Goal: Task Accomplishment & Management: Manage account settings

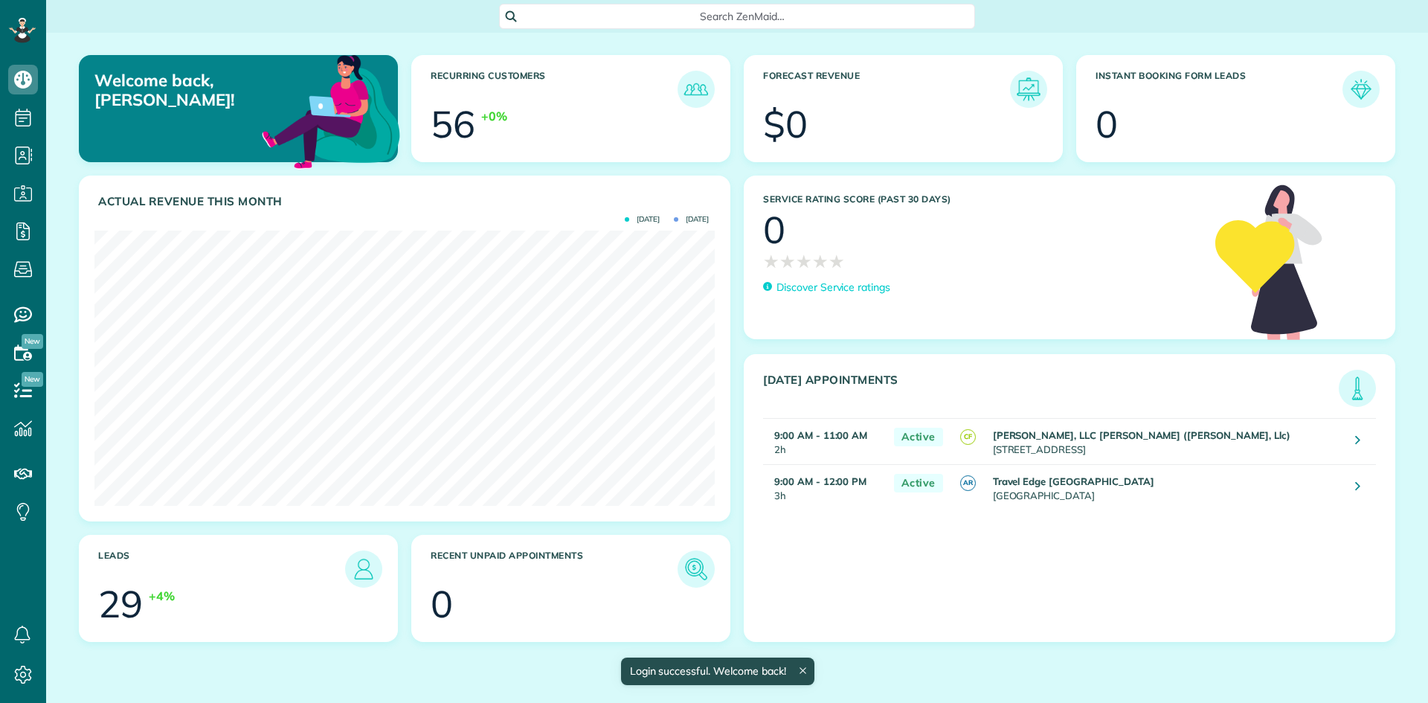
scroll to position [275, 620]
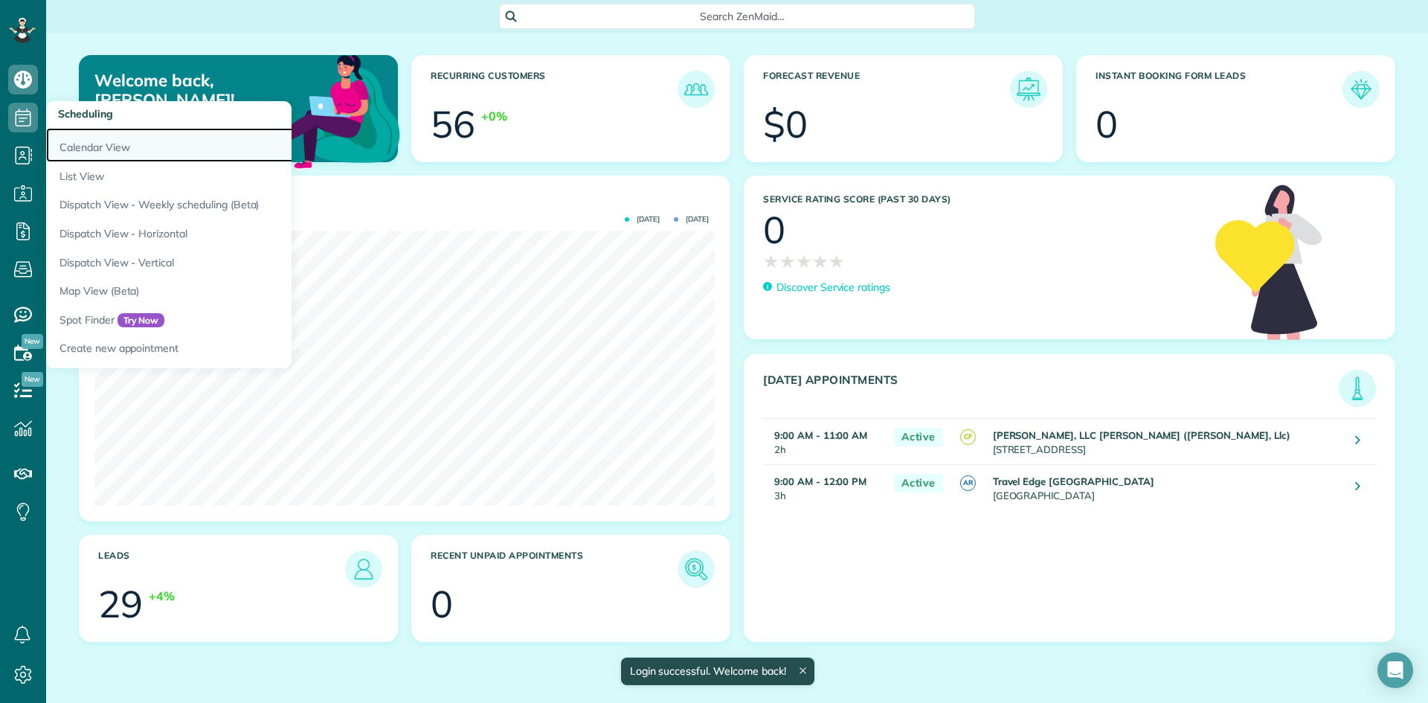
click at [97, 147] on link "Calendar View" at bounding box center [232, 145] width 372 height 34
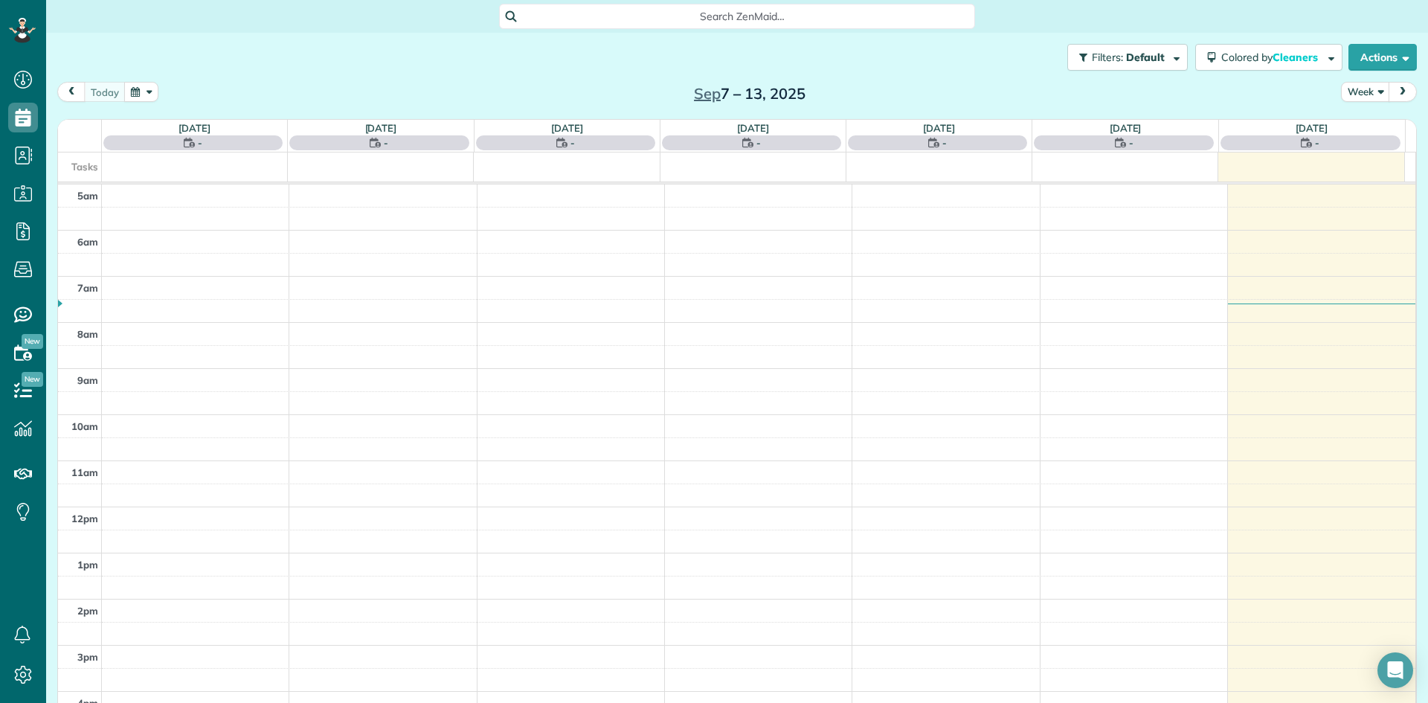
scroll to position [93, 0]
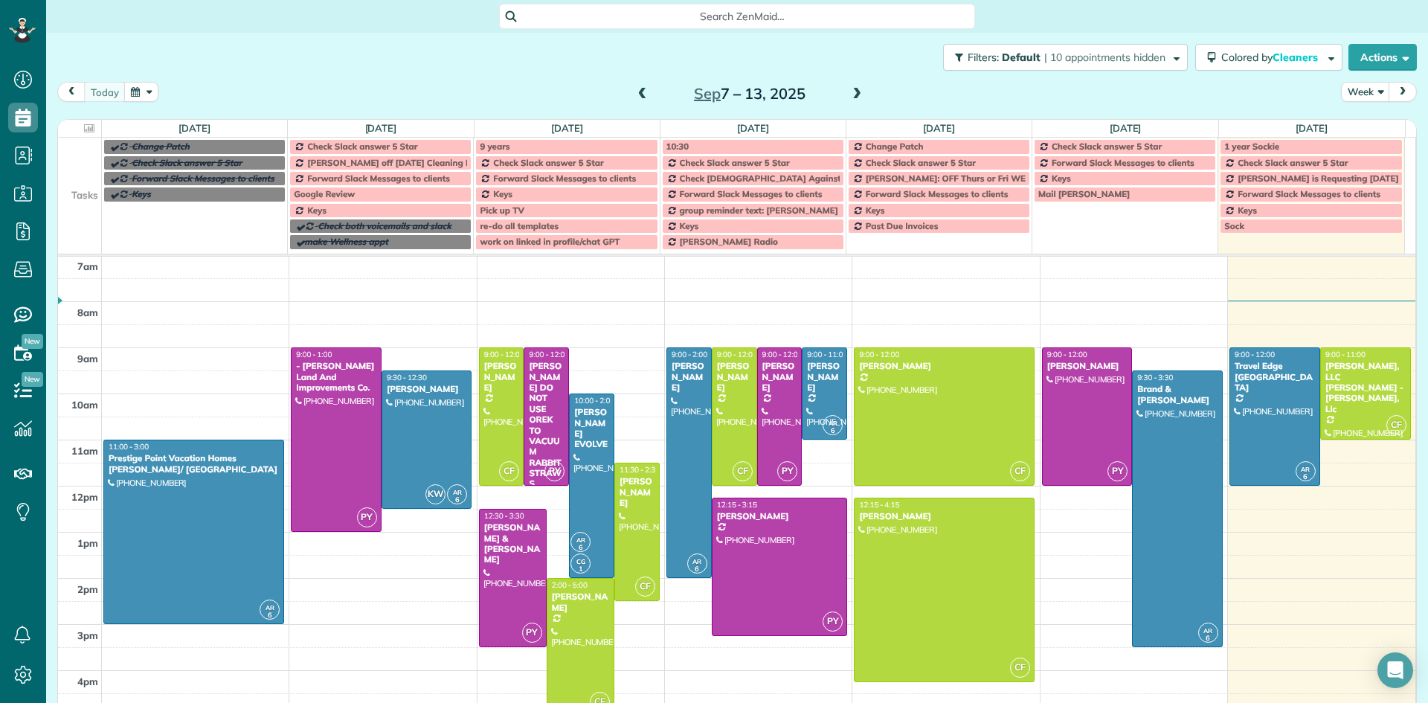
click at [404, 147] on span "Check Slack answer 5 Star" at bounding box center [362, 146] width 110 height 11
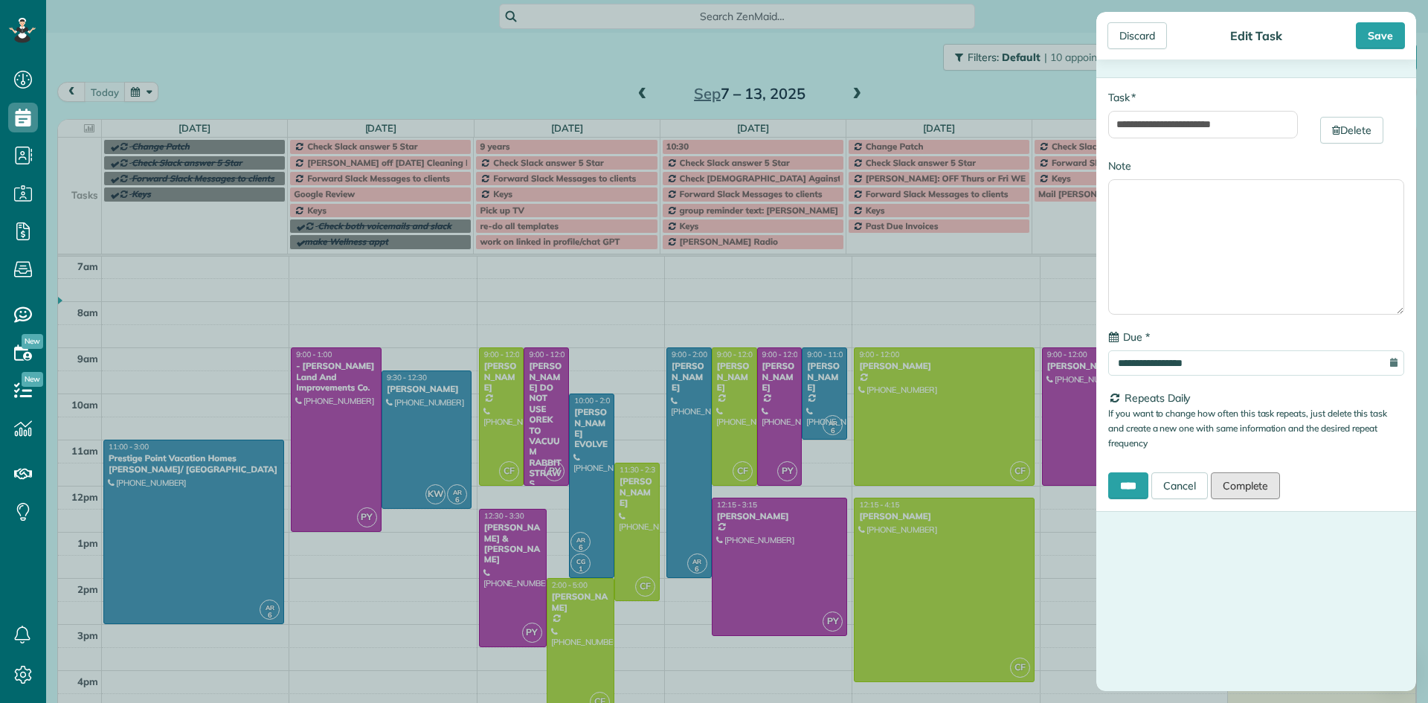
click at [1257, 488] on link "Complete" at bounding box center [1245, 485] width 70 height 27
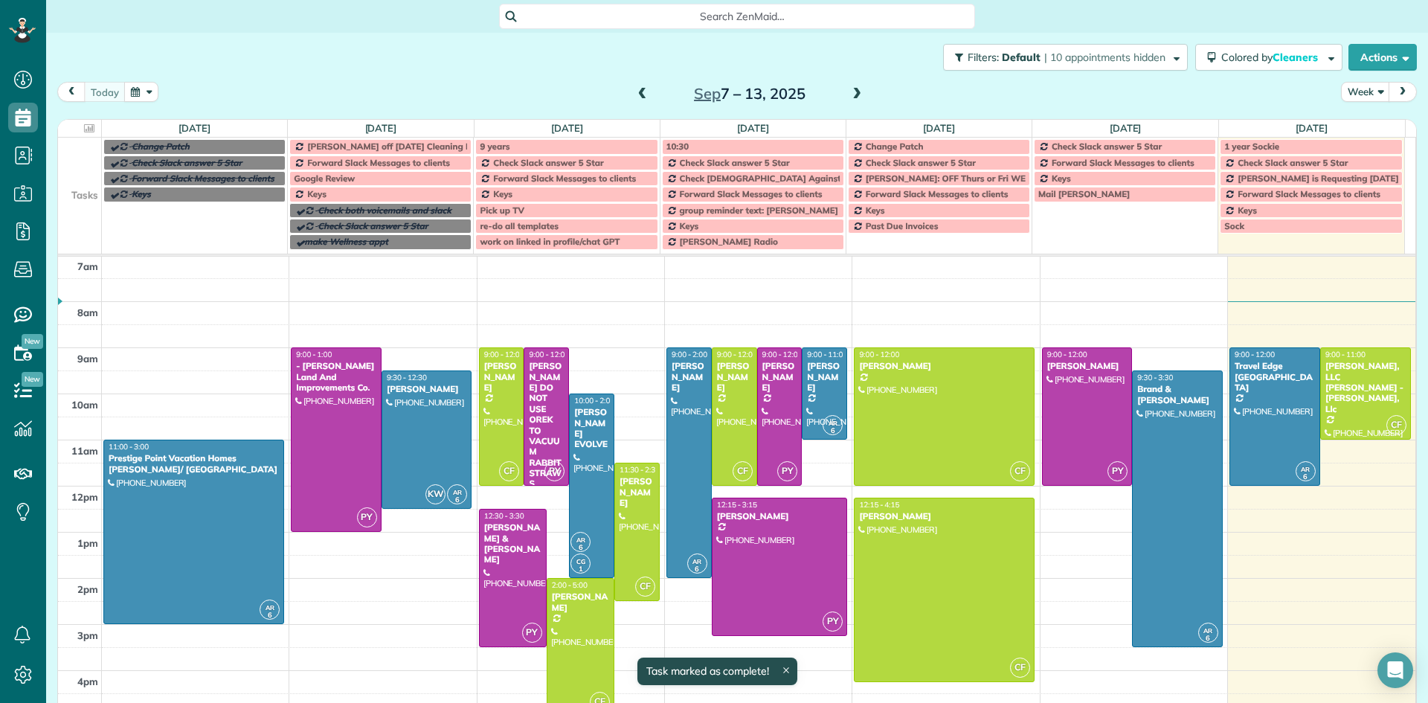
click at [419, 146] on span "[PERSON_NAME] off [DATE] Cleaning Restaurant" at bounding box center [409, 146] width 204 height 11
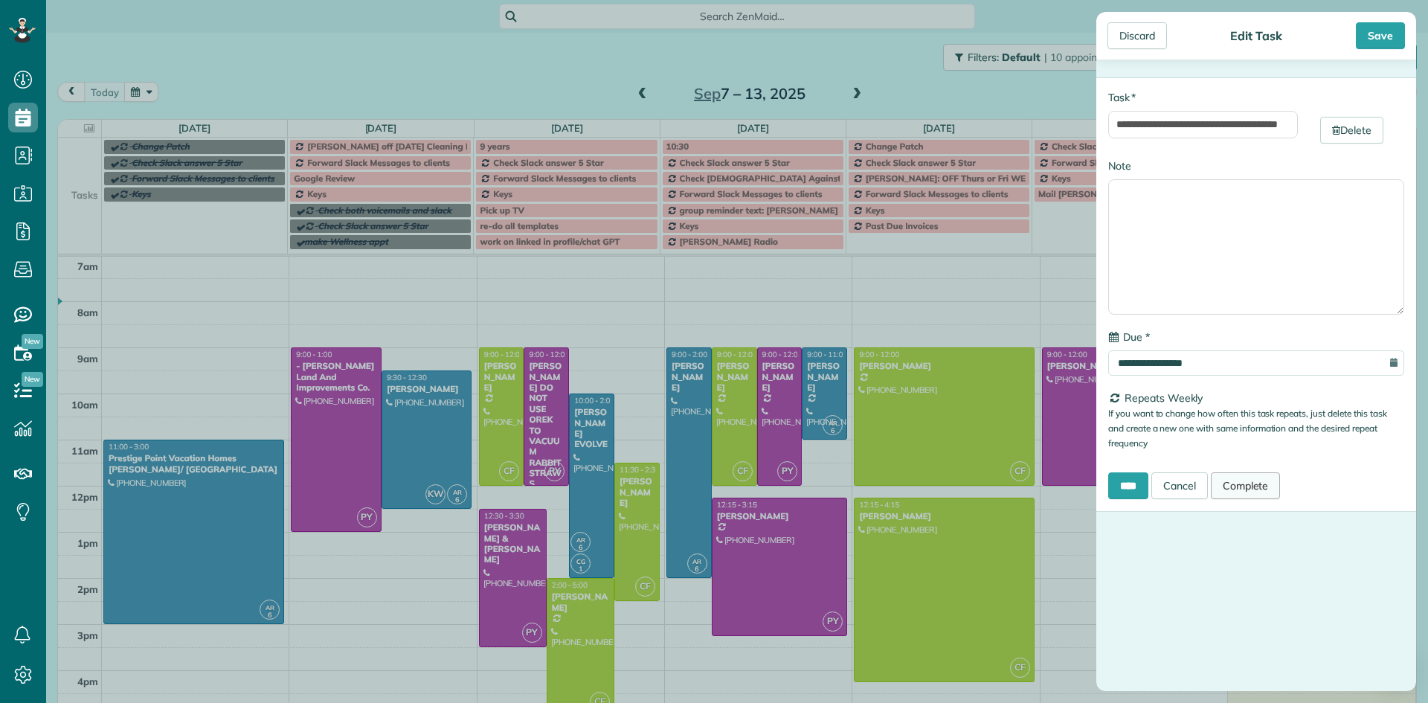
click at [1258, 486] on link "Complete" at bounding box center [1245, 485] width 70 height 27
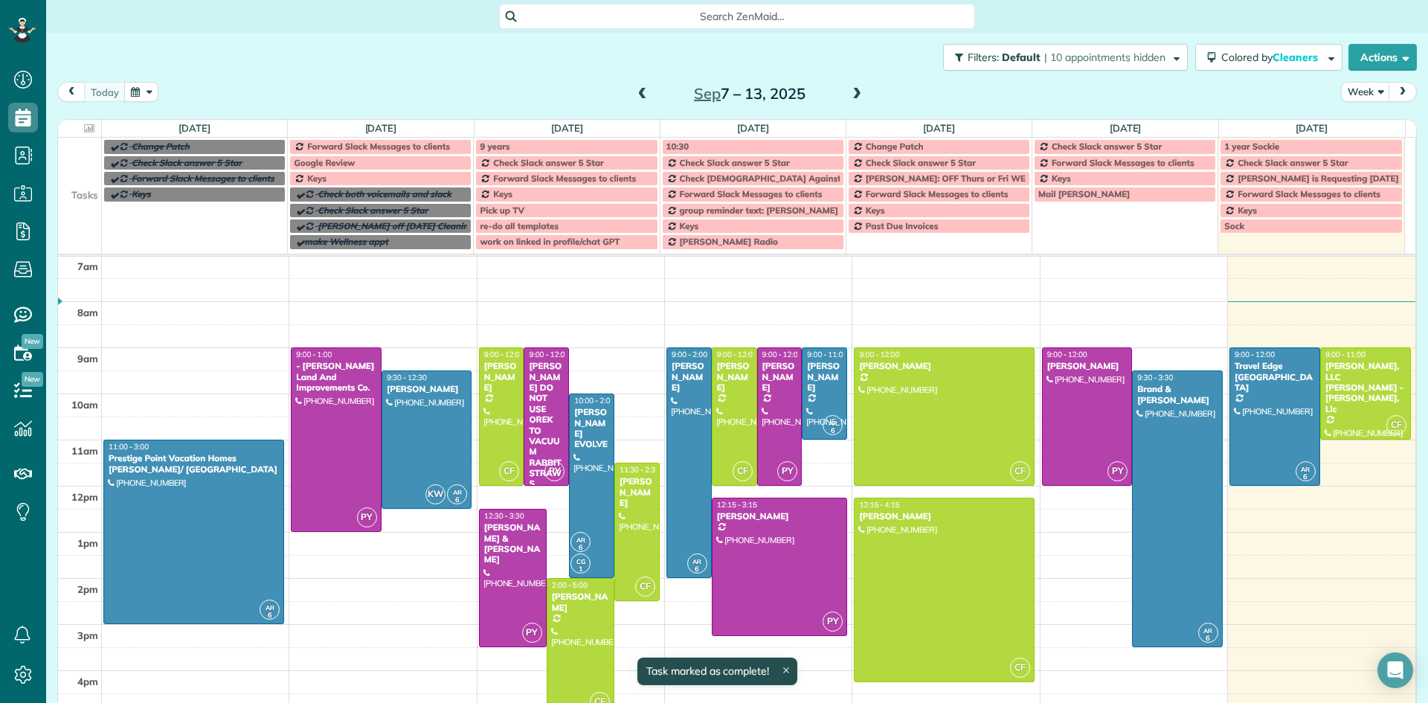
click at [853, 91] on span at bounding box center [856, 94] width 16 height 13
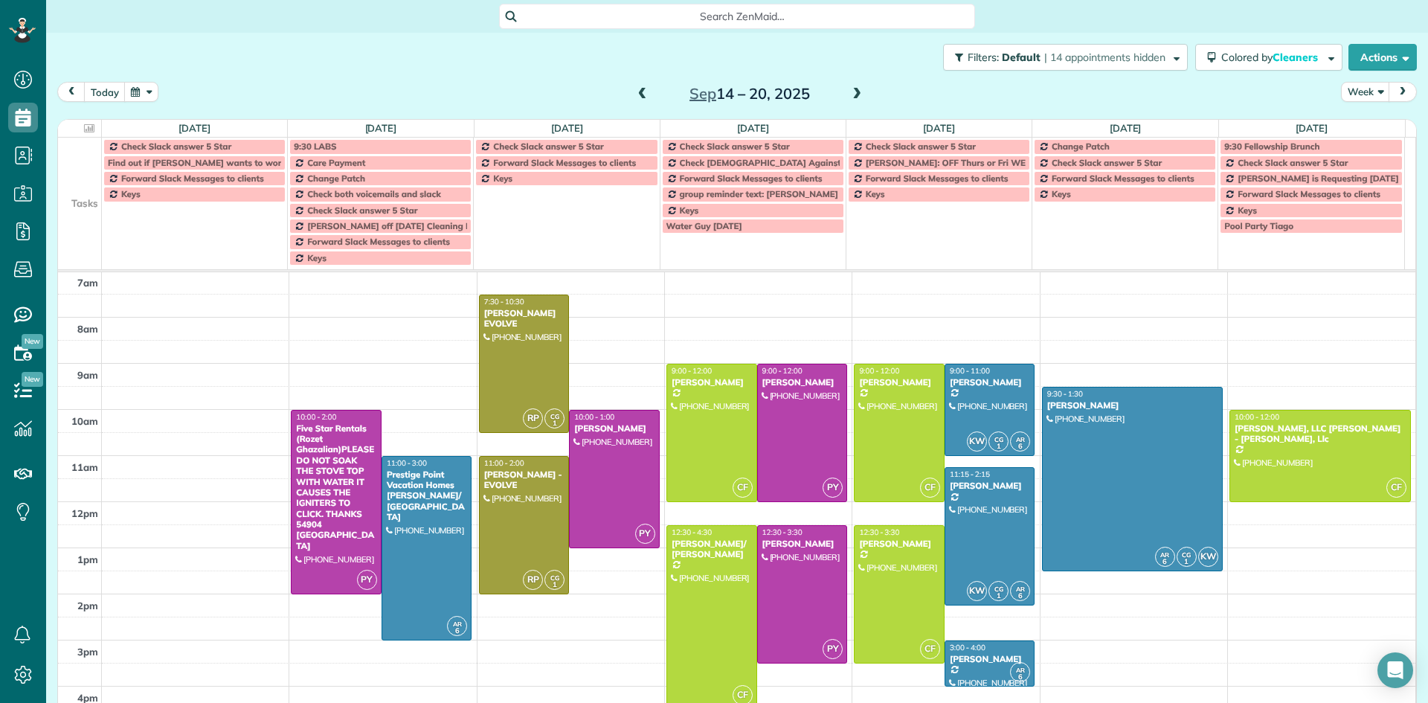
click at [635, 97] on span at bounding box center [642, 94] width 16 height 13
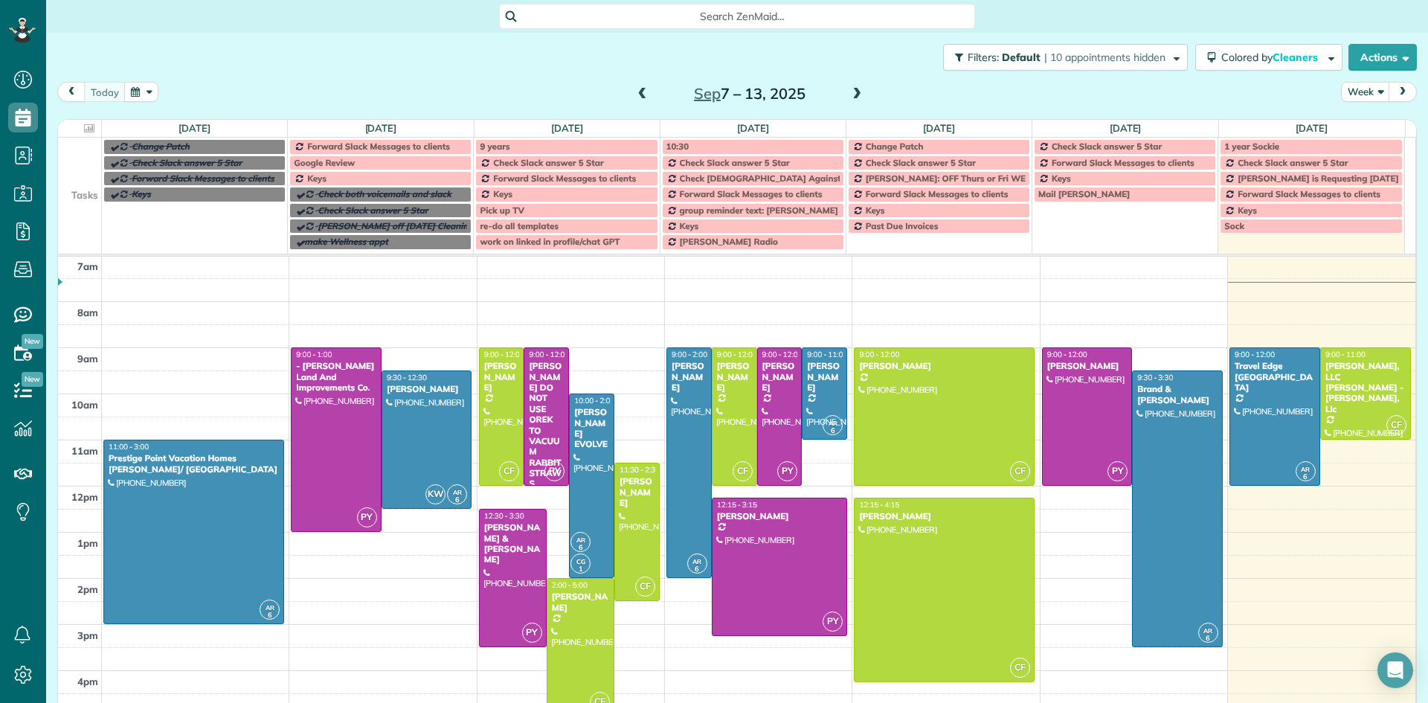
click at [329, 146] on span "Forward Slack Messages to clients" at bounding box center [378, 146] width 143 height 11
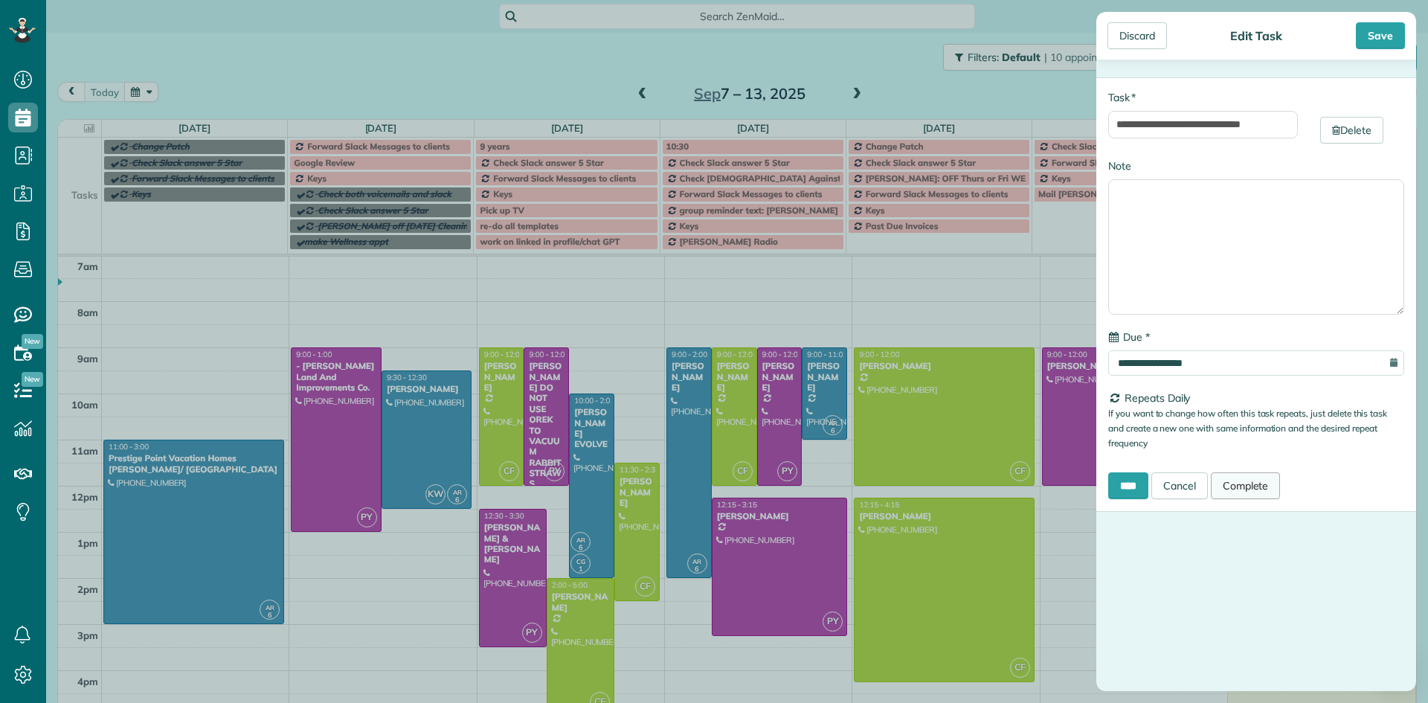
click at [1245, 485] on link "Complete" at bounding box center [1245, 485] width 70 height 27
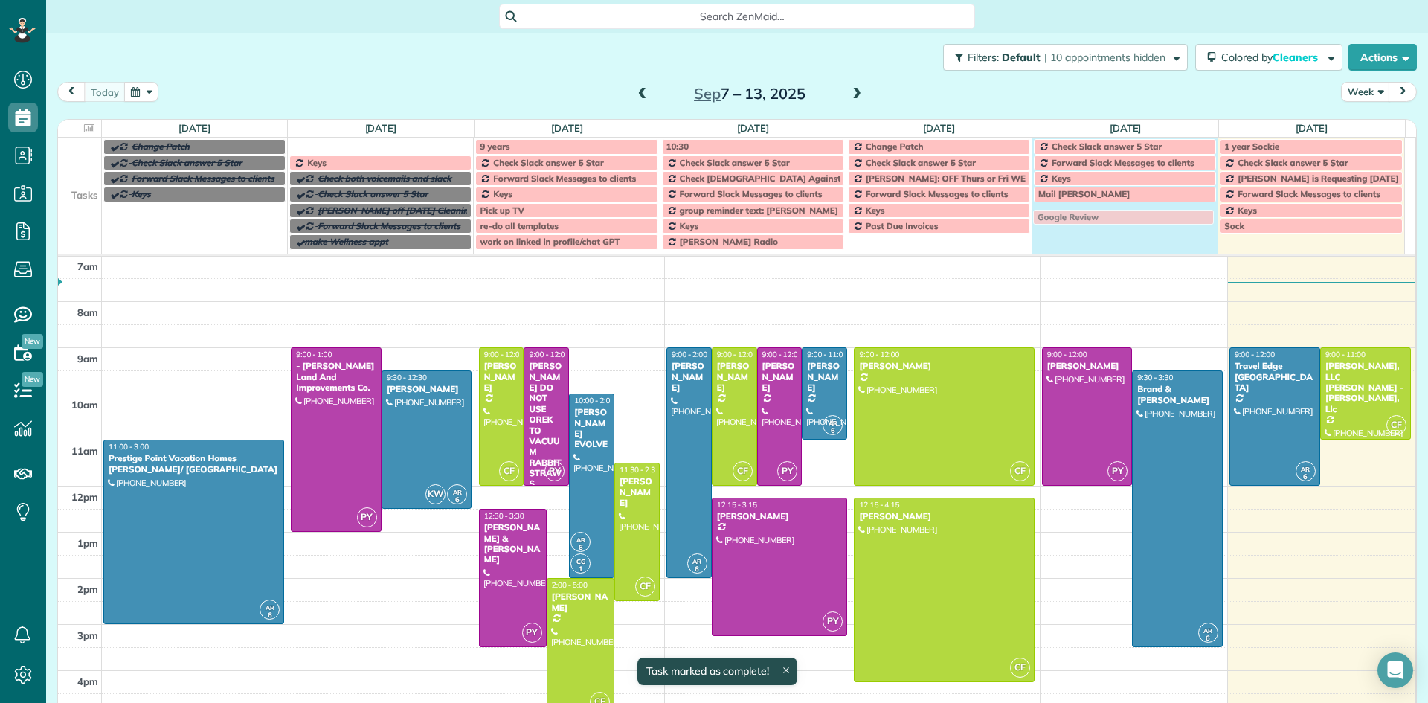
drag, startPoint x: 387, startPoint y: 144, endPoint x: 1132, endPoint y: 215, distance: 748.4
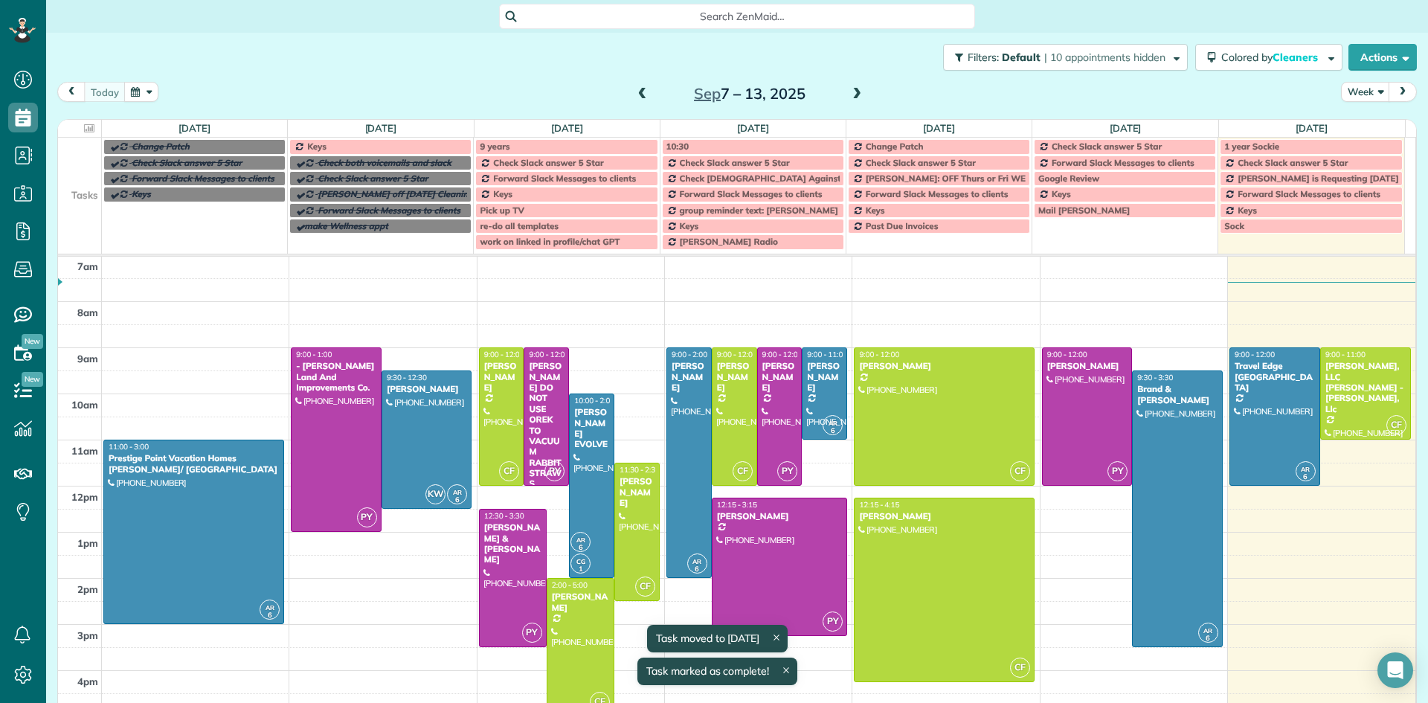
click at [431, 146] on div "Keys" at bounding box center [380, 146] width 173 height 10
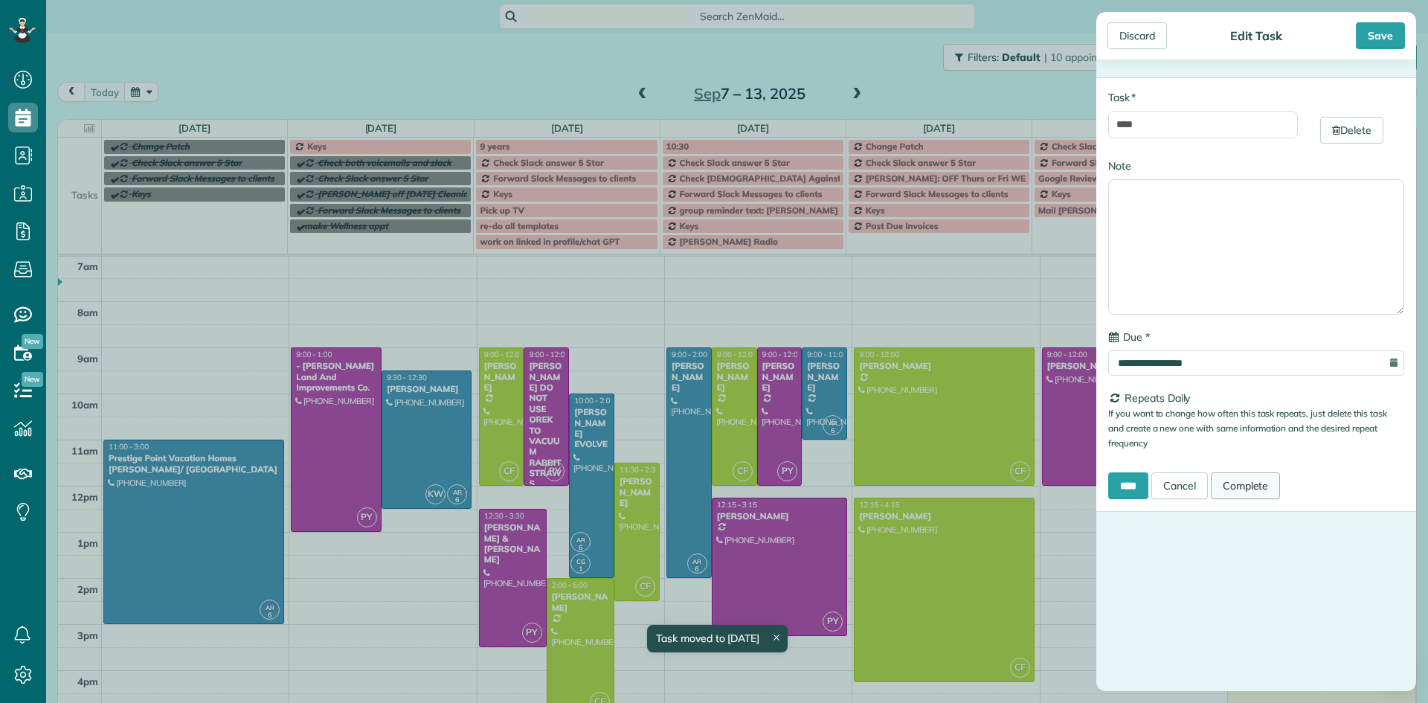
click at [1258, 489] on link "Complete" at bounding box center [1245, 485] width 70 height 27
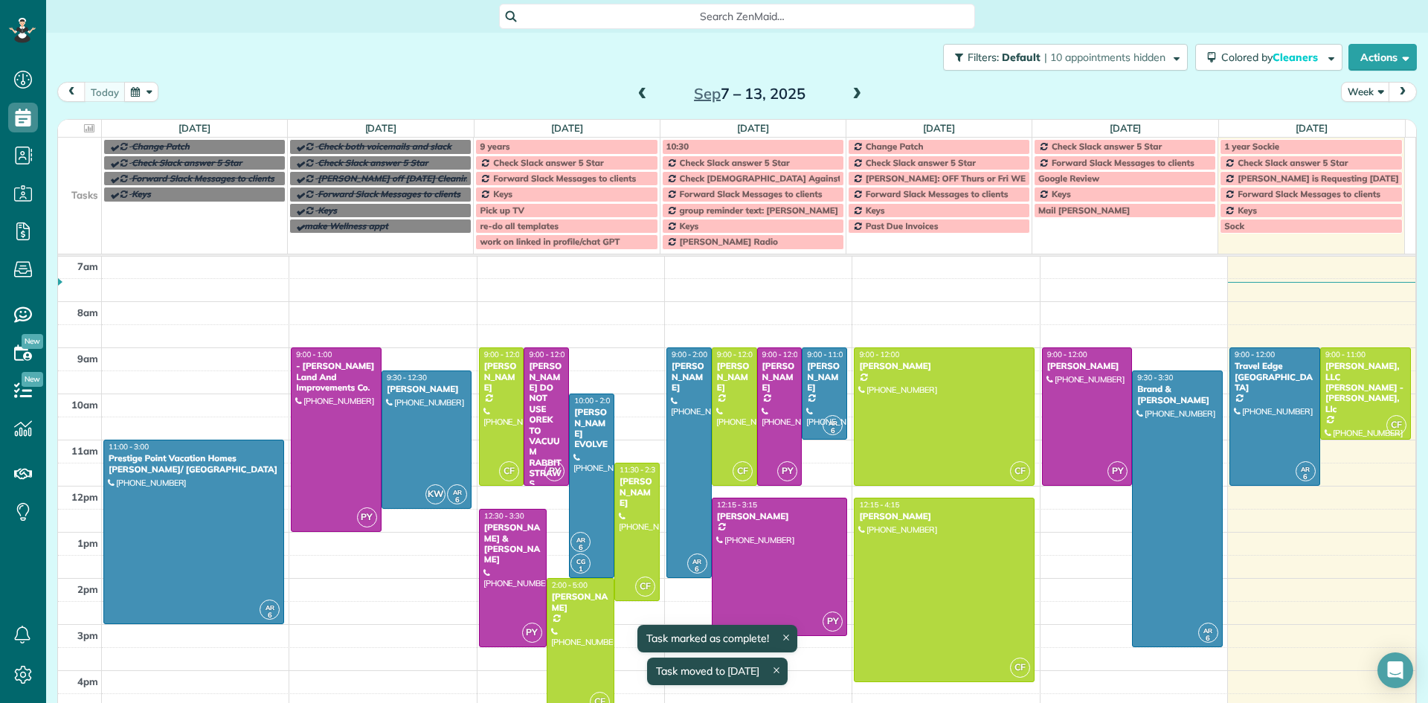
click at [564, 146] on div "9 years" at bounding box center [566, 146] width 173 height 10
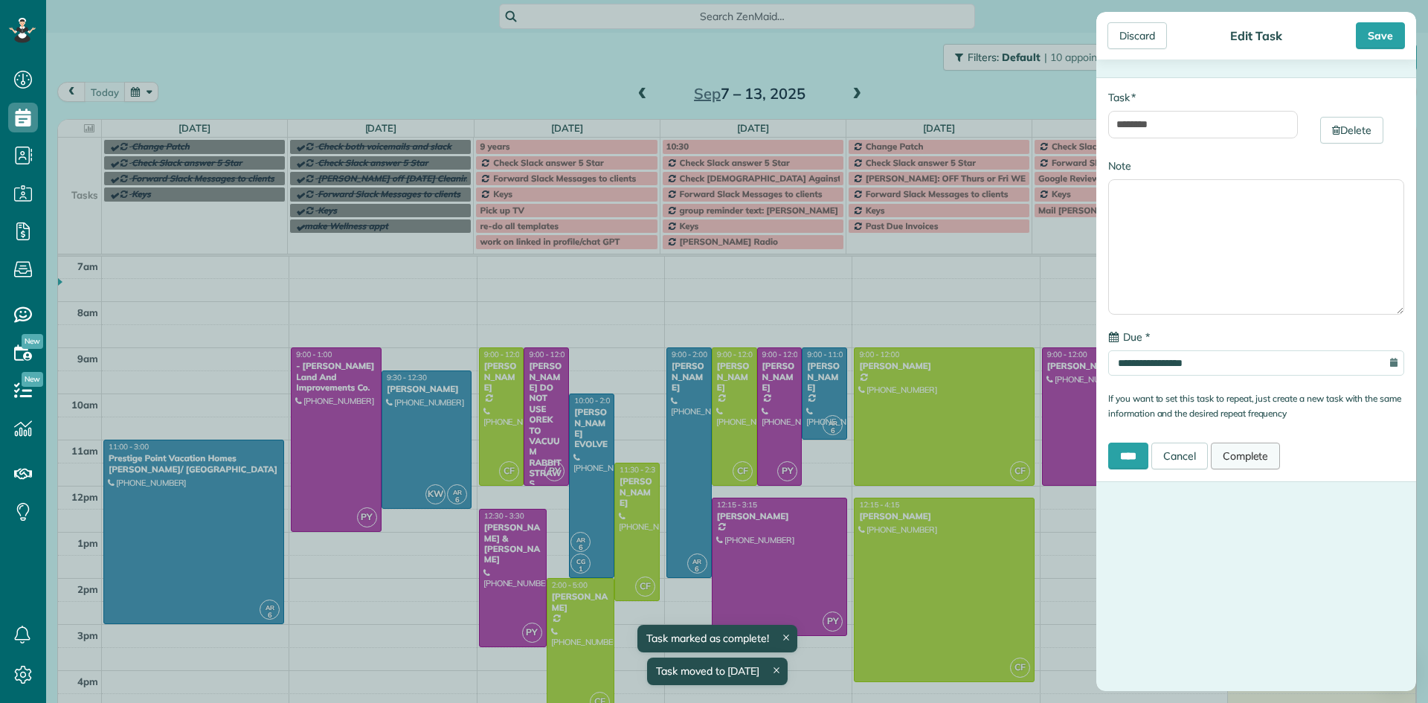
click at [1237, 454] on link "Complete" at bounding box center [1245, 455] width 70 height 27
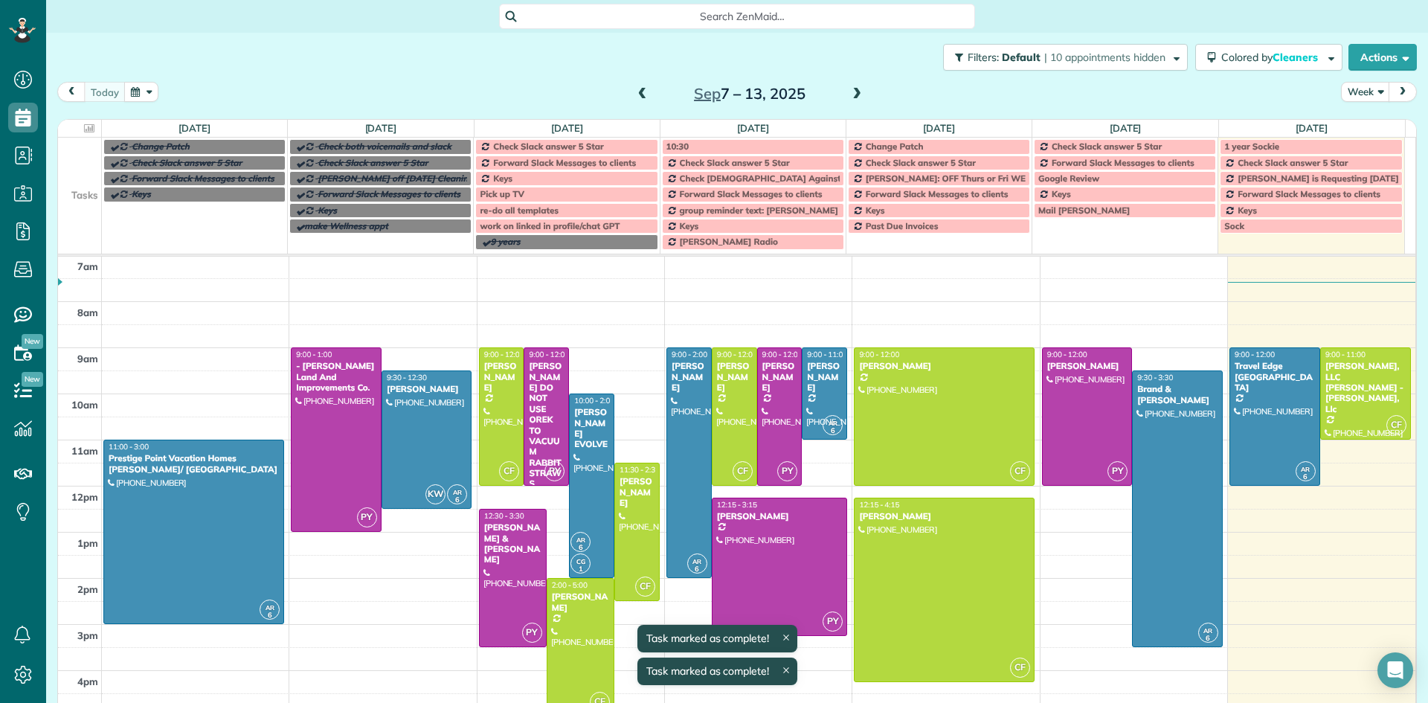
click at [565, 142] on span "Check Slack answer 5 Star" at bounding box center [548, 146] width 110 height 11
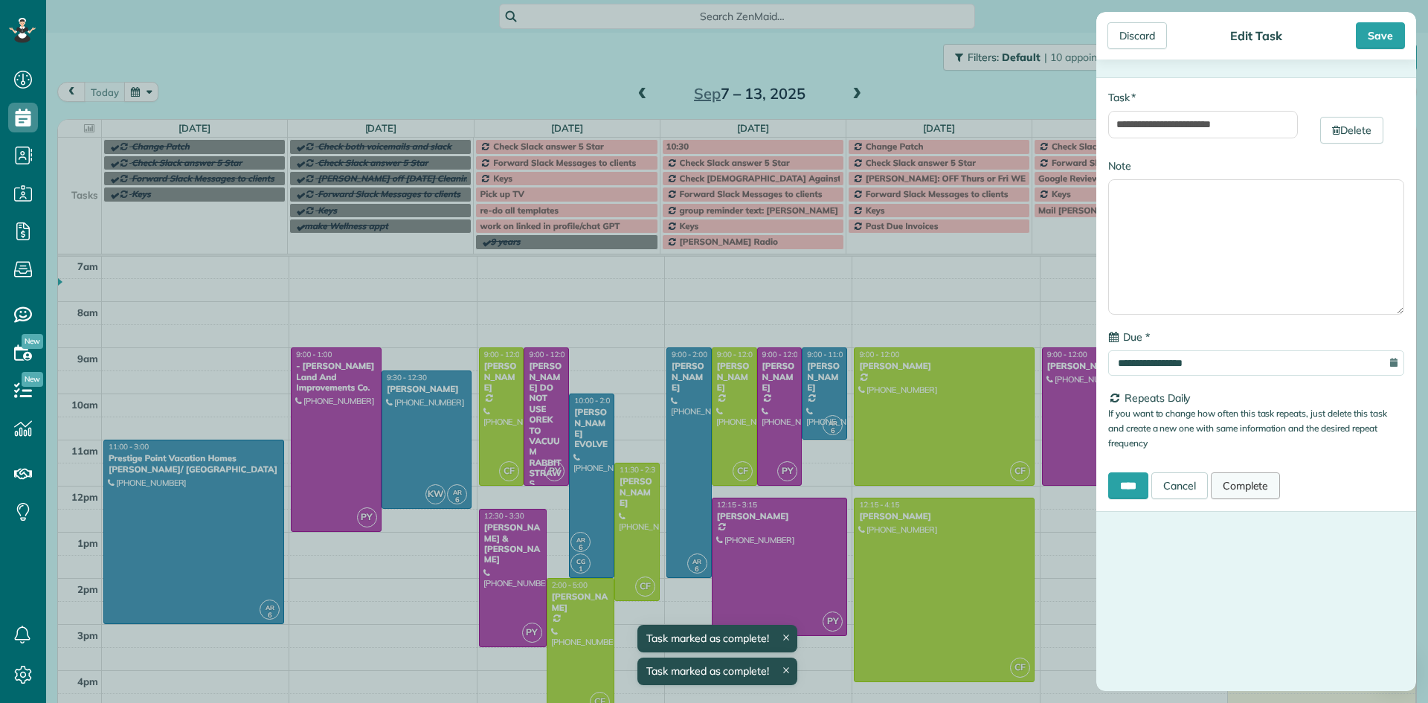
click at [1261, 486] on link "Complete" at bounding box center [1245, 485] width 70 height 27
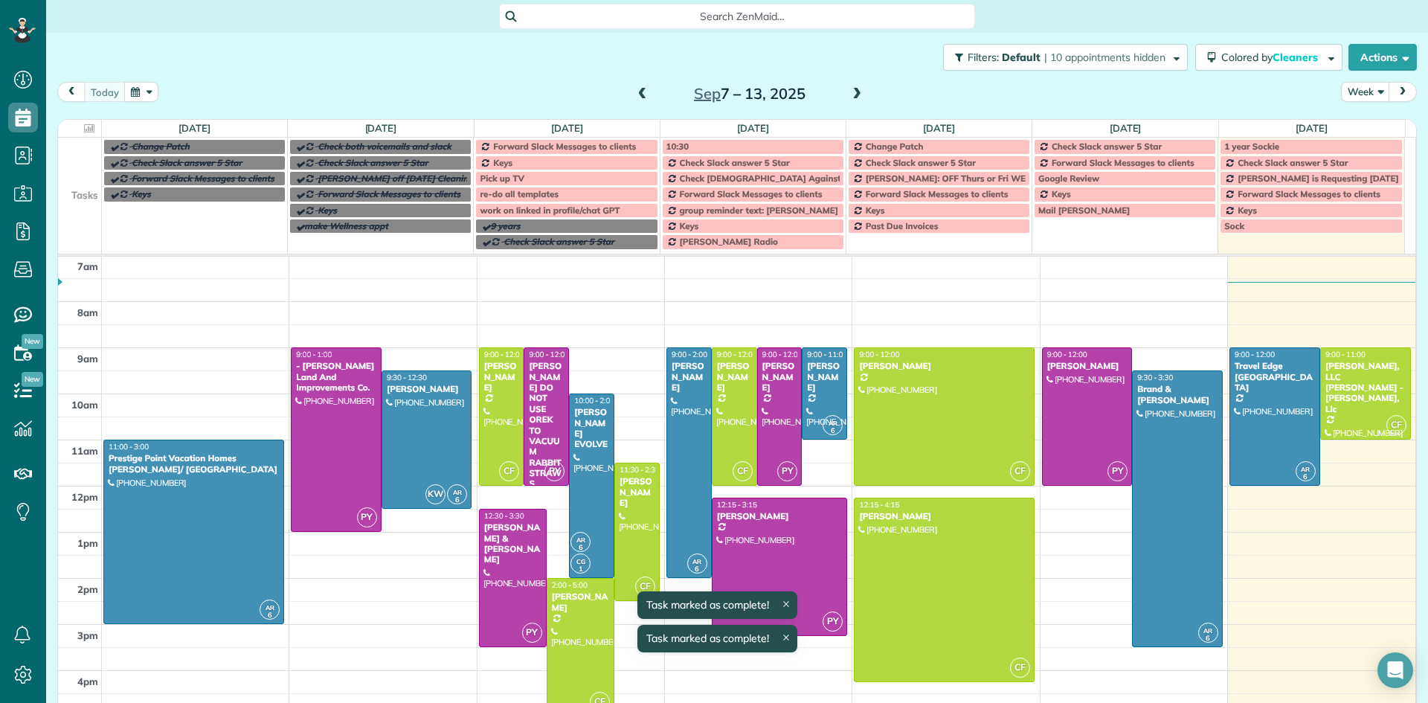
click at [548, 181] on div "Pick up TV" at bounding box center [566, 178] width 173 height 10
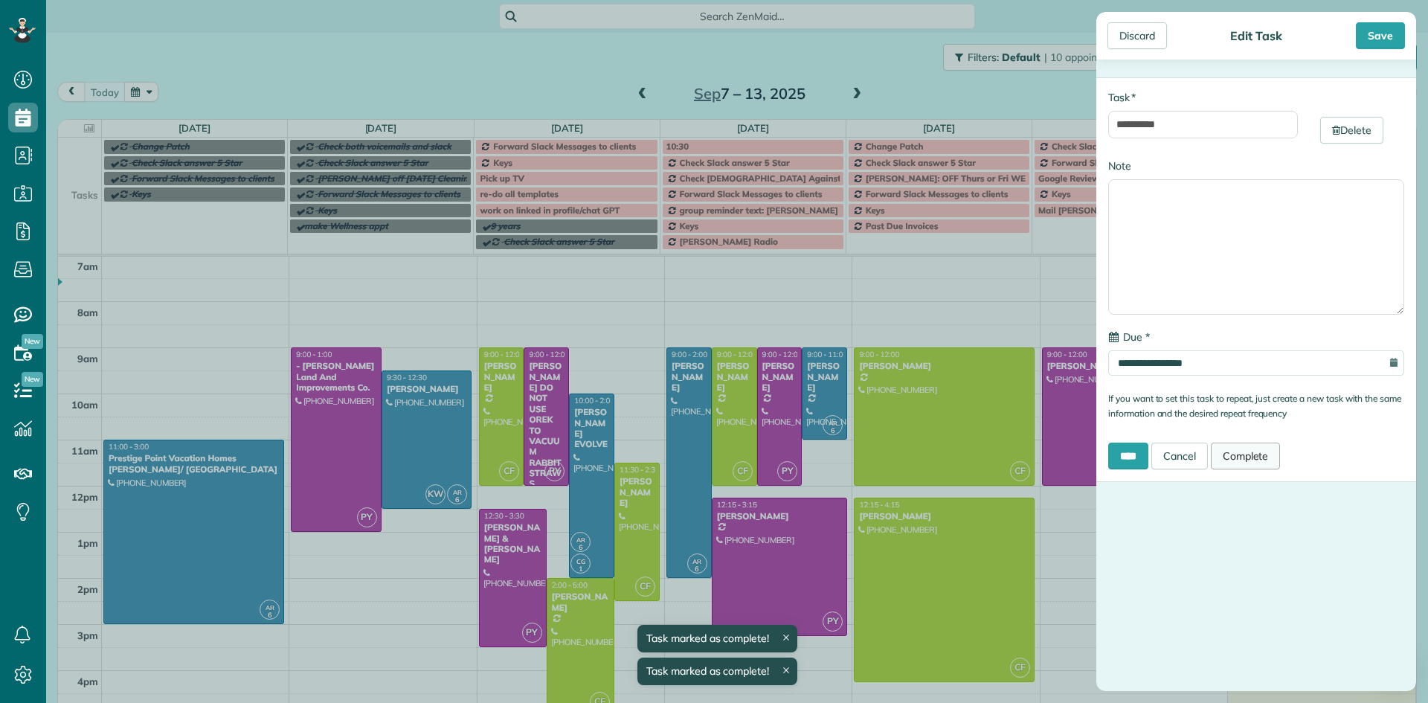
click at [1235, 457] on link "Complete" at bounding box center [1245, 455] width 70 height 27
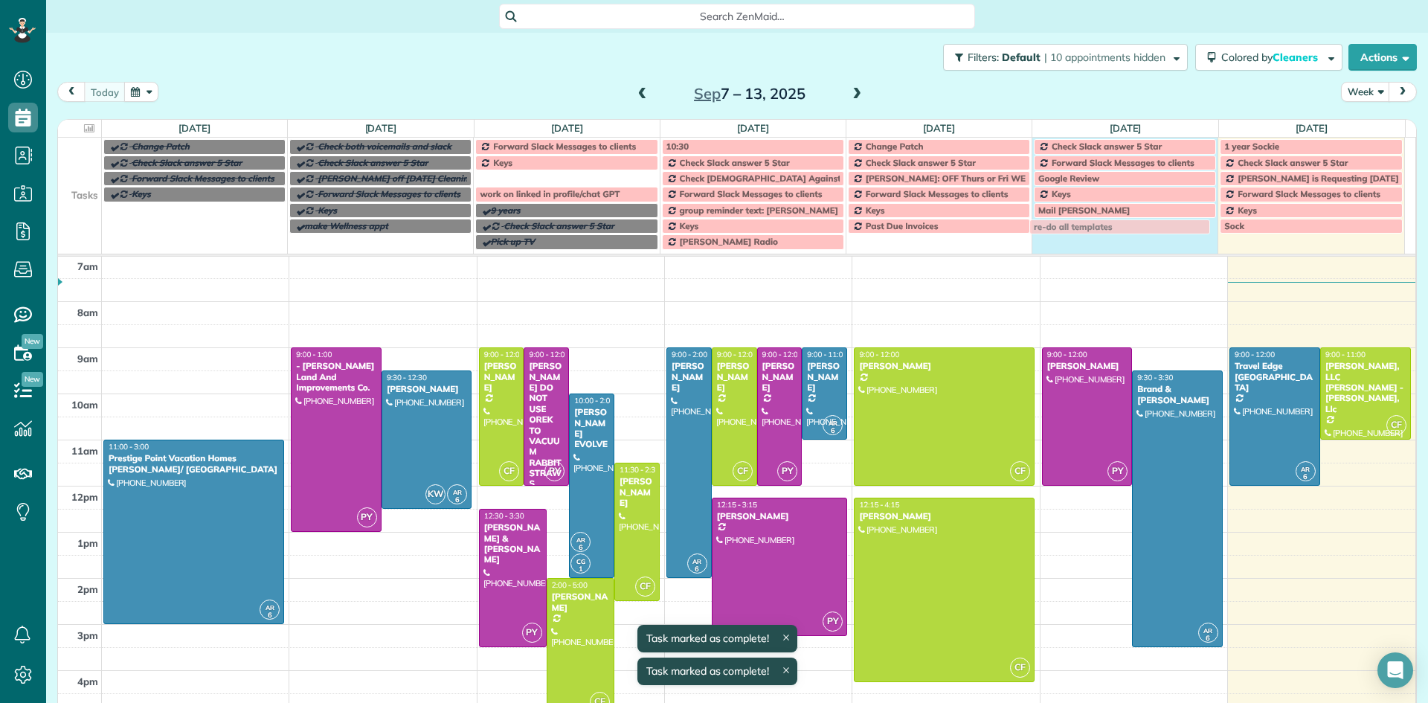
drag, startPoint x: 593, startPoint y: 178, endPoint x: 1149, endPoint y: 227, distance: 558.3
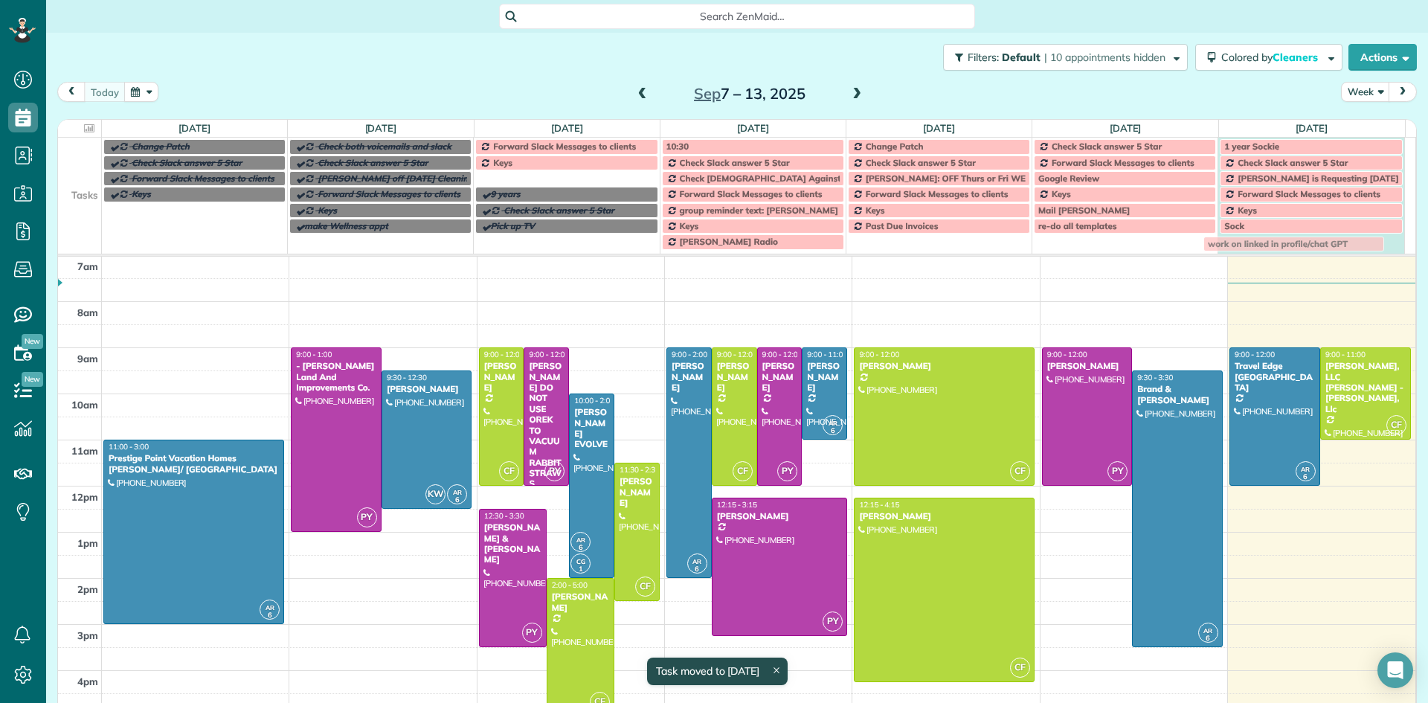
drag, startPoint x: 537, startPoint y: 180, endPoint x: 1268, endPoint y: 245, distance: 733.8
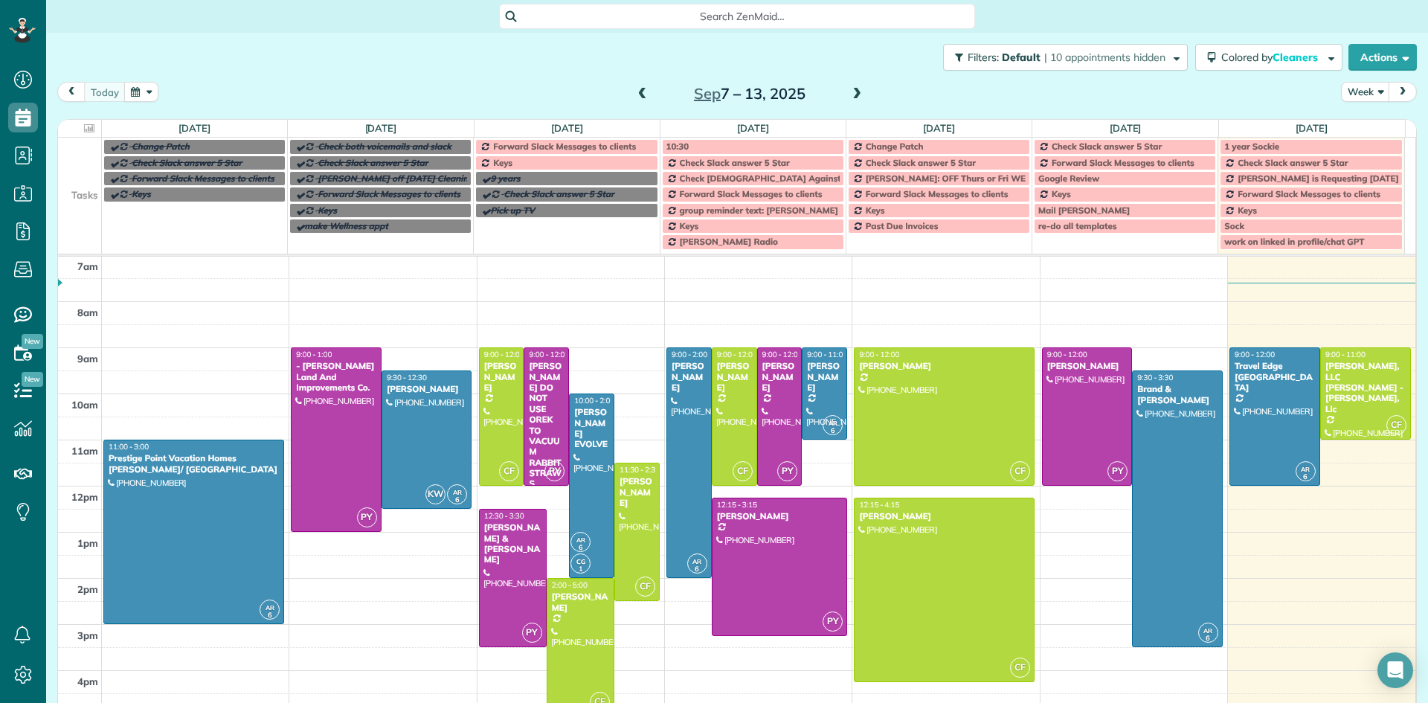
click at [580, 147] on span "Forward Slack Messages to clients" at bounding box center [564, 146] width 143 height 11
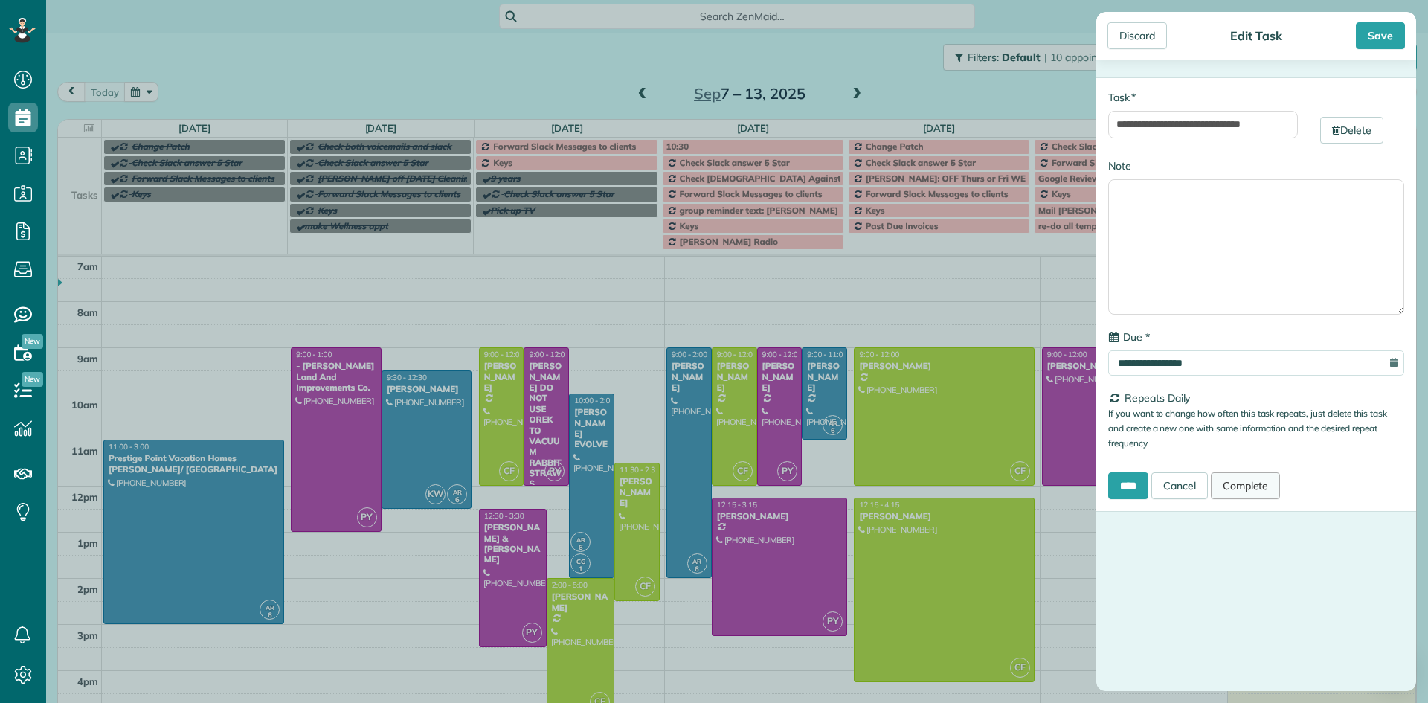
click at [1255, 484] on link "Complete" at bounding box center [1245, 485] width 70 height 27
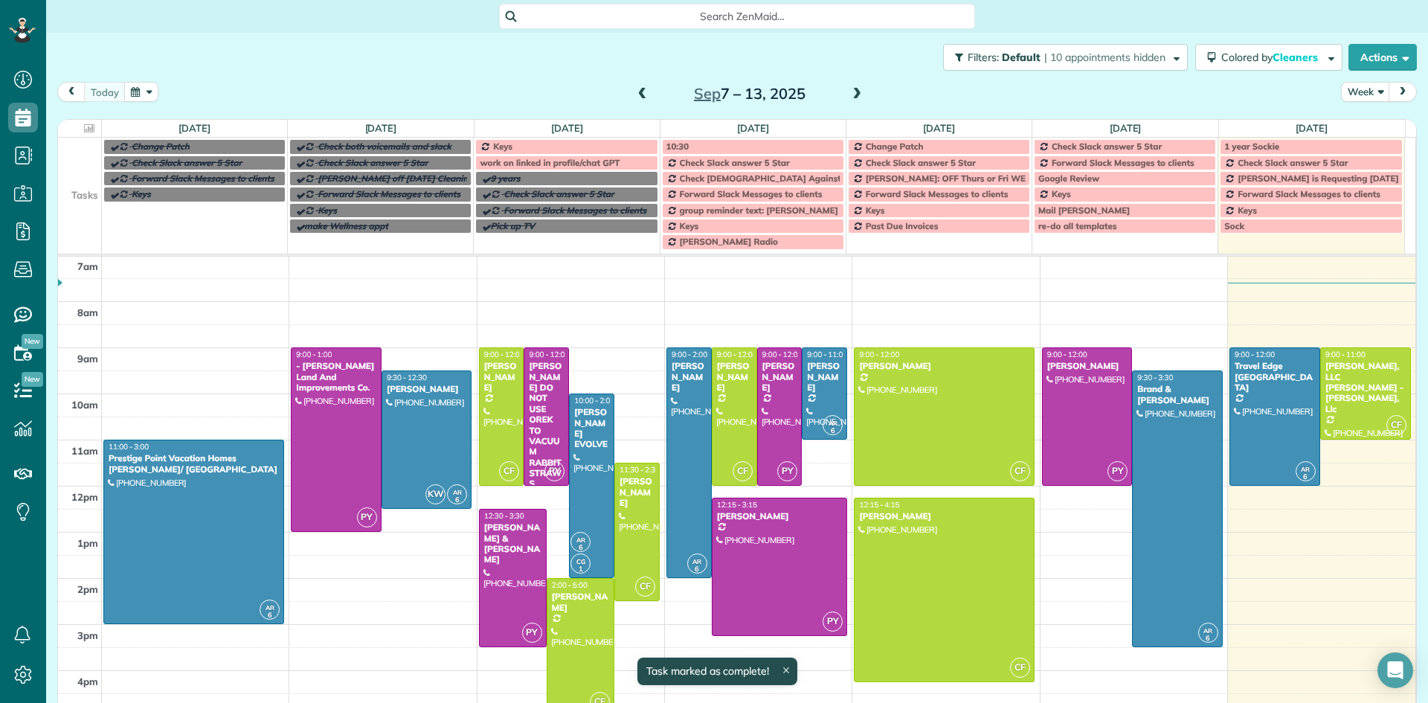
click at [548, 148] on div "Keys" at bounding box center [566, 146] width 173 height 10
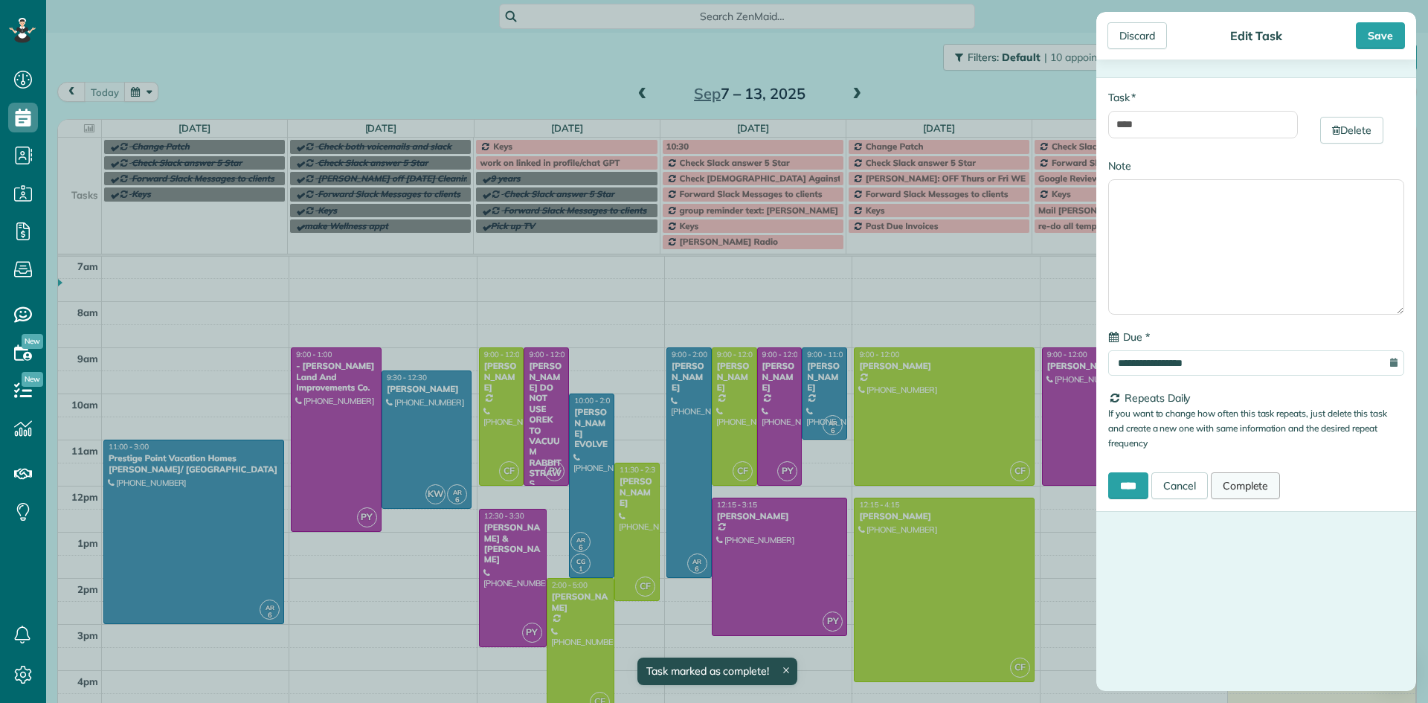
click at [1263, 487] on link "Complete" at bounding box center [1245, 485] width 70 height 27
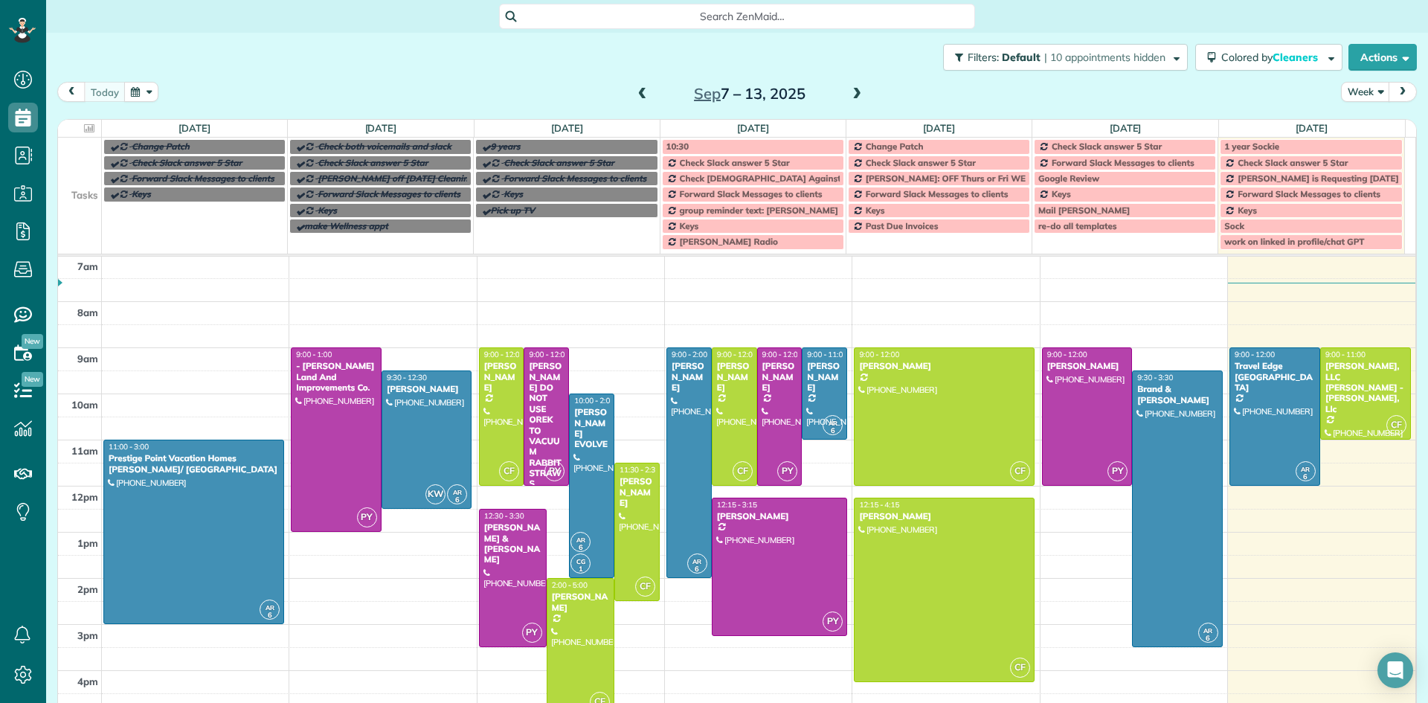
click at [711, 147] on div "10:30" at bounding box center [752, 146] width 173 height 10
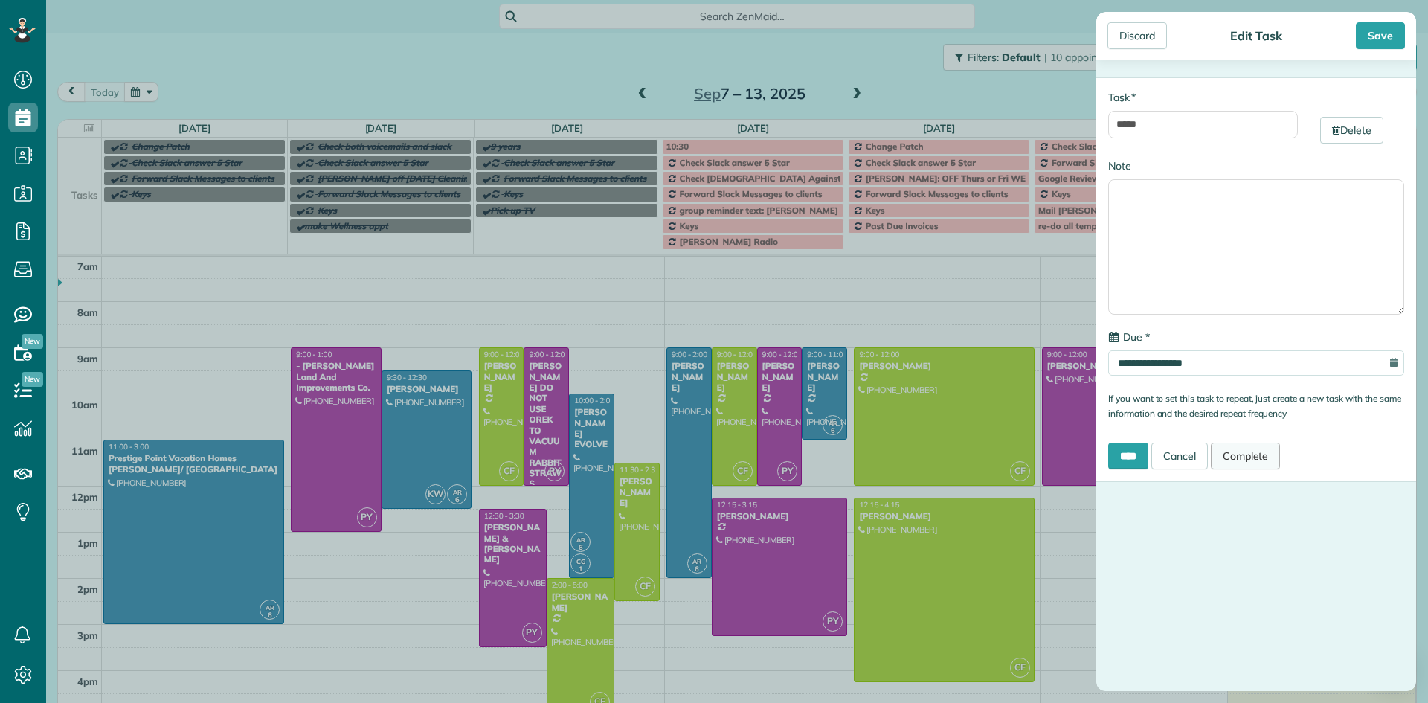
click at [1257, 450] on link "Complete" at bounding box center [1245, 455] width 70 height 27
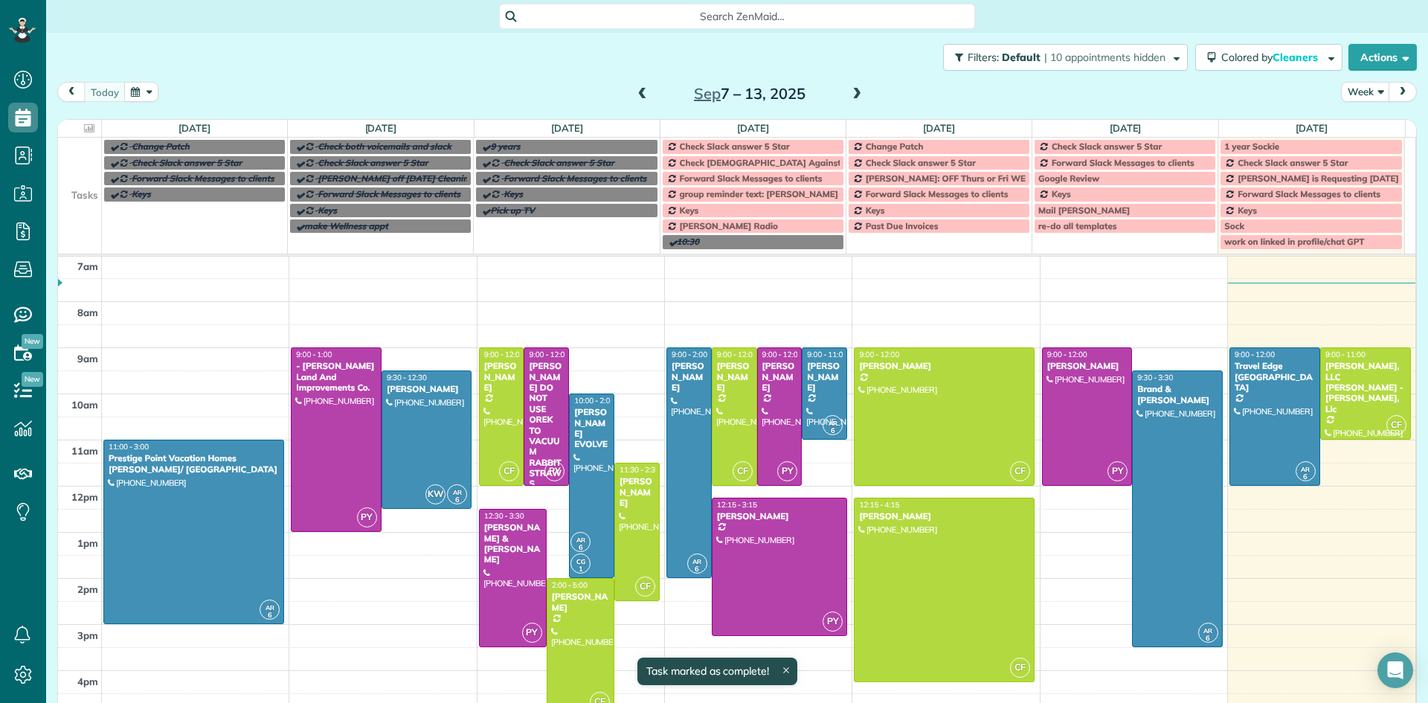
click at [752, 146] on span "Check Slack answer 5 Star" at bounding box center [735, 146] width 110 height 11
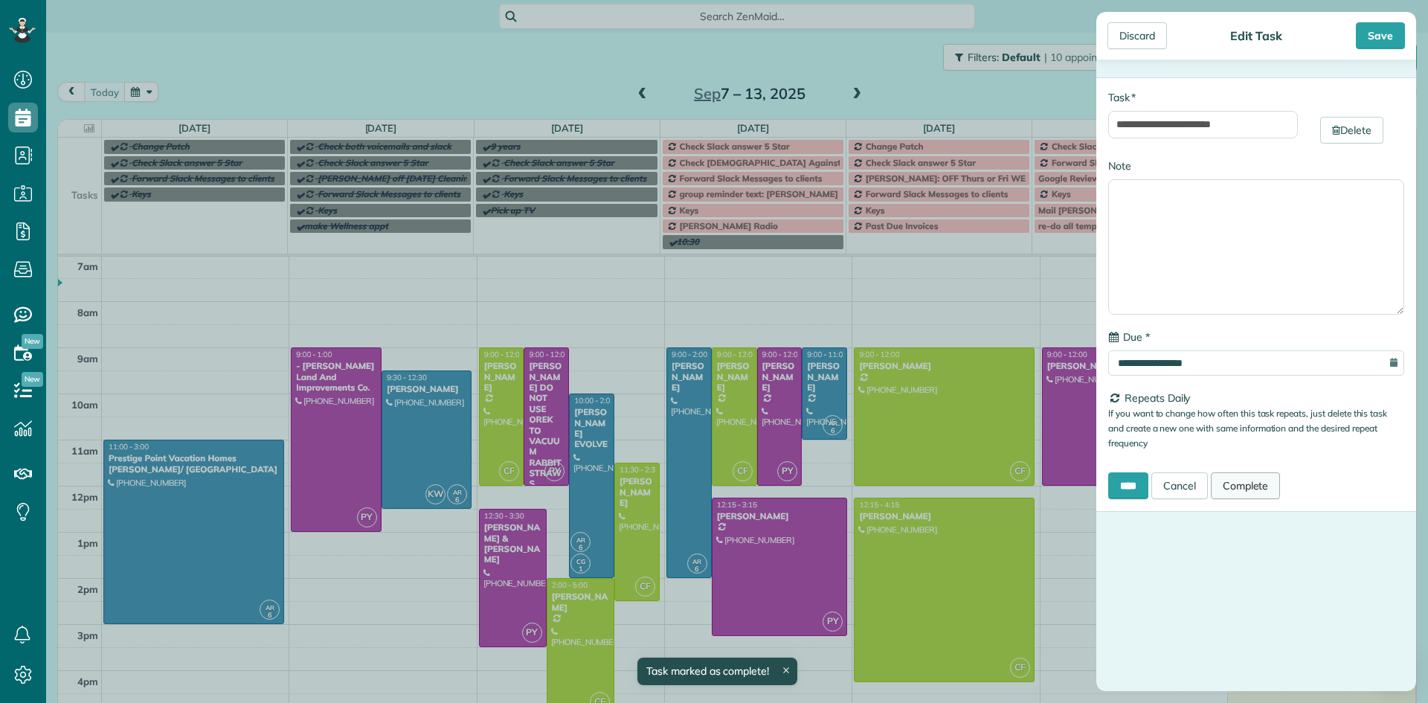
click at [1254, 489] on link "Complete" at bounding box center [1245, 485] width 70 height 27
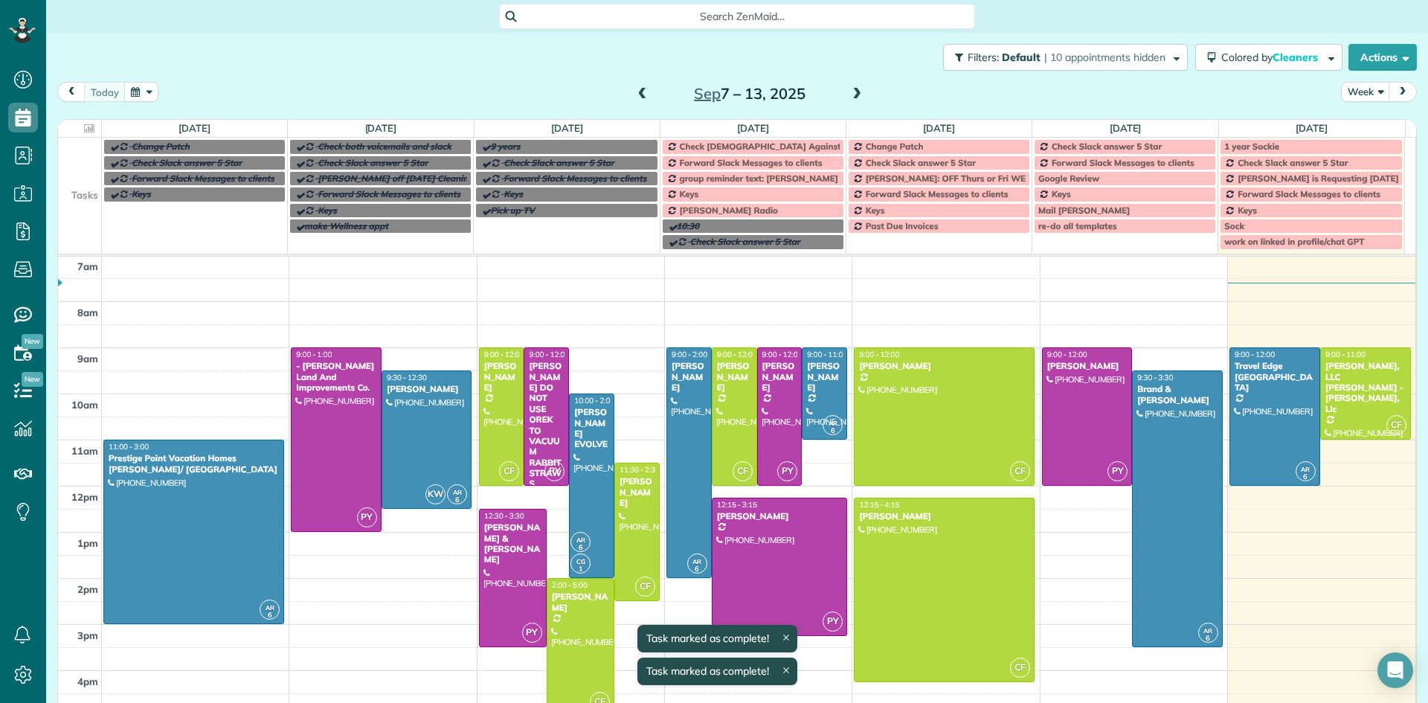
click at [701, 146] on span "Check Zen Against Spreadsheet" at bounding box center [788, 146] width 216 height 11
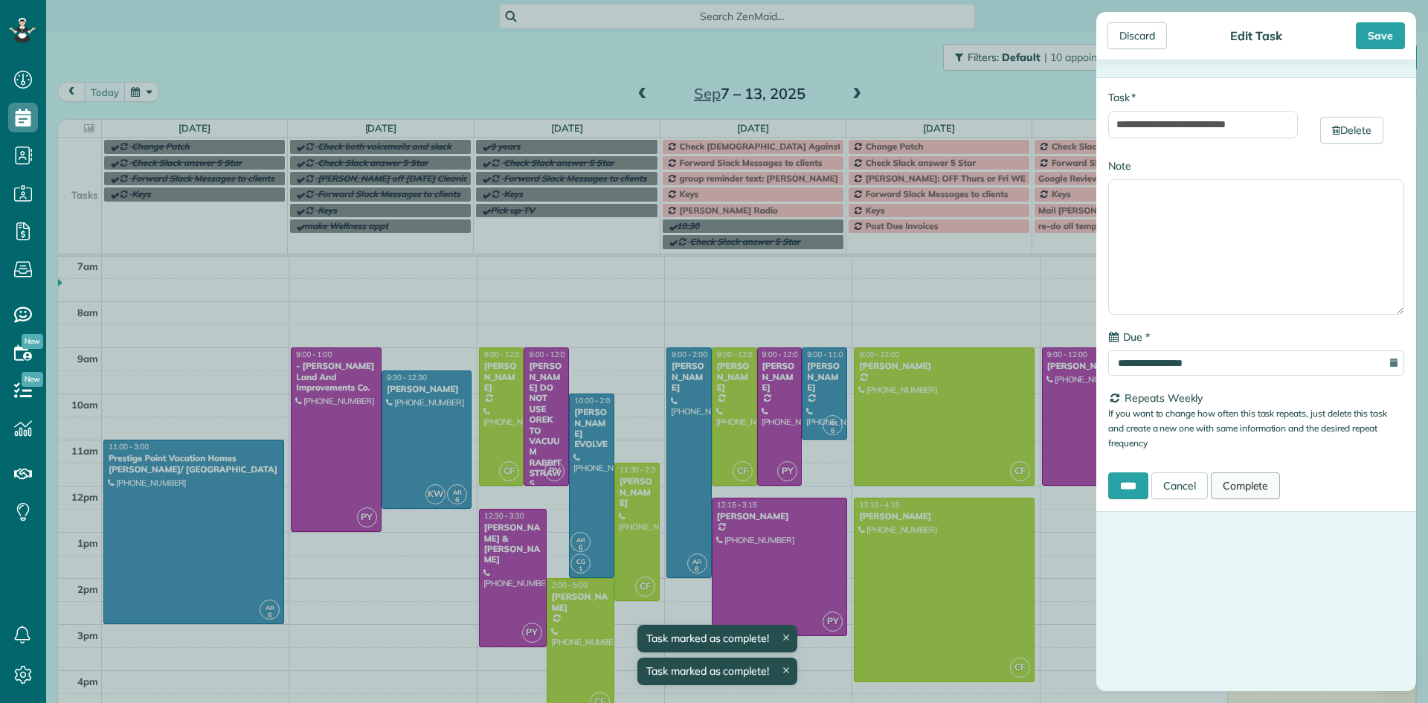
click at [1245, 486] on link "Complete" at bounding box center [1245, 485] width 70 height 27
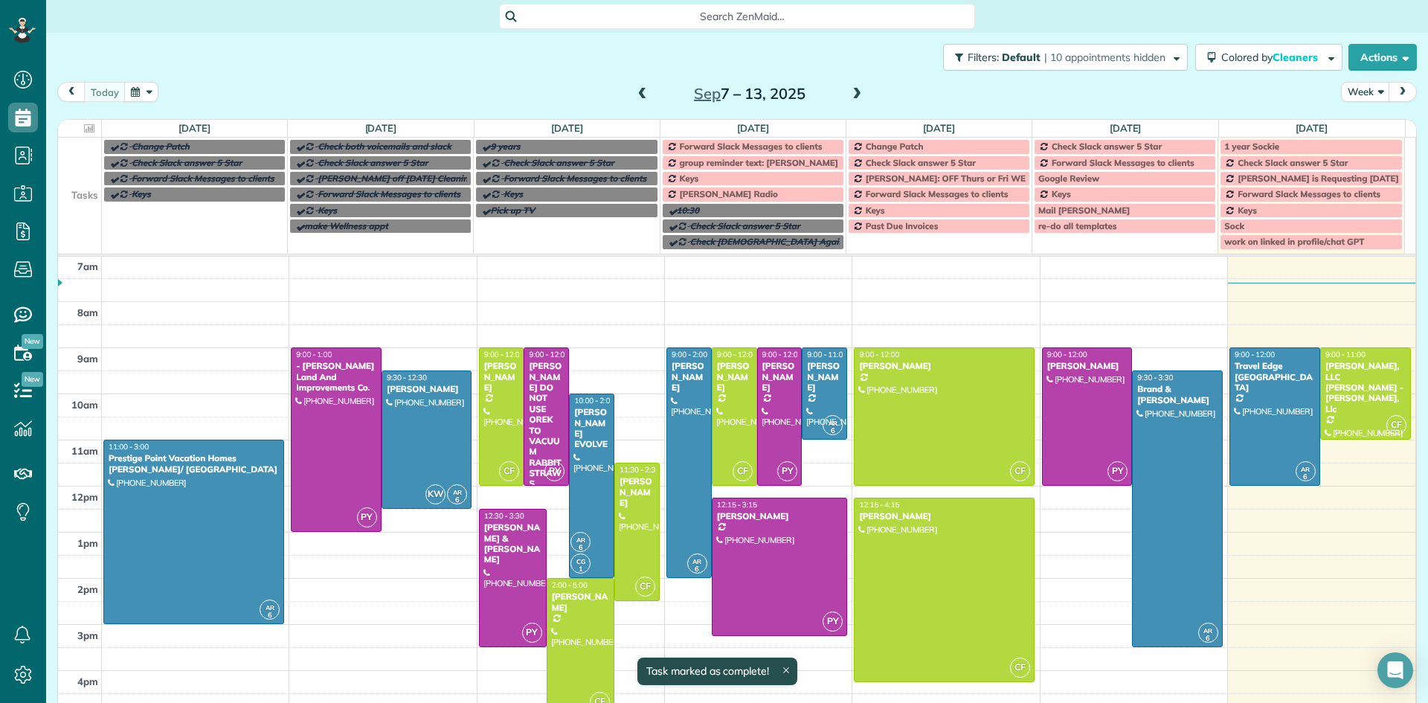
click at [740, 146] on span "Forward Slack Messages to clients" at bounding box center [751, 146] width 143 height 11
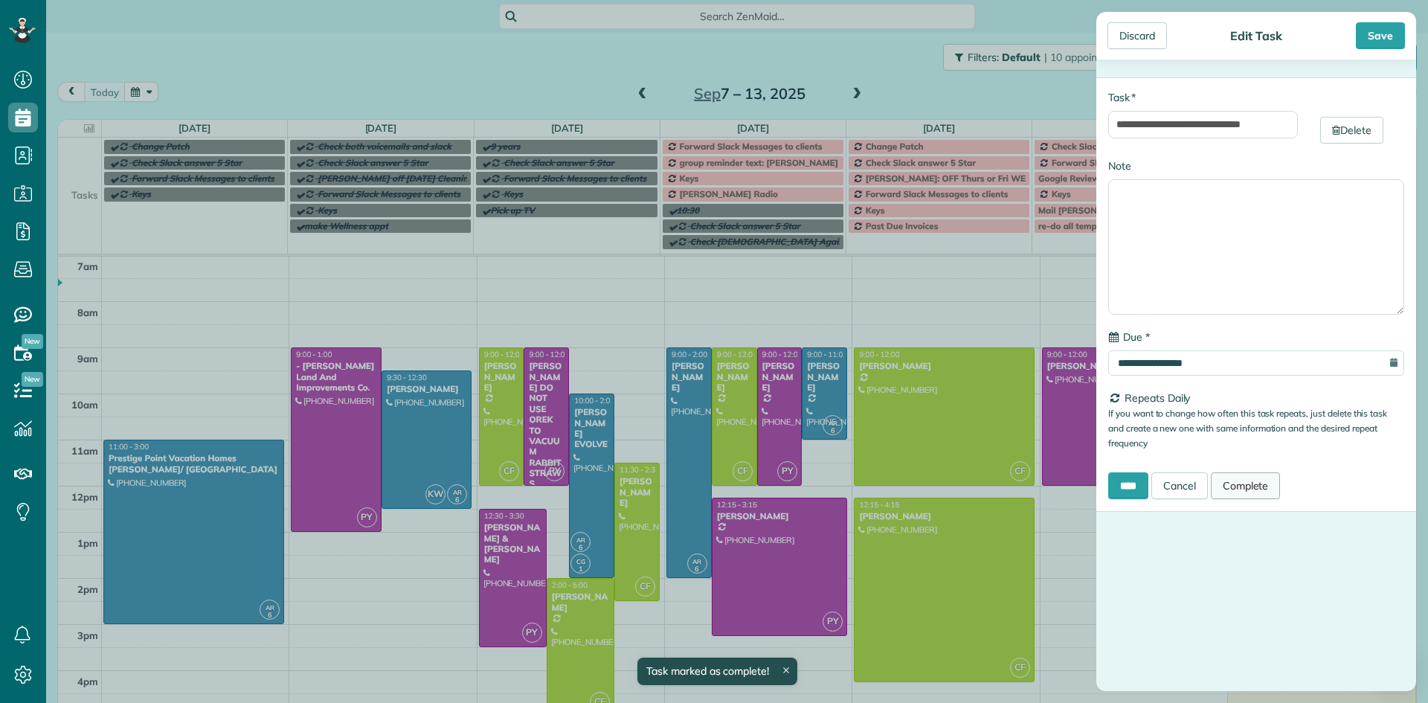
click at [1273, 484] on link "Complete" at bounding box center [1245, 485] width 70 height 27
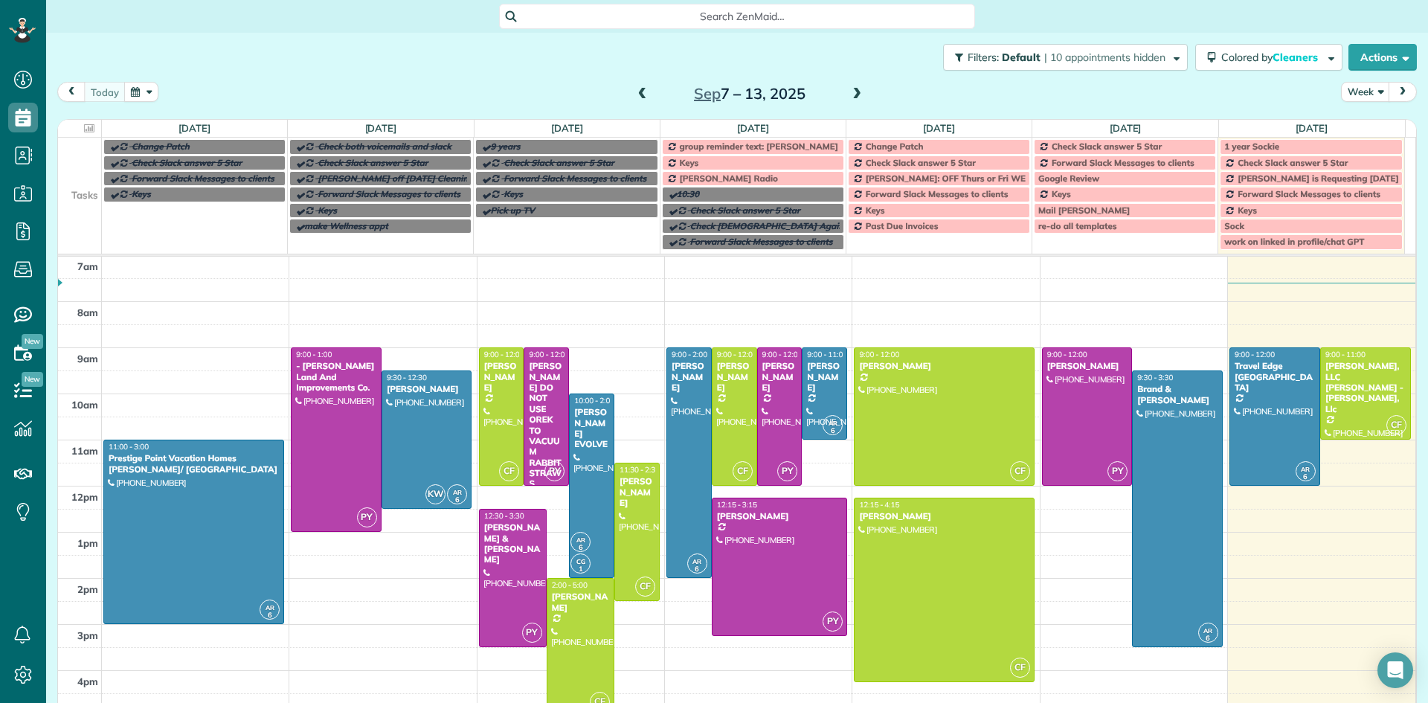
click at [774, 149] on span "group reminder text: morgan send" at bounding box center [759, 146] width 158 height 11
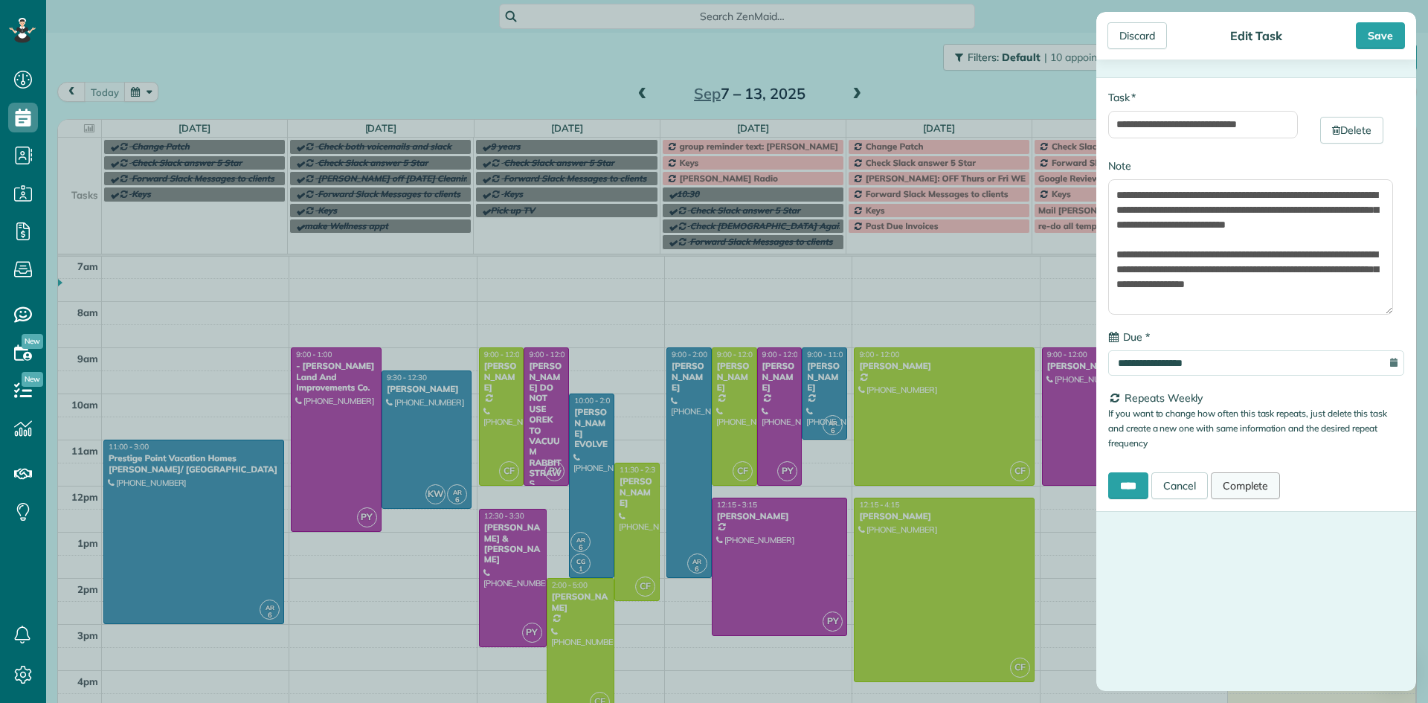
click at [1271, 491] on link "Complete" at bounding box center [1245, 485] width 70 height 27
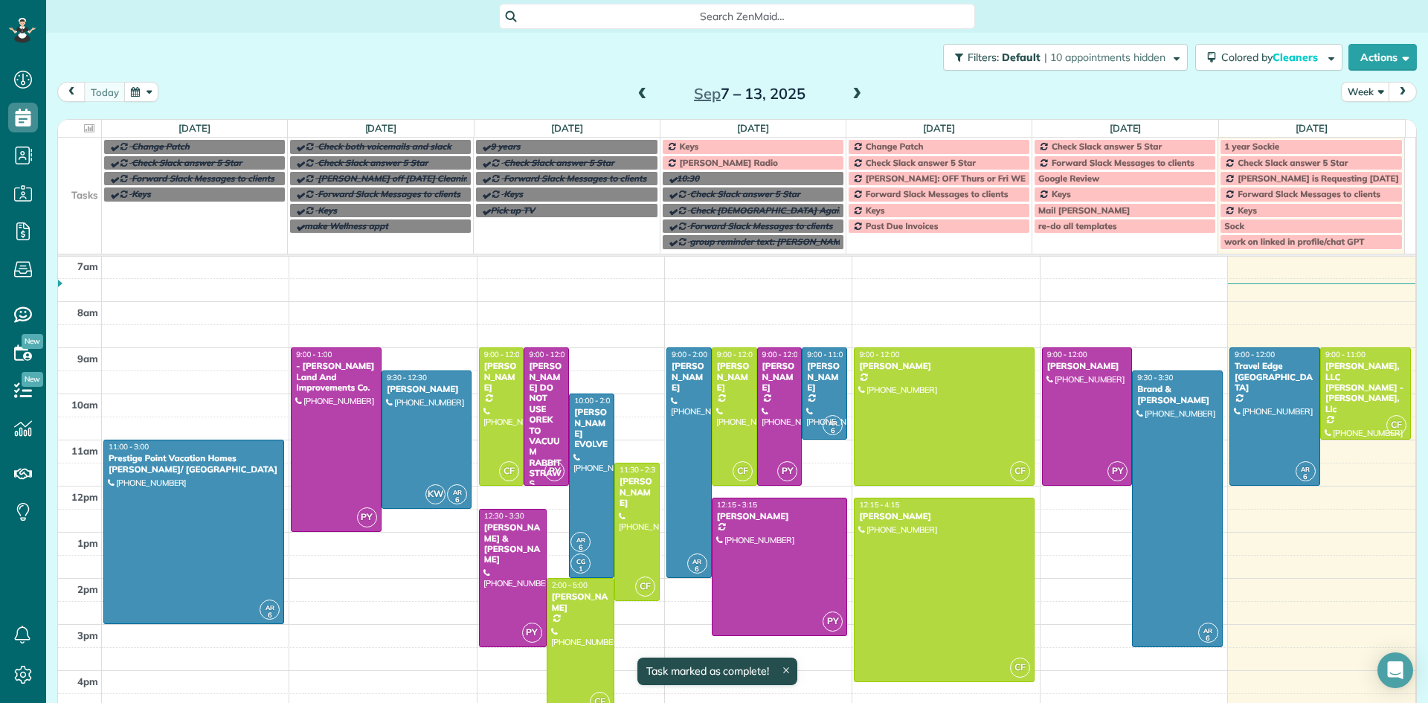
click at [700, 143] on div "Keys" at bounding box center [752, 146] width 173 height 10
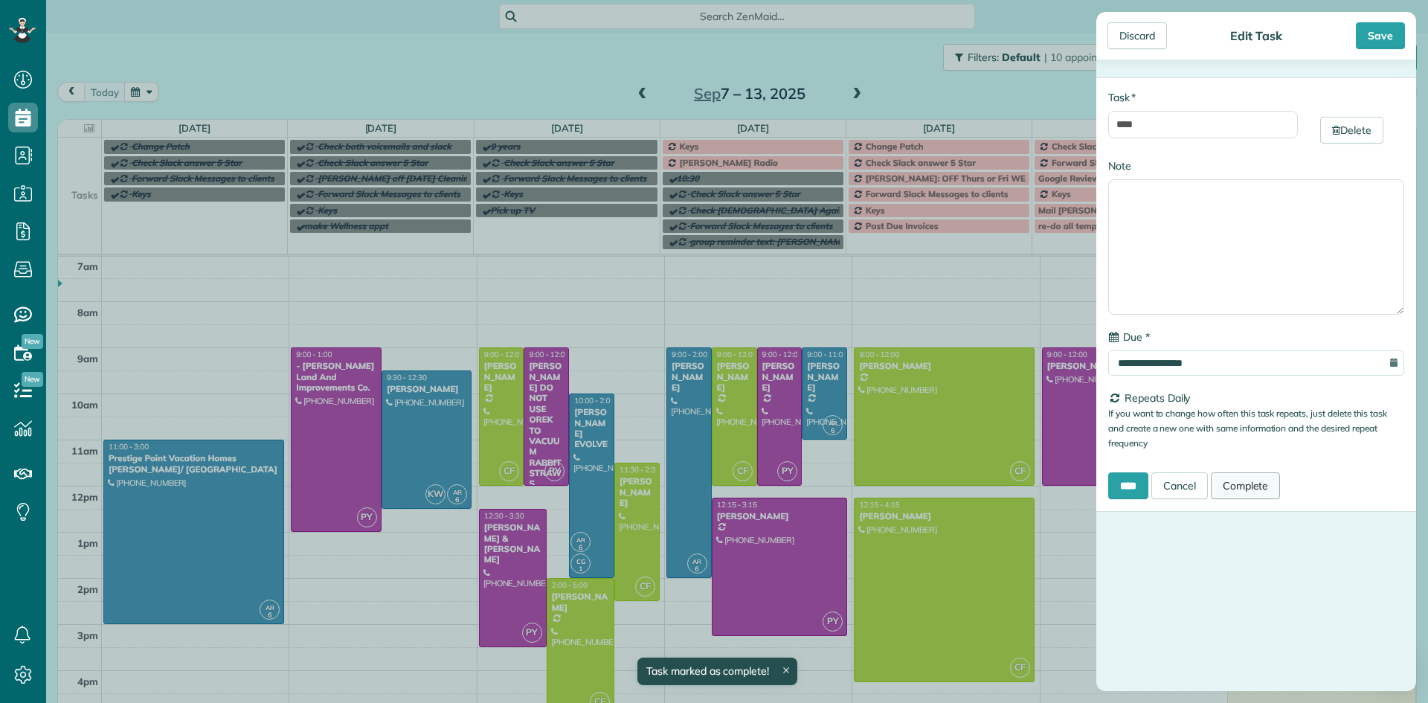
click at [1251, 481] on link "Complete" at bounding box center [1245, 485] width 70 height 27
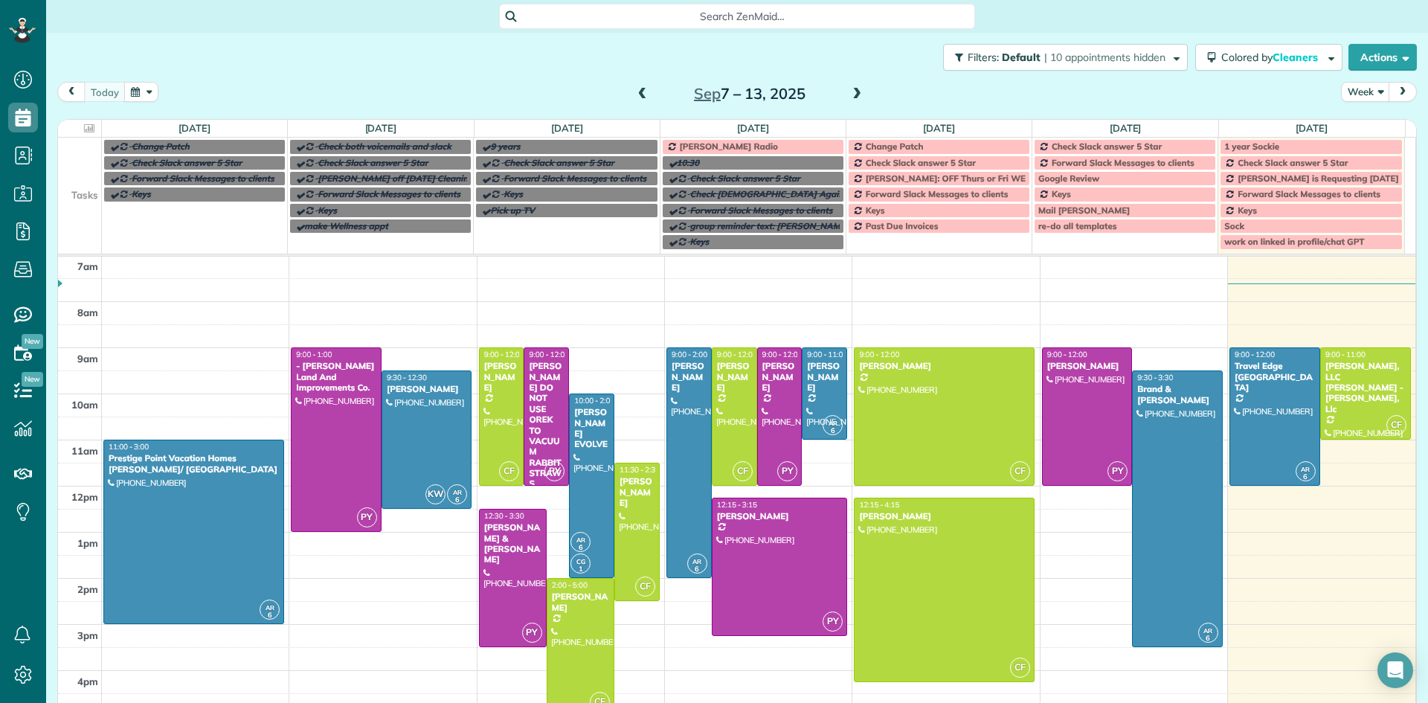
click at [709, 148] on span "Rick Sirus Radio" at bounding box center [729, 146] width 98 height 11
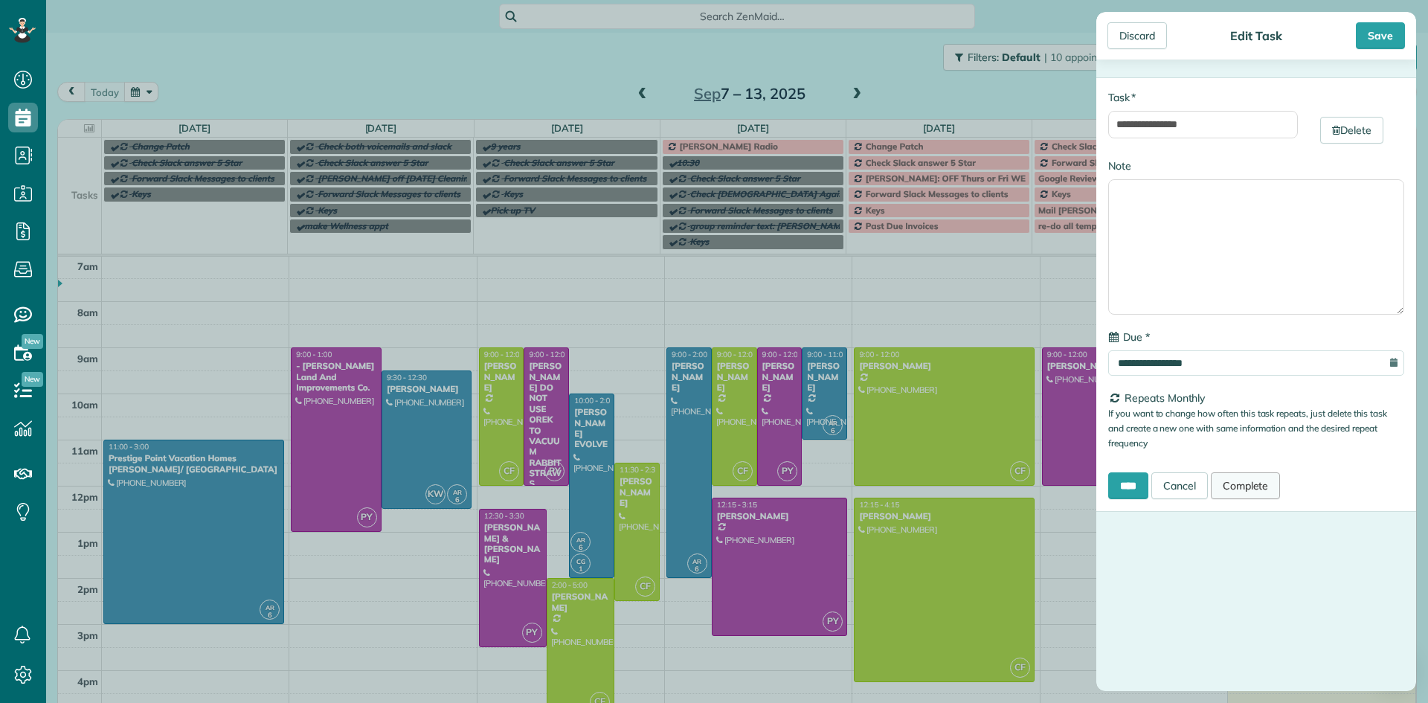
click at [1245, 483] on link "Complete" at bounding box center [1245, 485] width 70 height 27
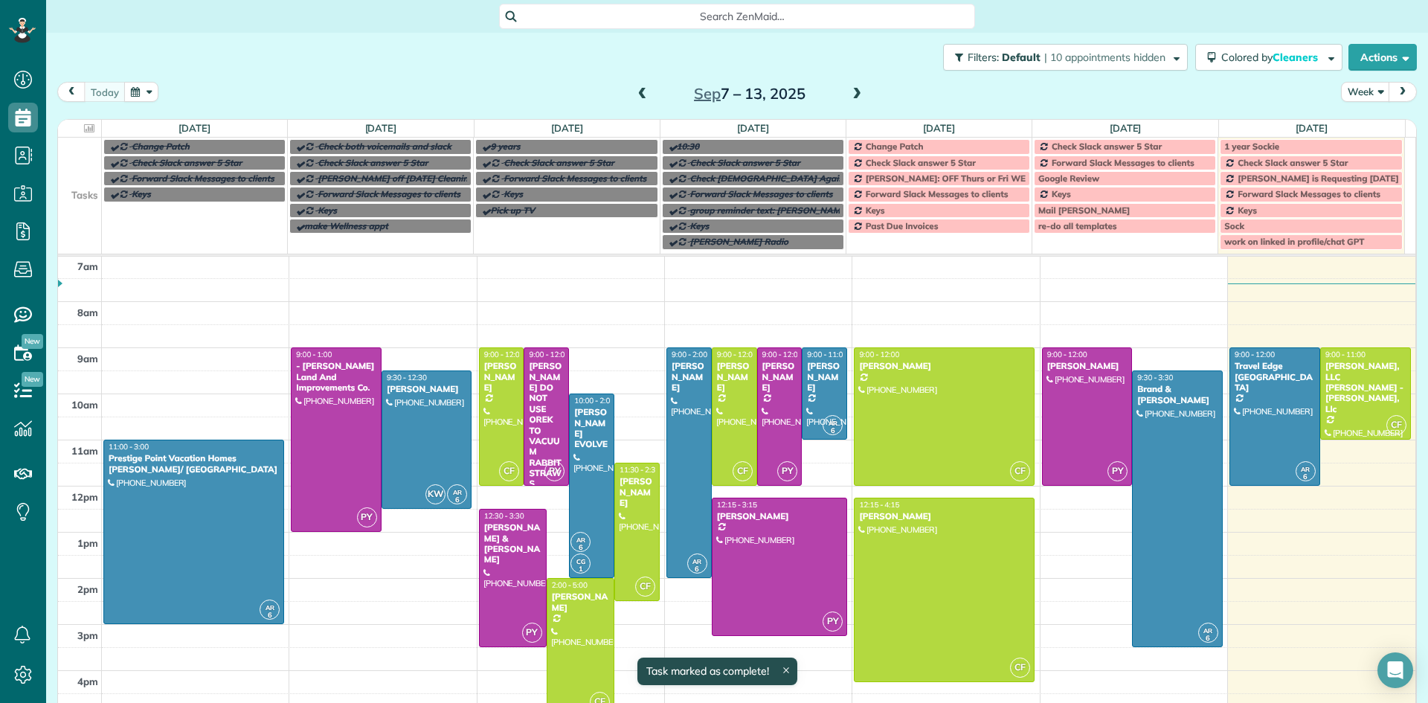
click at [923, 145] on div "Change Patch" at bounding box center [938, 146] width 173 height 10
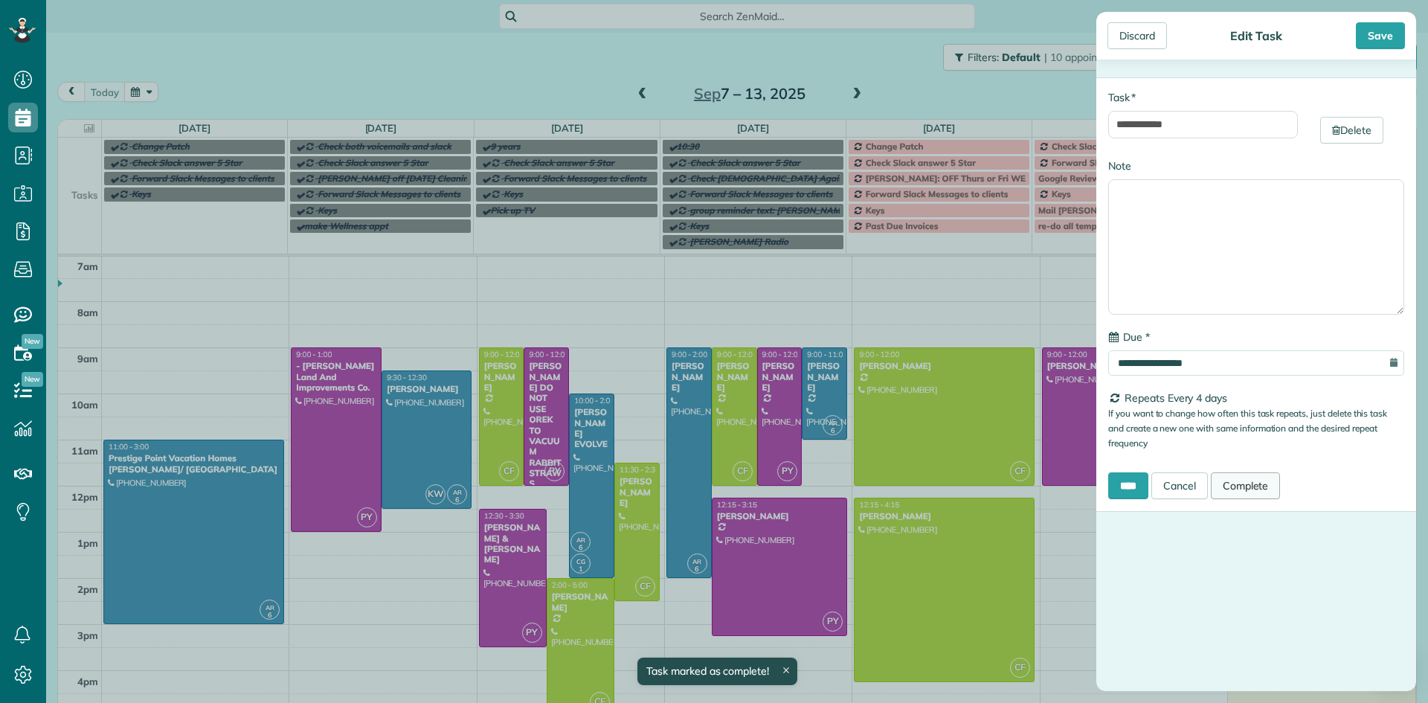
click at [1236, 488] on link "Complete" at bounding box center [1245, 485] width 70 height 27
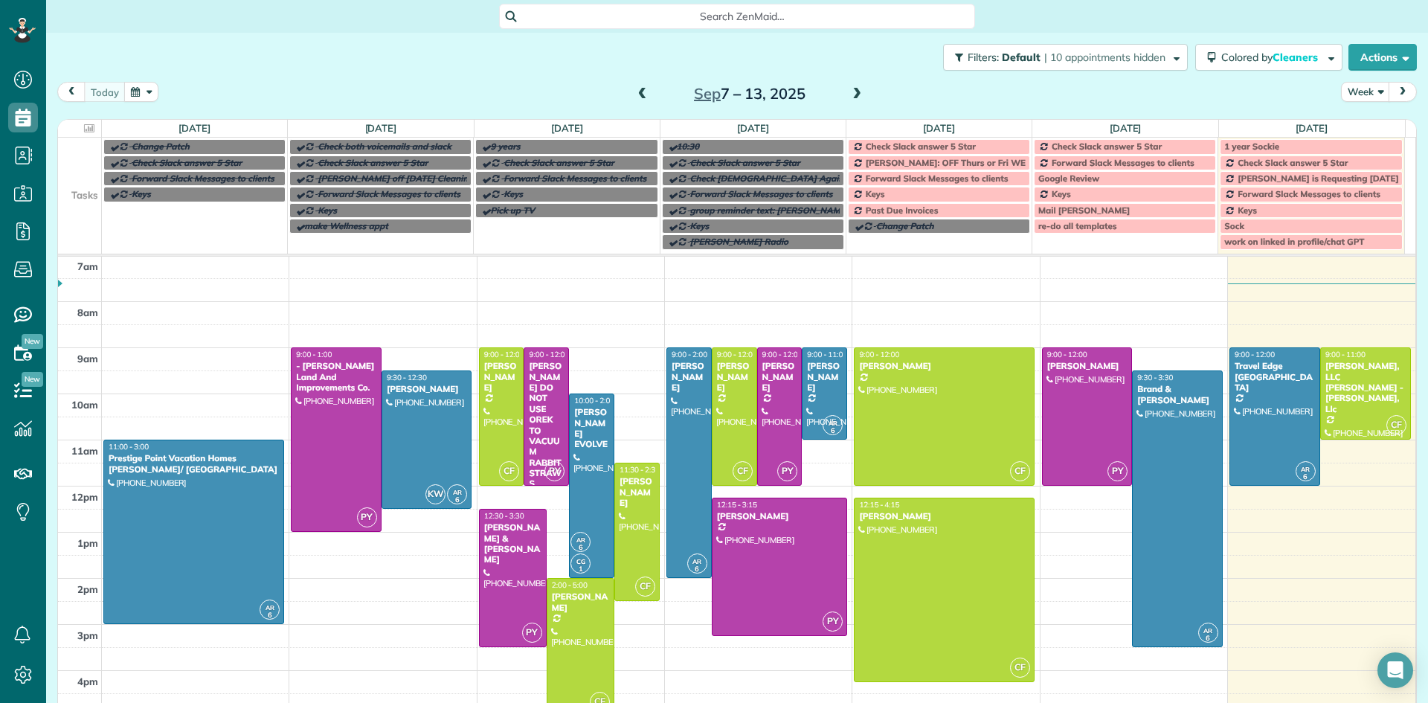
click at [904, 148] on span "Check Slack answer 5 Star" at bounding box center [920, 146] width 110 height 11
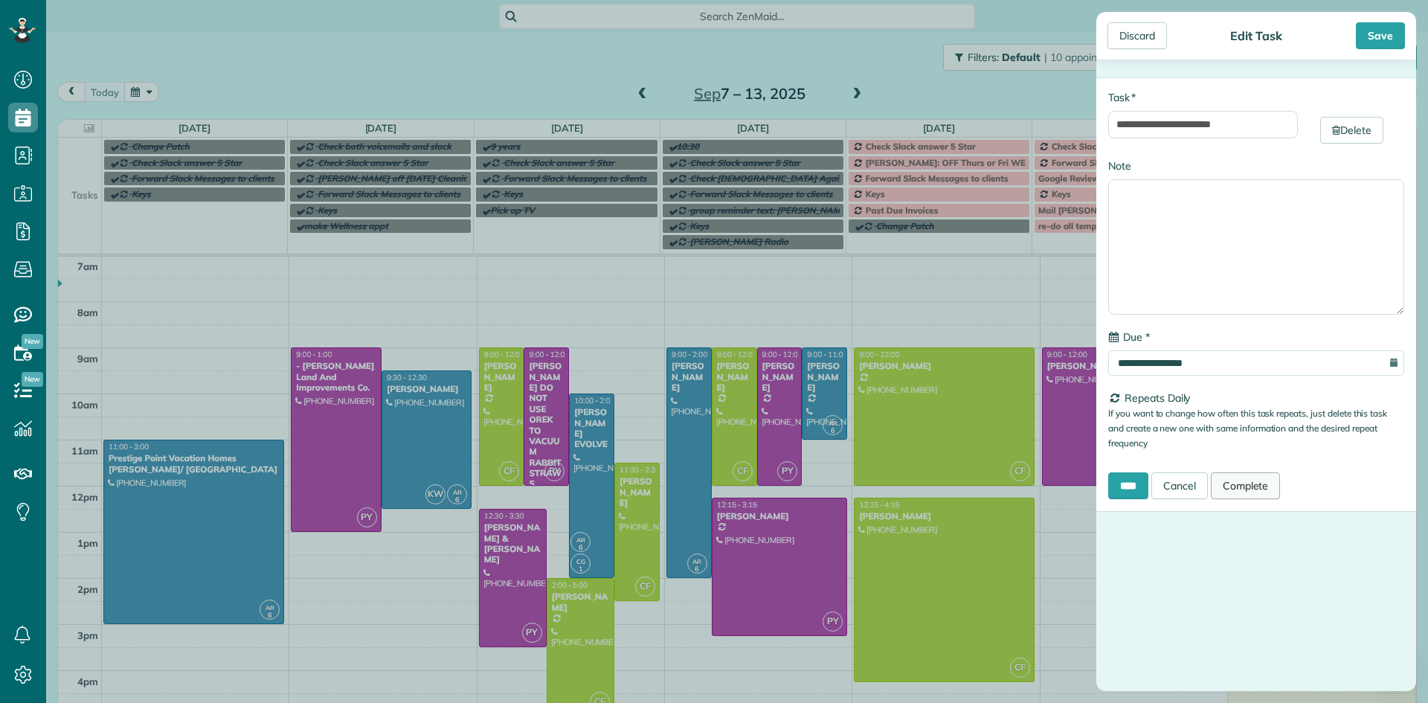
click at [1268, 481] on link "Complete" at bounding box center [1245, 485] width 70 height 27
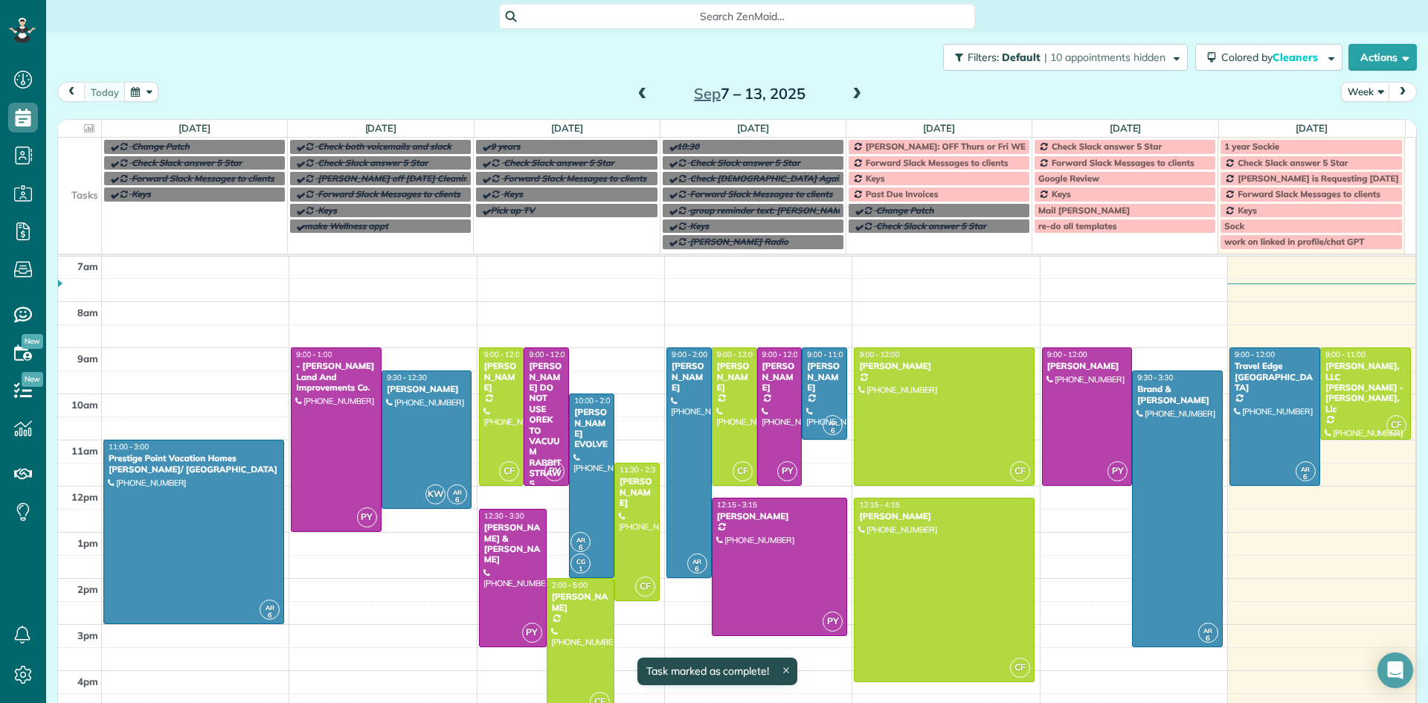
click at [947, 147] on span "Claudia: OFF Thurs or Fri WEEKLY" at bounding box center [955, 146] width 180 height 11
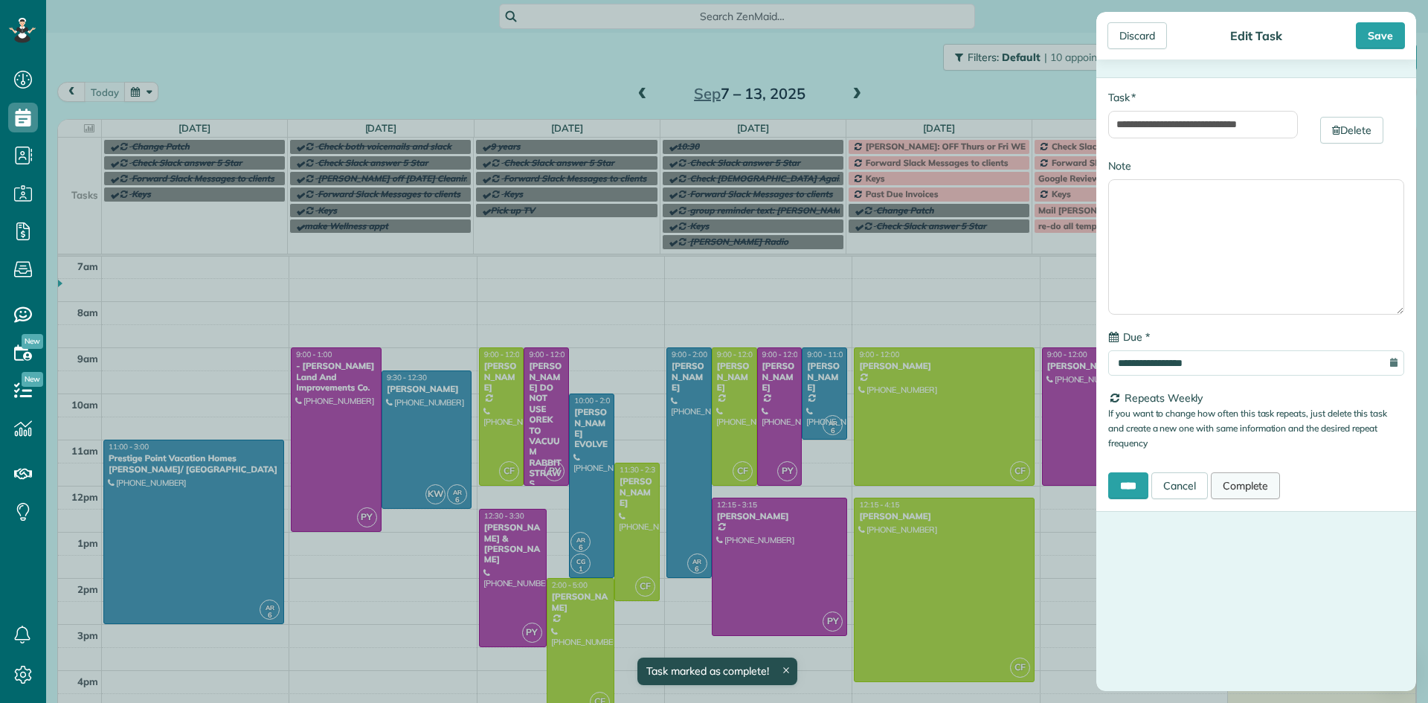
click at [1268, 485] on link "Complete" at bounding box center [1245, 485] width 70 height 27
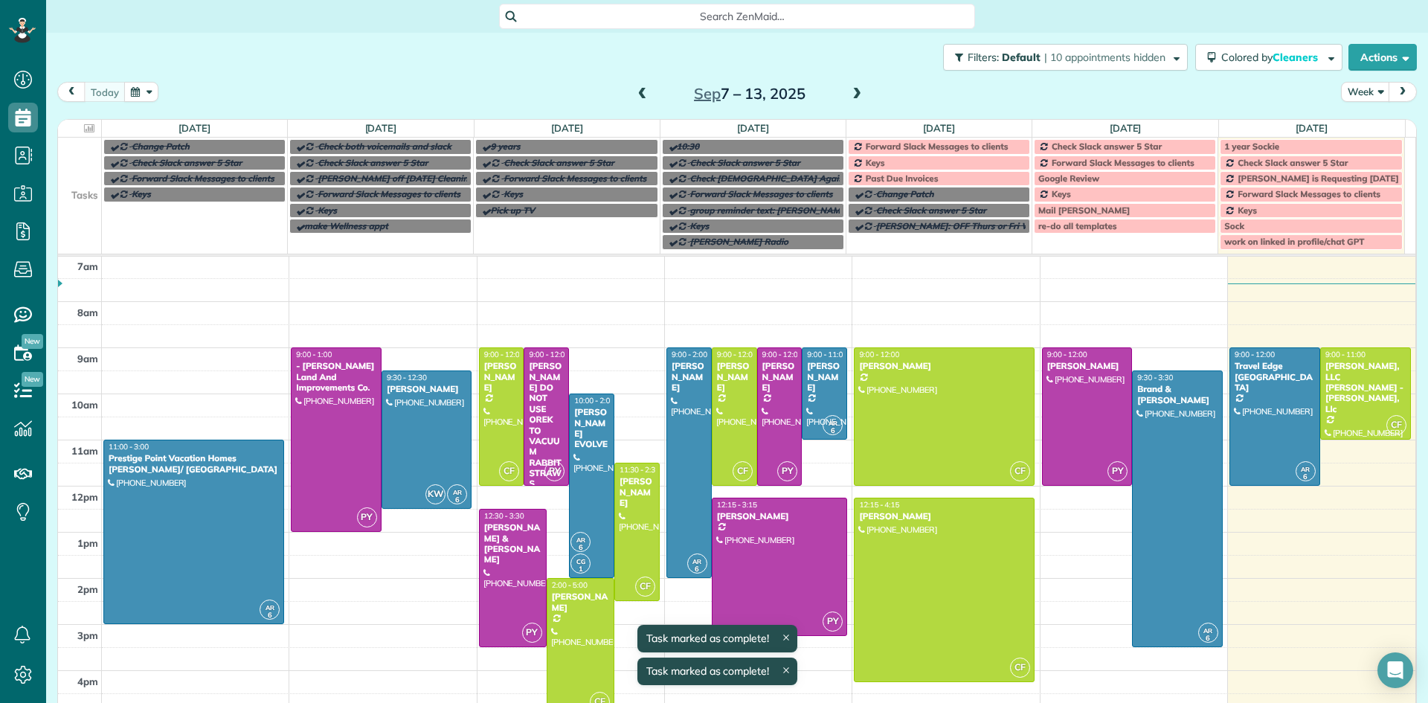
click at [976, 146] on span "Forward Slack Messages to clients" at bounding box center [936, 146] width 143 height 11
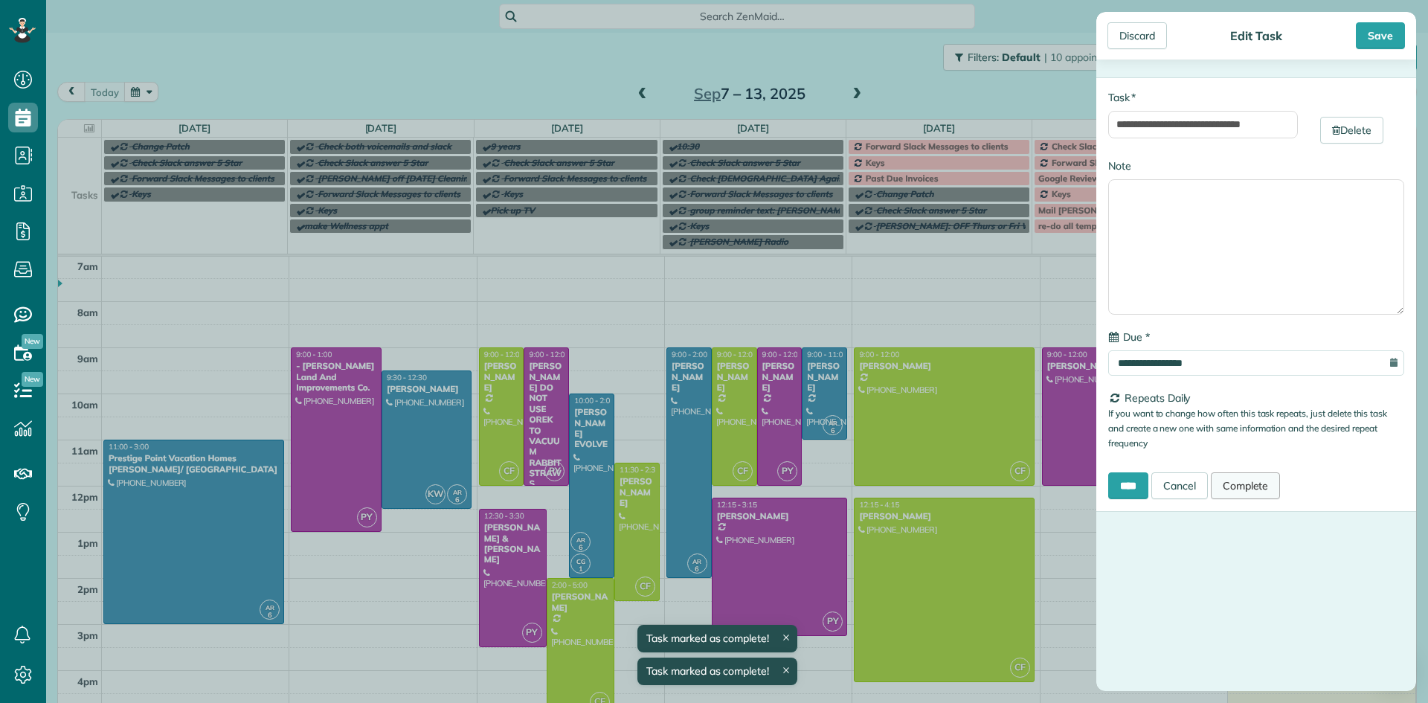
click at [1258, 480] on link "Complete" at bounding box center [1245, 485] width 70 height 27
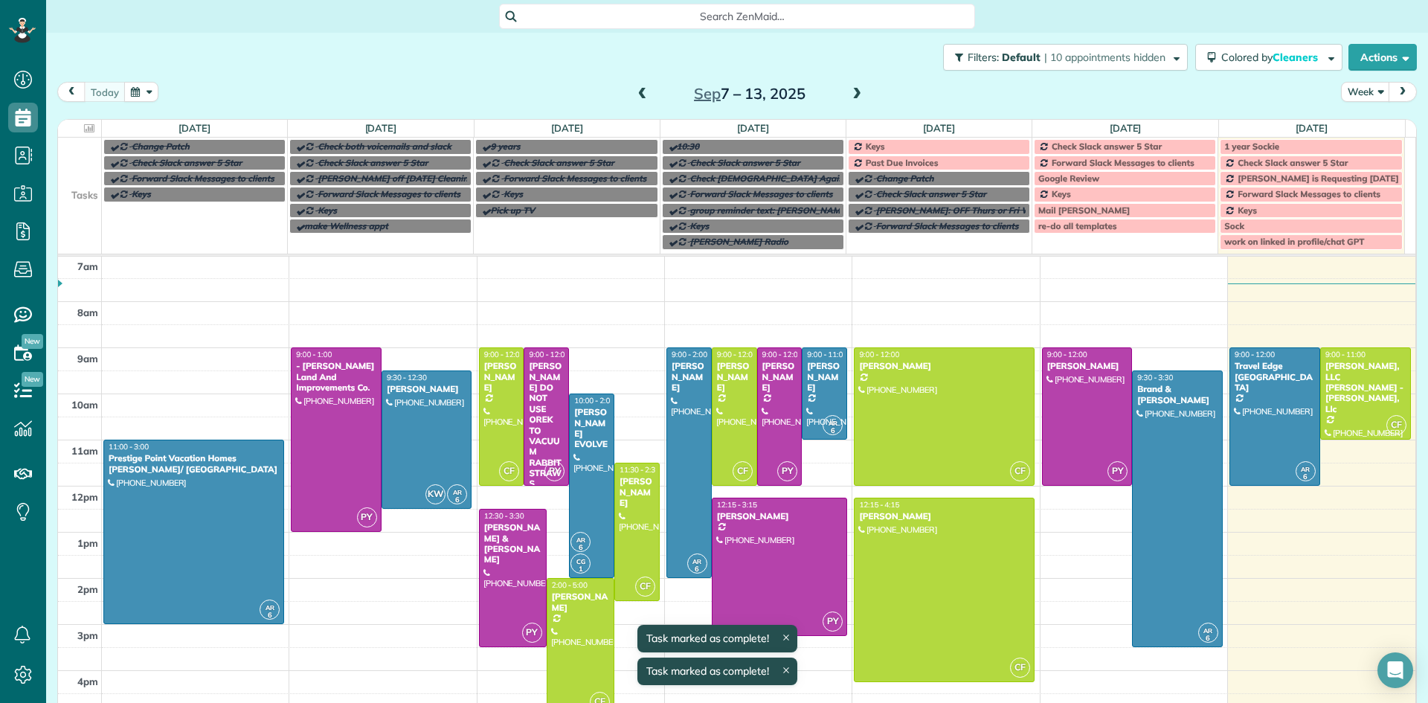
click at [928, 143] on div "Keys" at bounding box center [938, 146] width 173 height 10
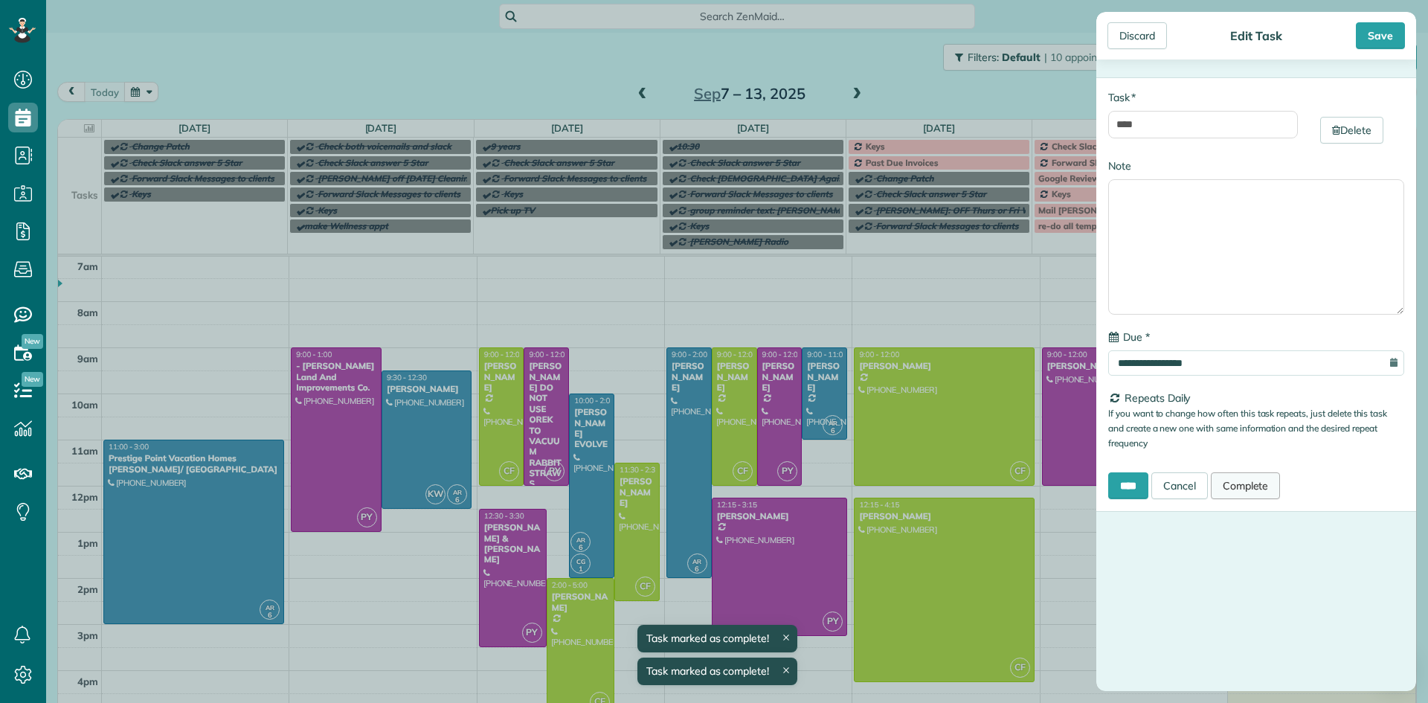
click at [1256, 482] on link "Complete" at bounding box center [1245, 485] width 70 height 27
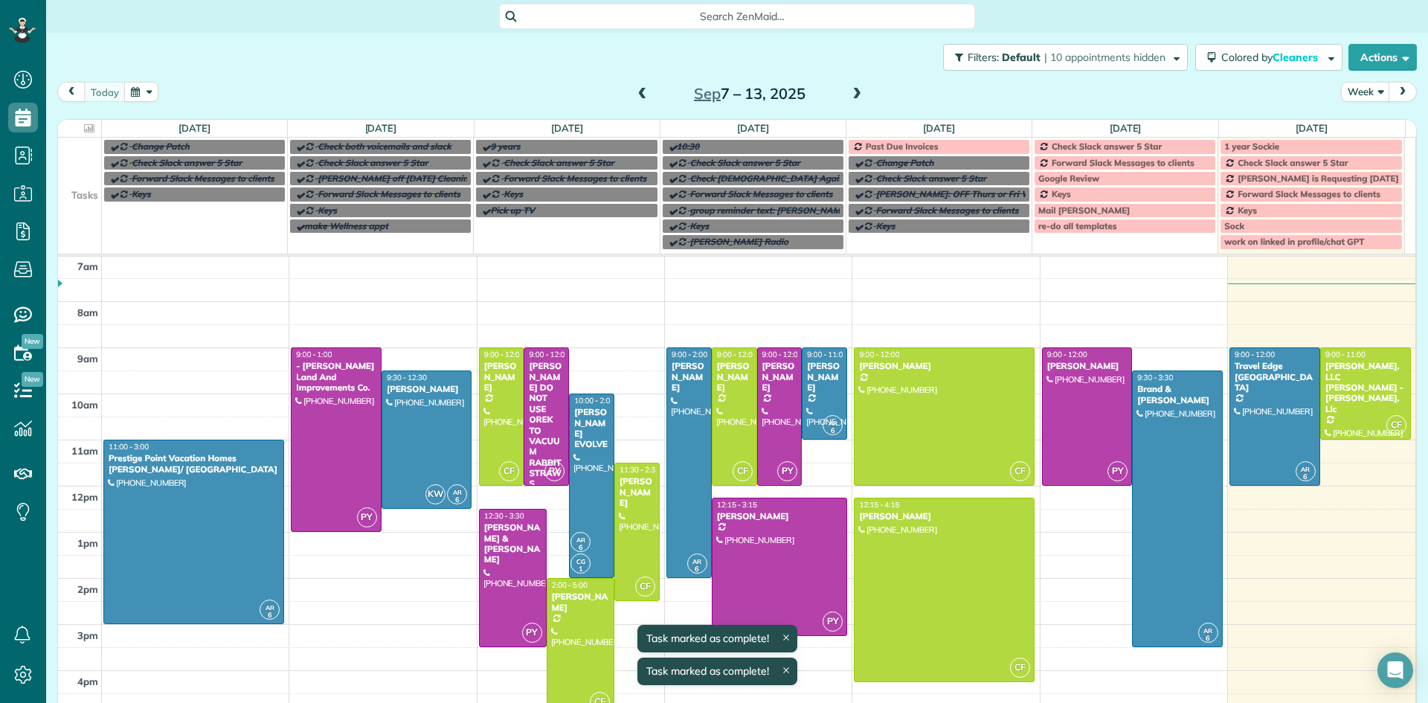
click at [923, 146] on span "Past Due Invoices" at bounding box center [901, 146] width 73 height 11
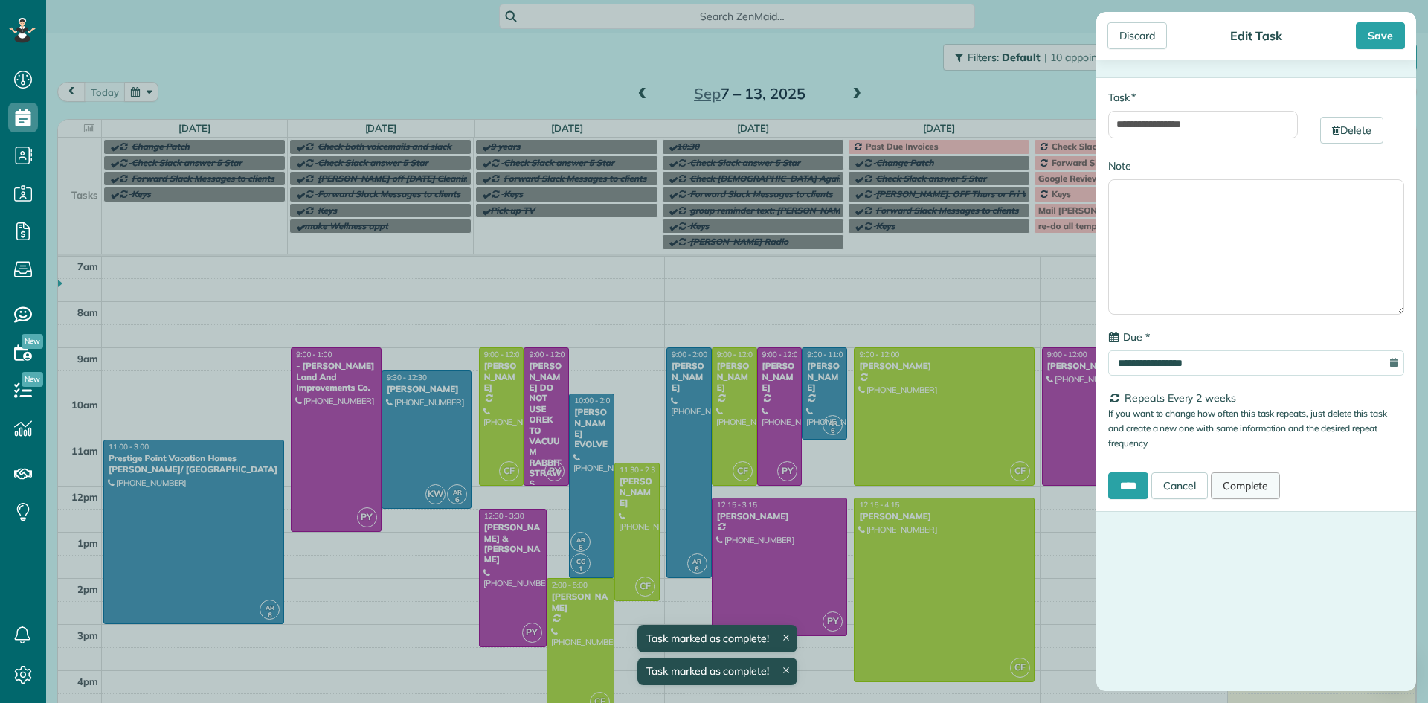
click at [1257, 485] on link "Complete" at bounding box center [1245, 485] width 70 height 27
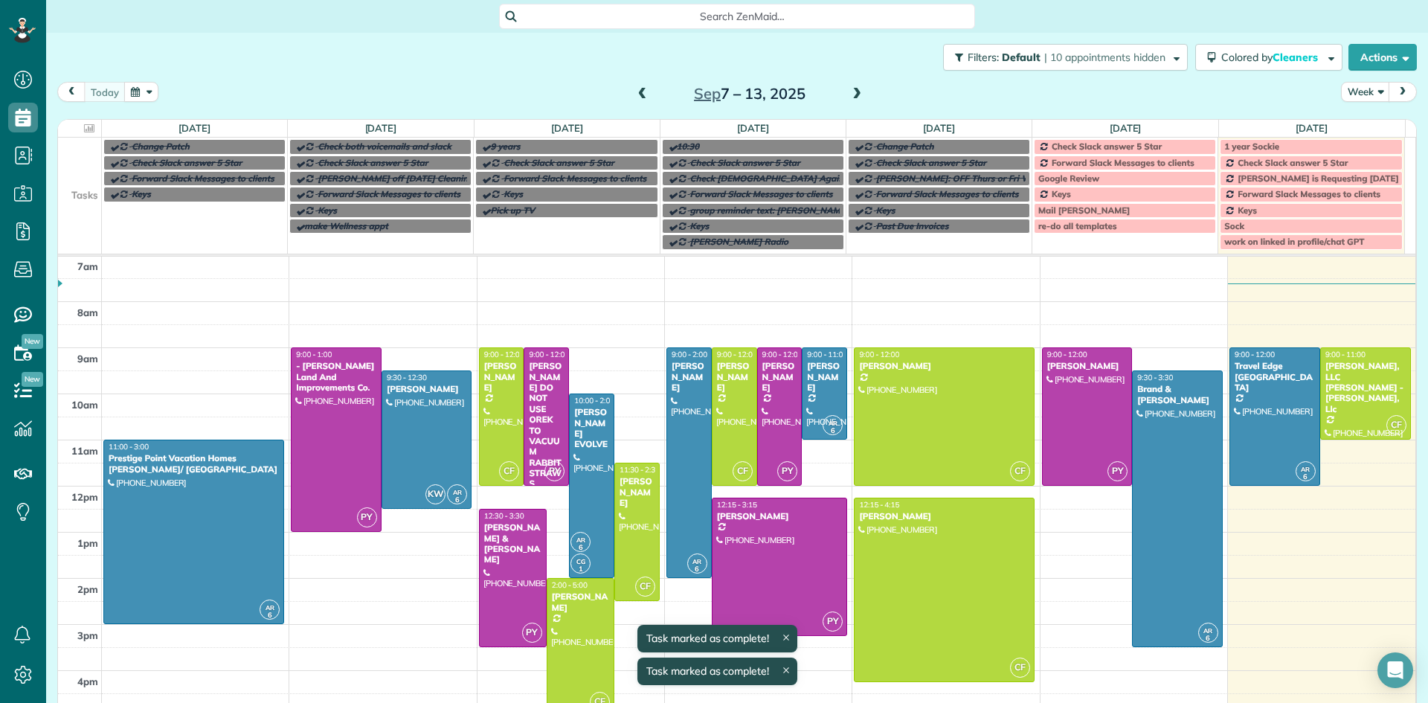
click at [1126, 144] on span "Check Slack answer 5 Star" at bounding box center [1106, 146] width 110 height 11
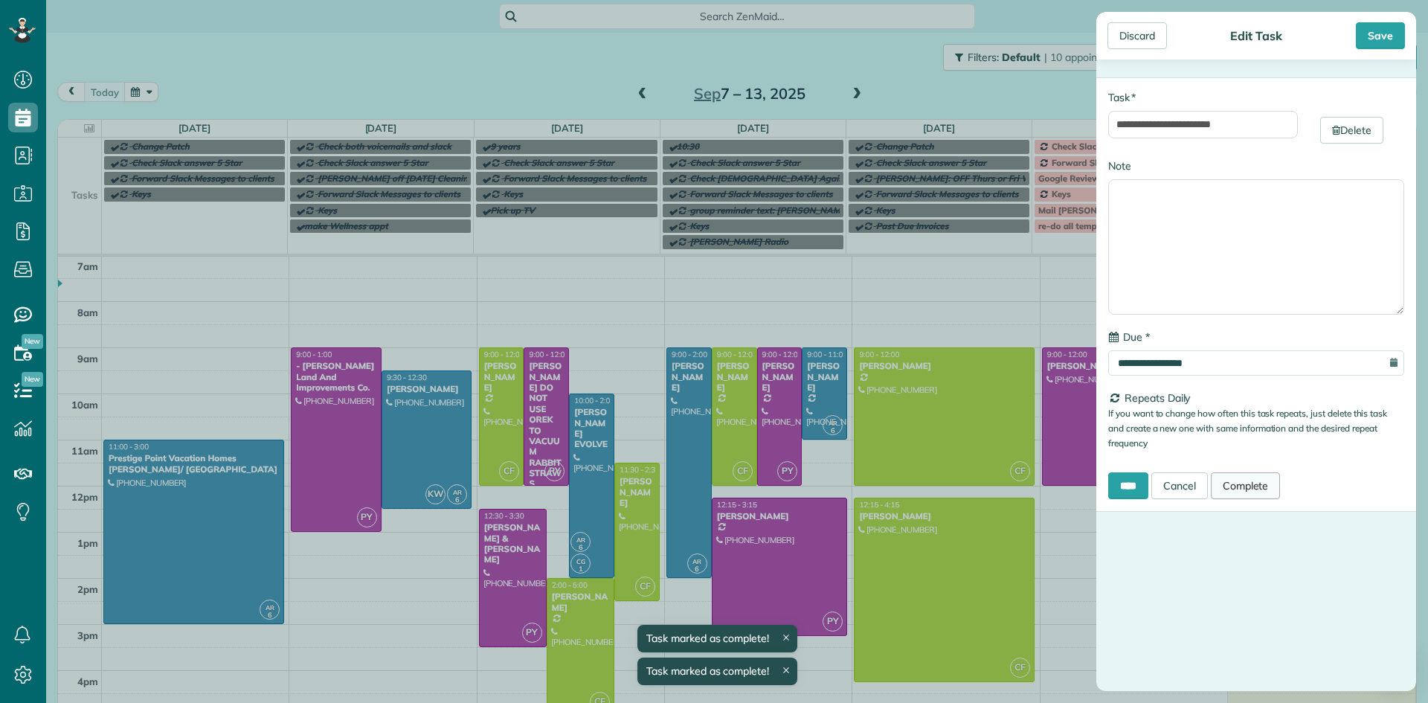
click at [1257, 484] on link "Complete" at bounding box center [1245, 485] width 70 height 27
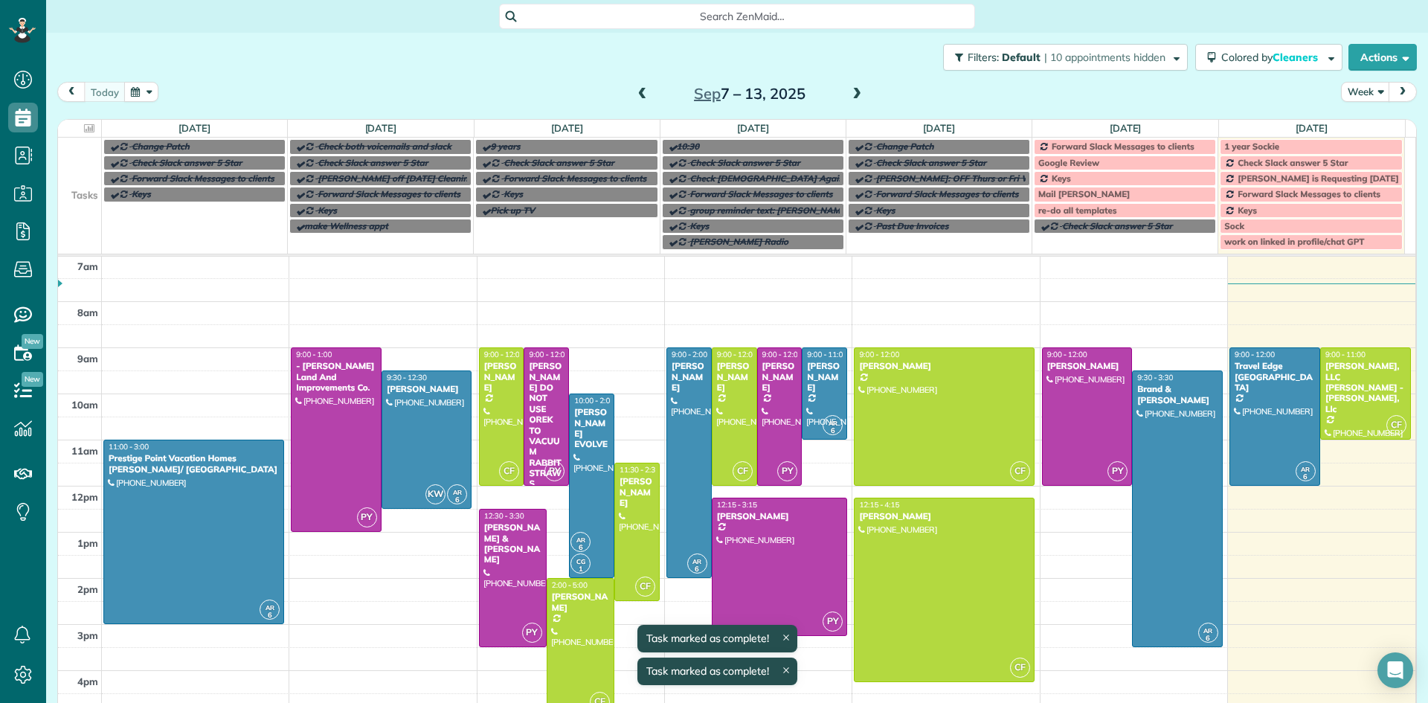
click at [1091, 147] on span "Forward Slack Messages to clients" at bounding box center [1122, 146] width 143 height 11
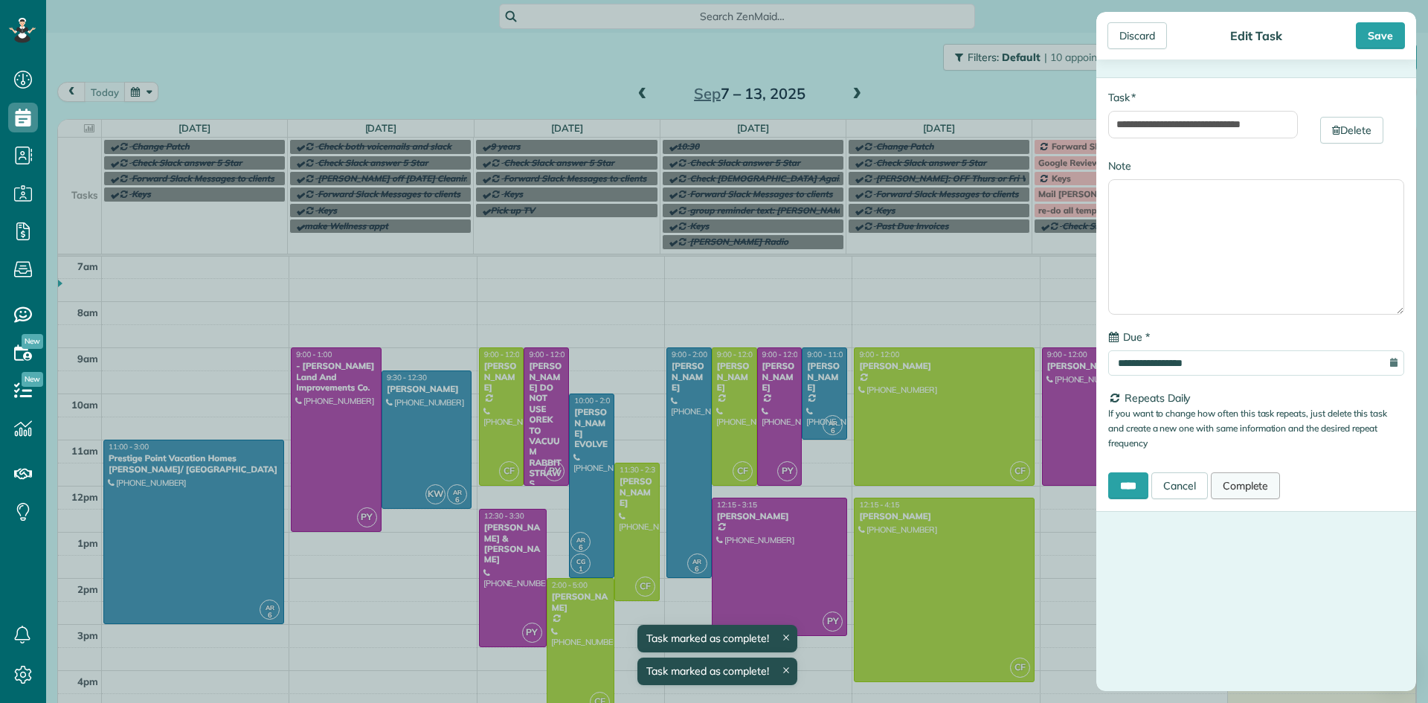
click at [1266, 488] on link "Complete" at bounding box center [1245, 485] width 70 height 27
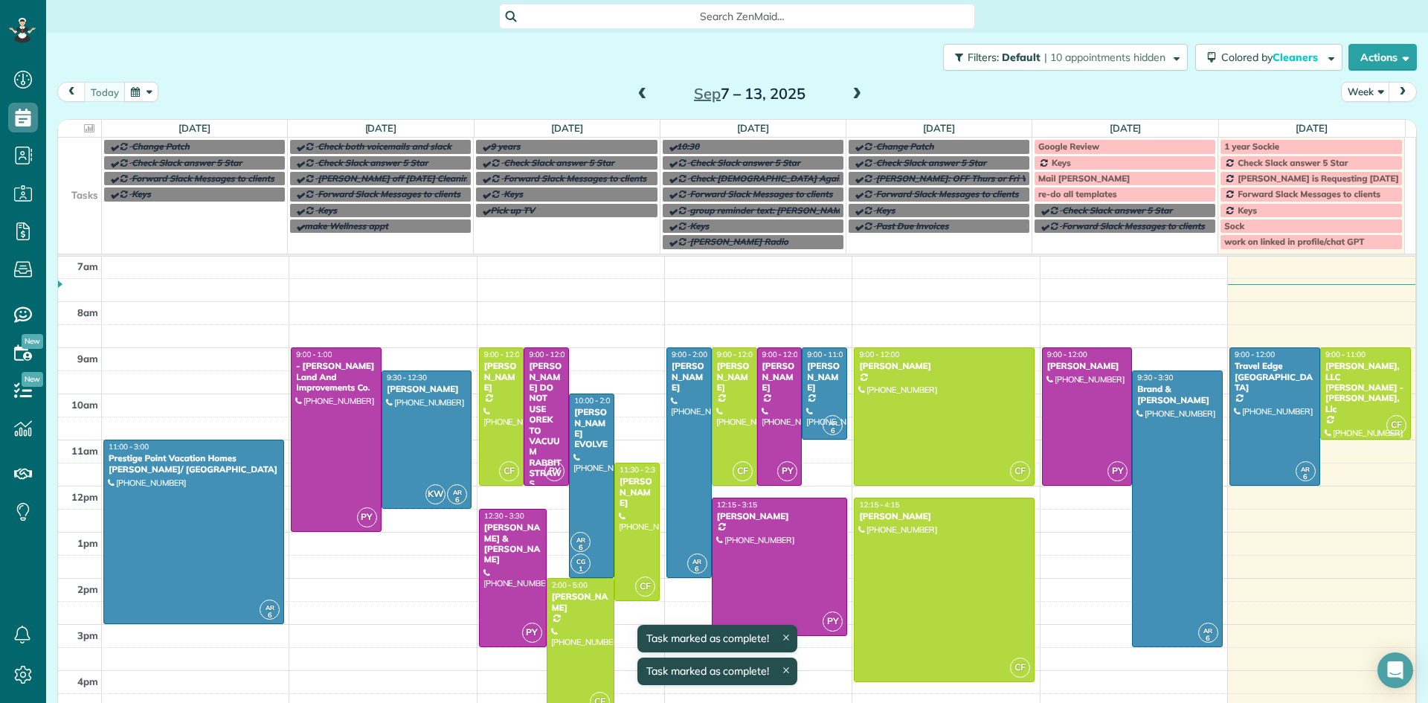
click at [1103, 146] on div "Google Review" at bounding box center [1124, 146] width 173 height 10
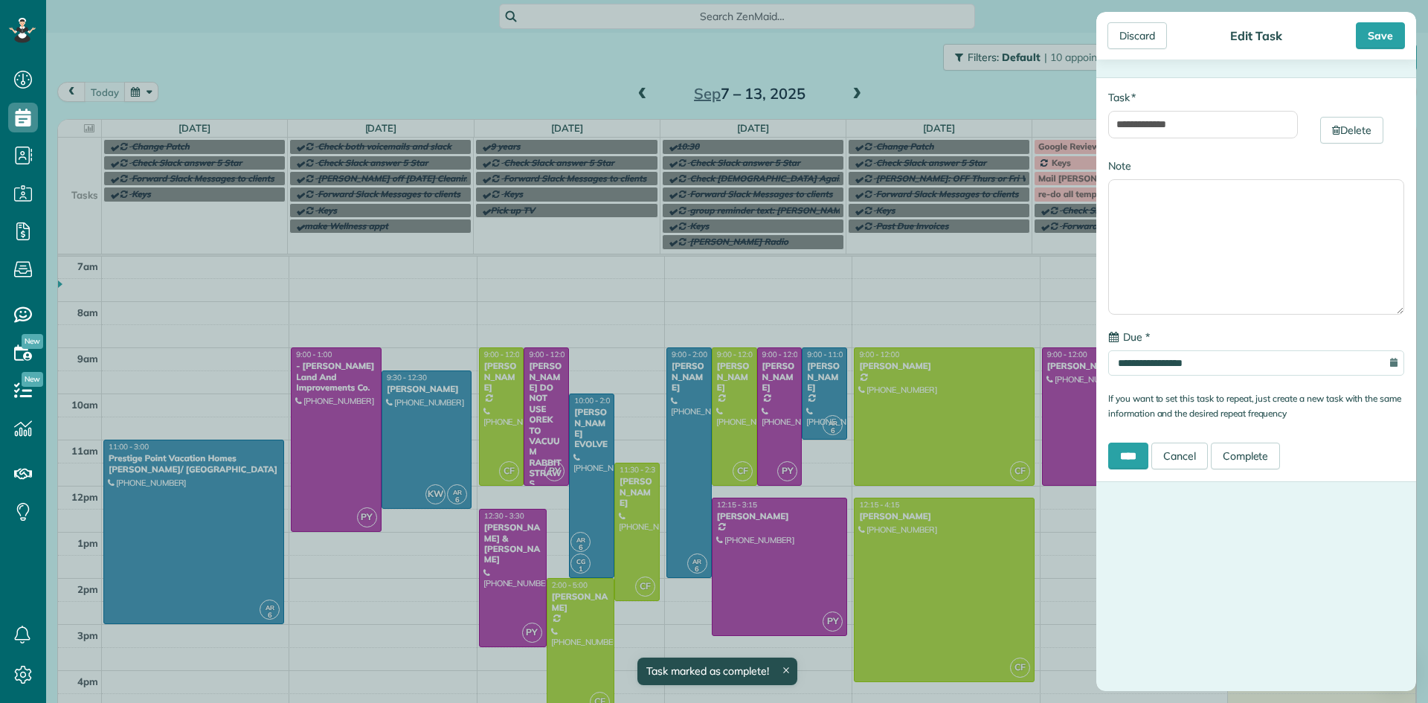
click at [920, 307] on div "**********" at bounding box center [714, 351] width 1428 height 703
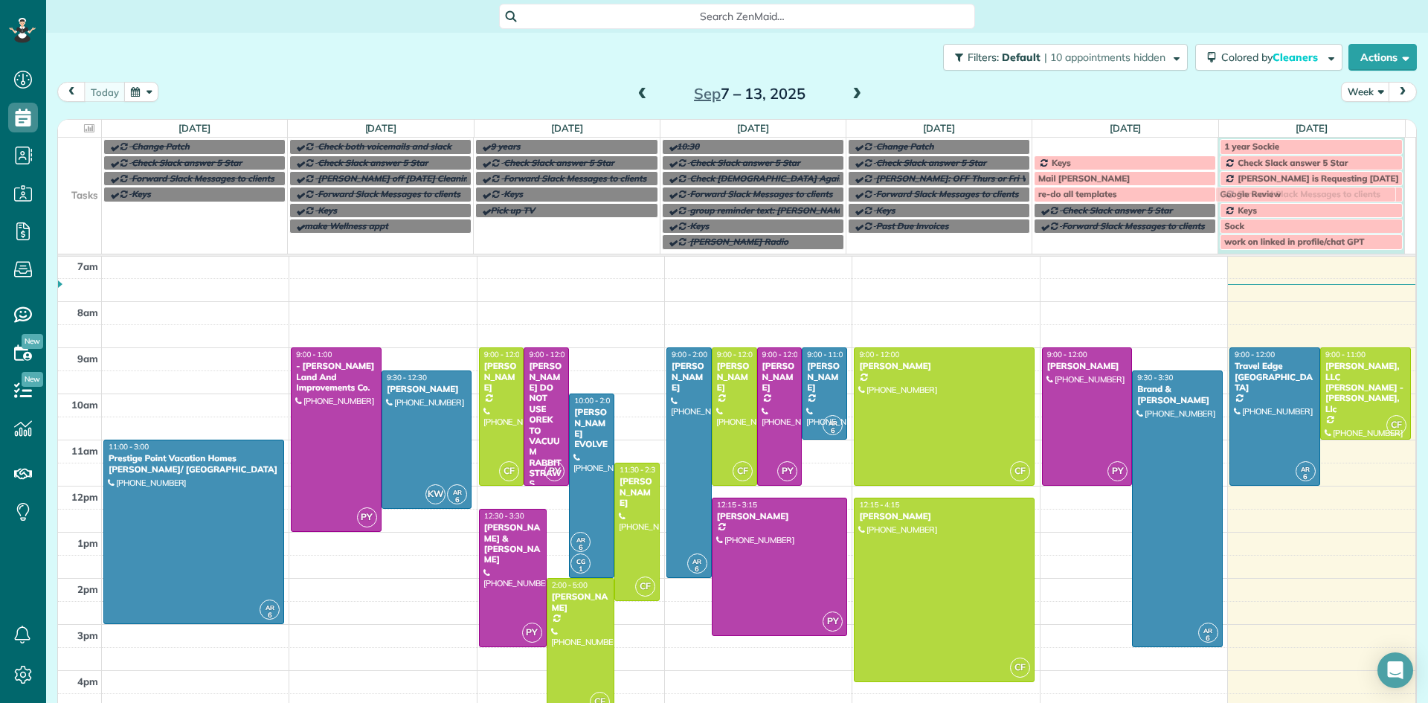
drag, startPoint x: 1070, startPoint y: 141, endPoint x: 1260, endPoint y: 189, distance: 195.5
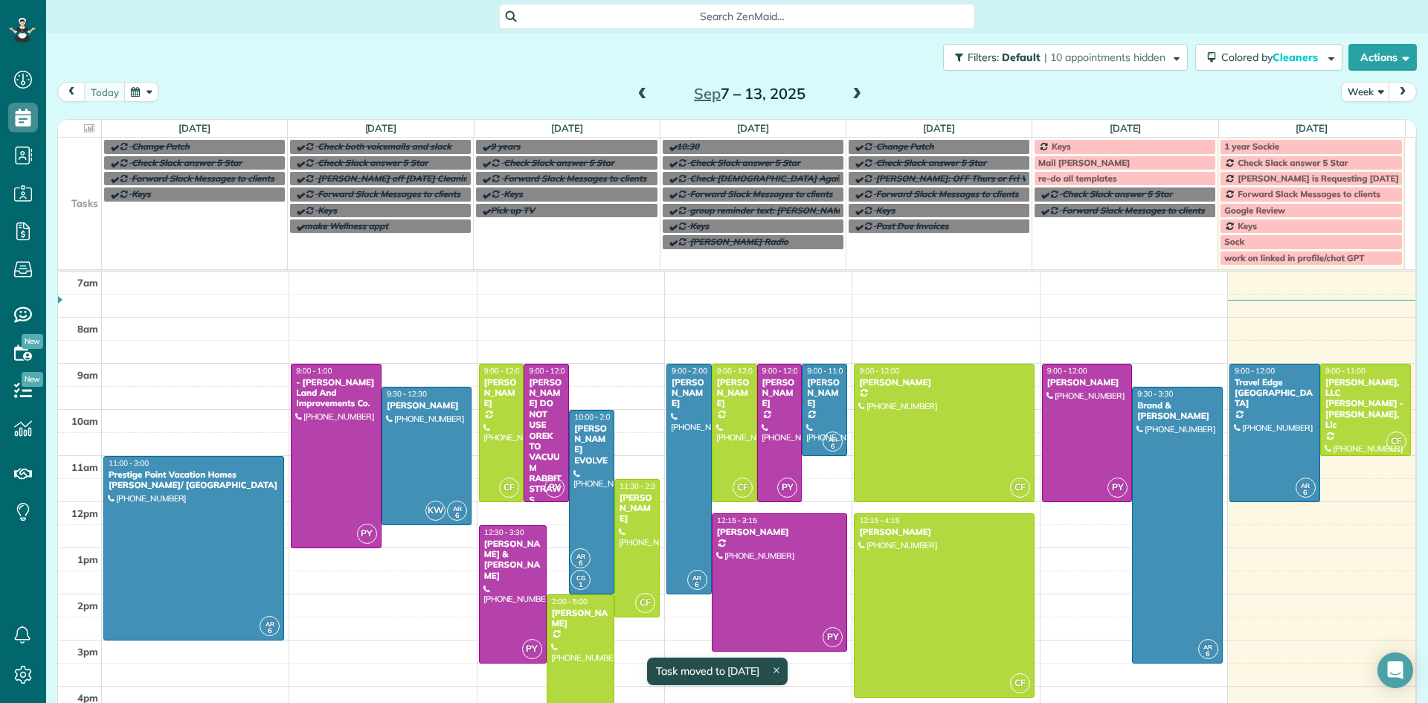
click at [1075, 145] on div "Keys" at bounding box center [1124, 146] width 173 height 10
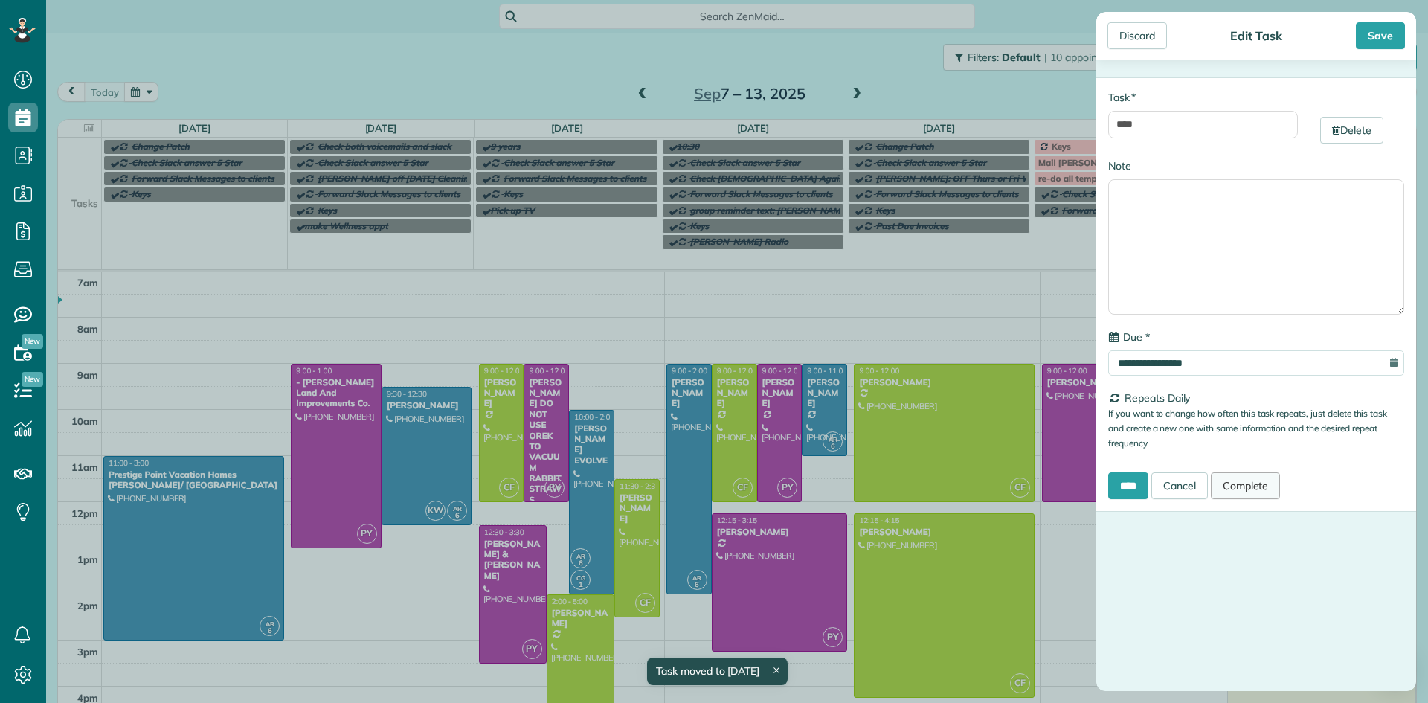
click at [1263, 490] on link "Complete" at bounding box center [1245, 485] width 70 height 27
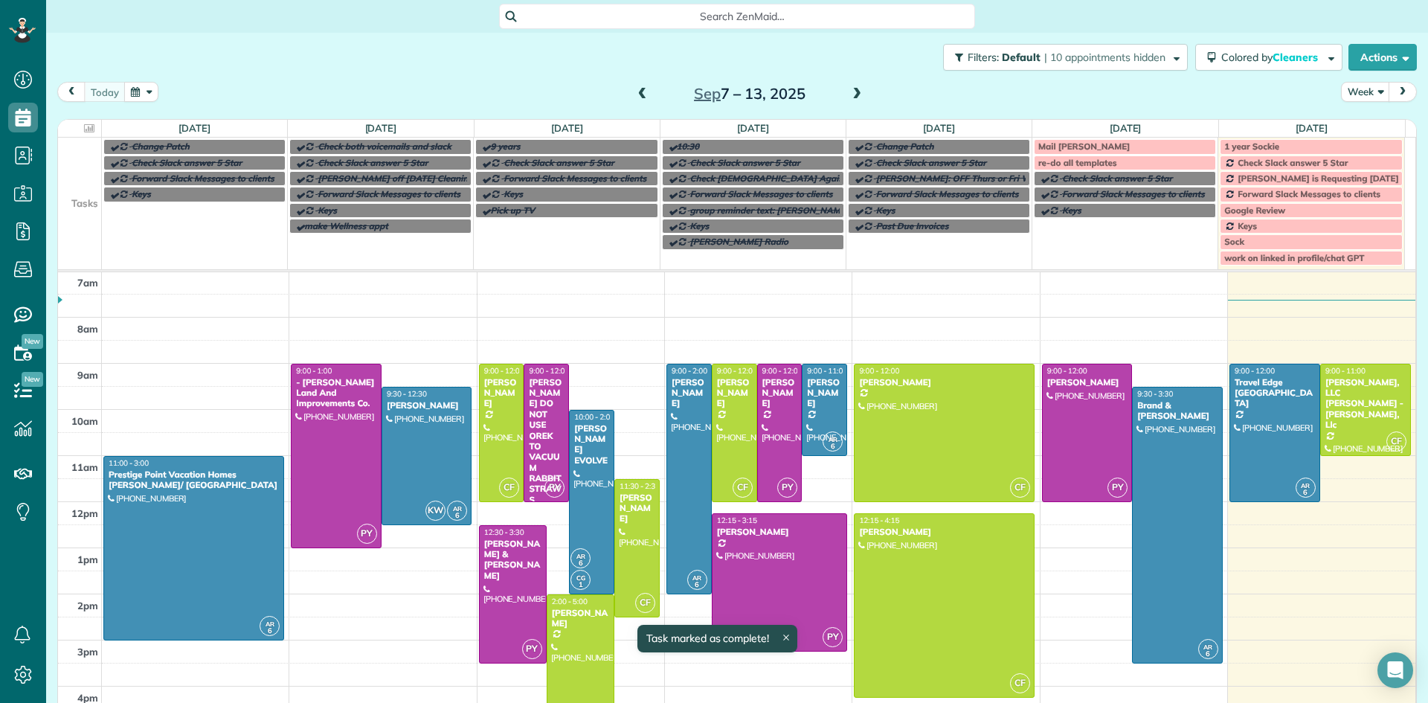
click at [1254, 145] on span "1 year Sockie" at bounding box center [1251, 146] width 55 height 11
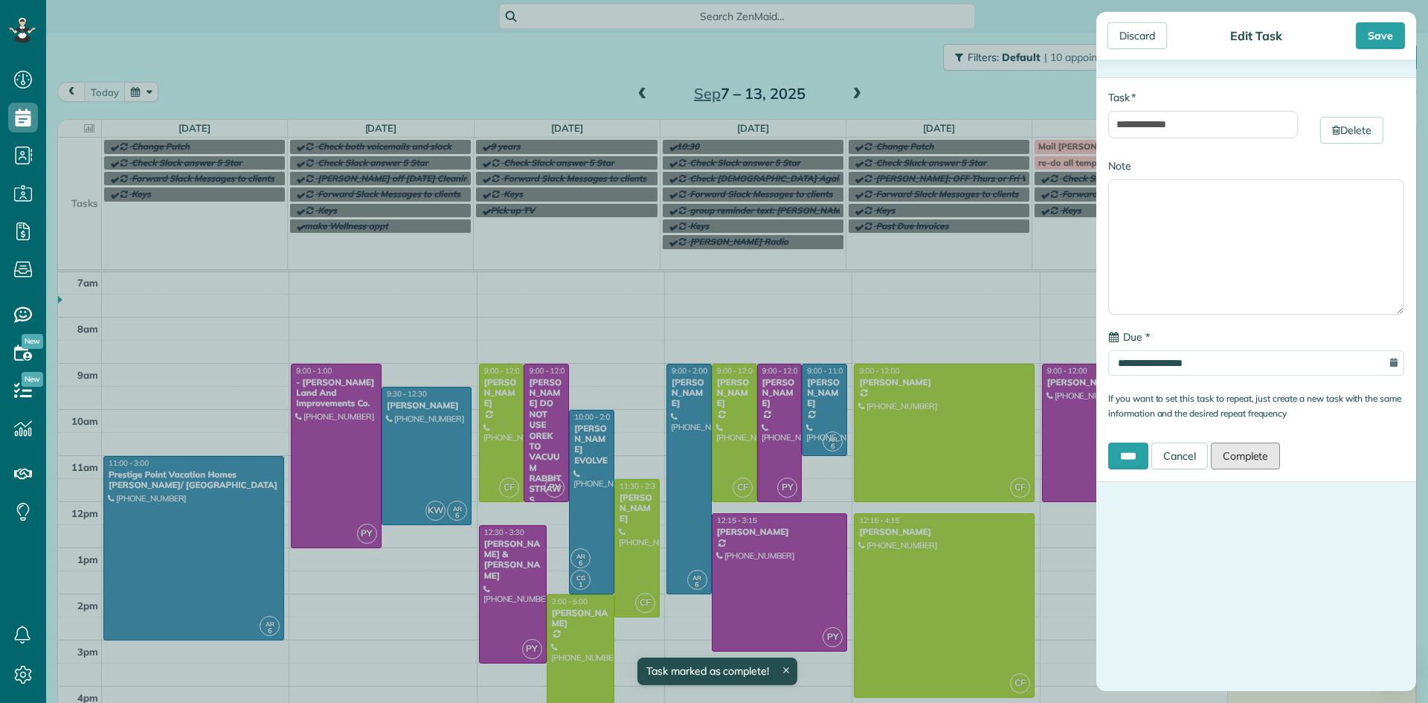
click at [1261, 451] on link "Complete" at bounding box center [1245, 455] width 70 height 27
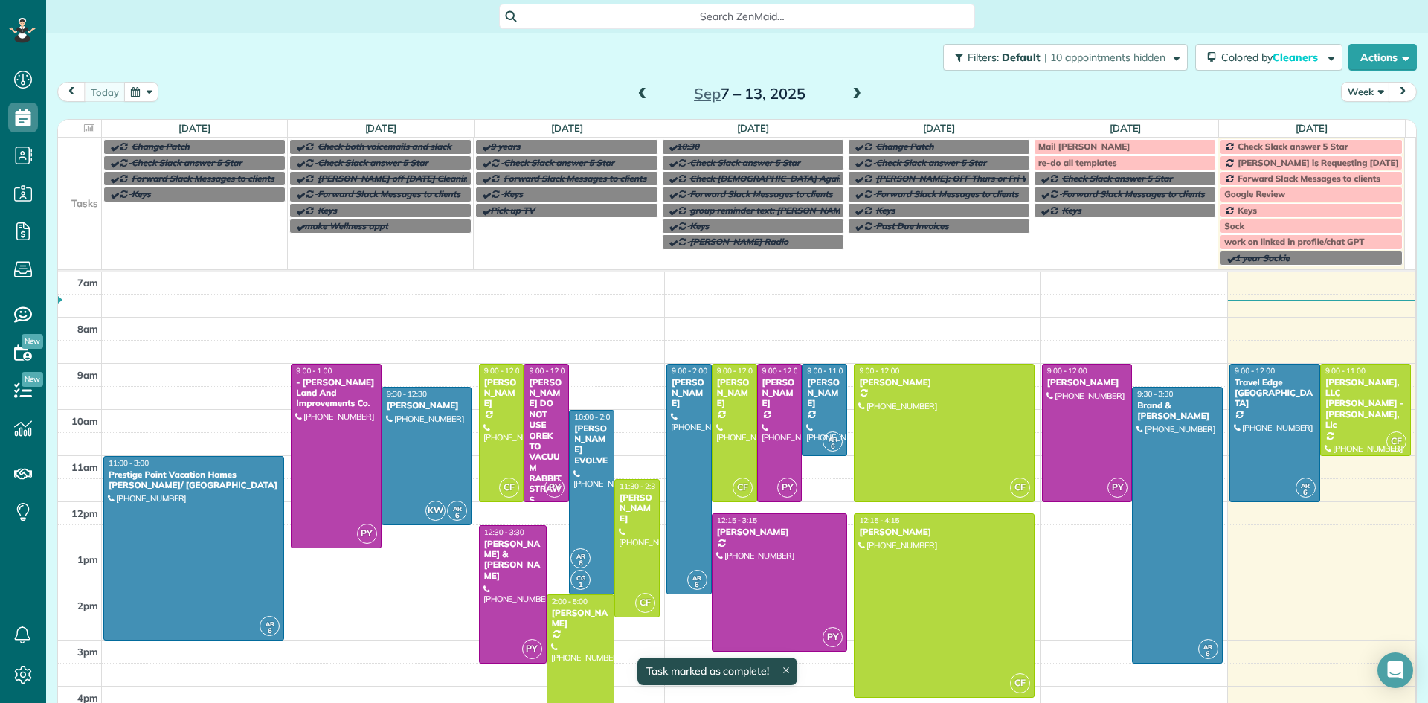
click at [1315, 144] on span "Check Slack answer 5 Star" at bounding box center [1292, 146] width 110 height 11
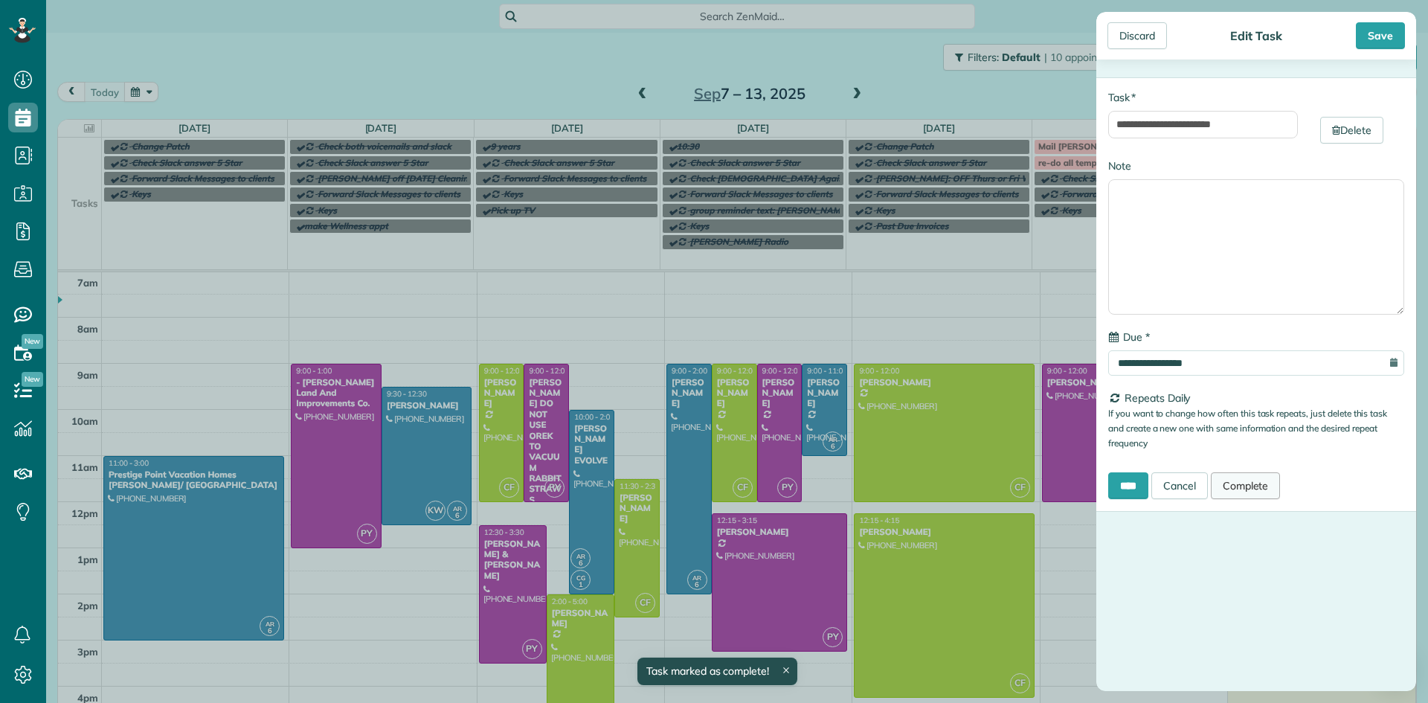
click at [1239, 483] on link "Complete" at bounding box center [1245, 485] width 70 height 27
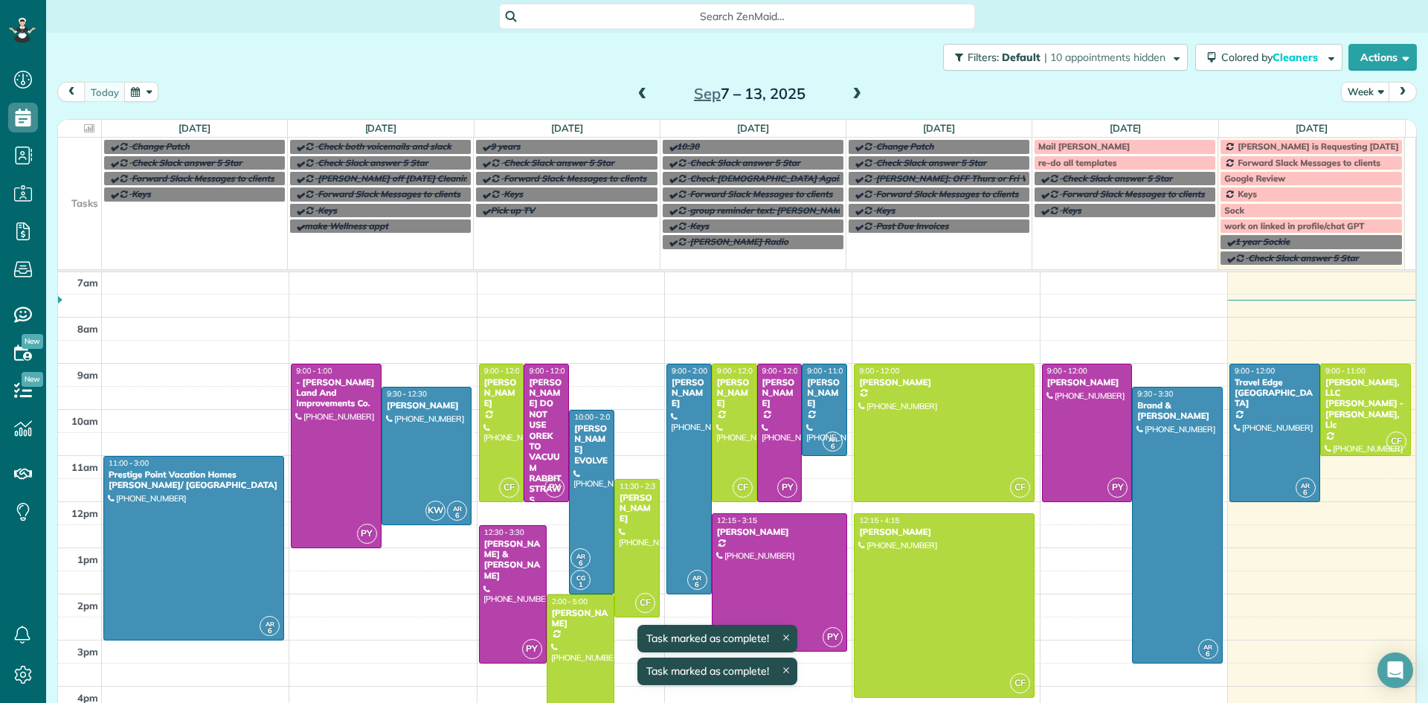
click at [1273, 143] on span "Claudia is Requesting Saturday or Sunday off Weekly" at bounding box center [1362, 146] width 250 height 11
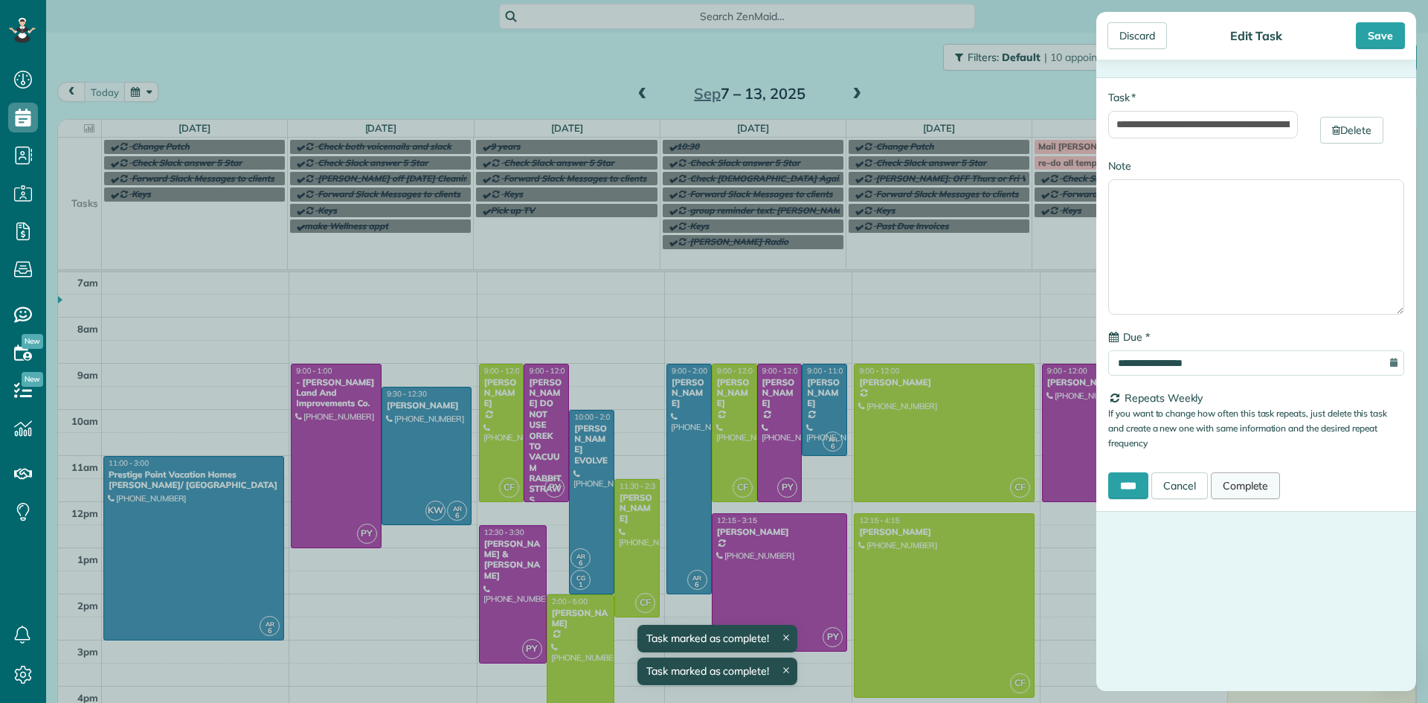
click at [1254, 486] on link "Complete" at bounding box center [1245, 485] width 70 height 27
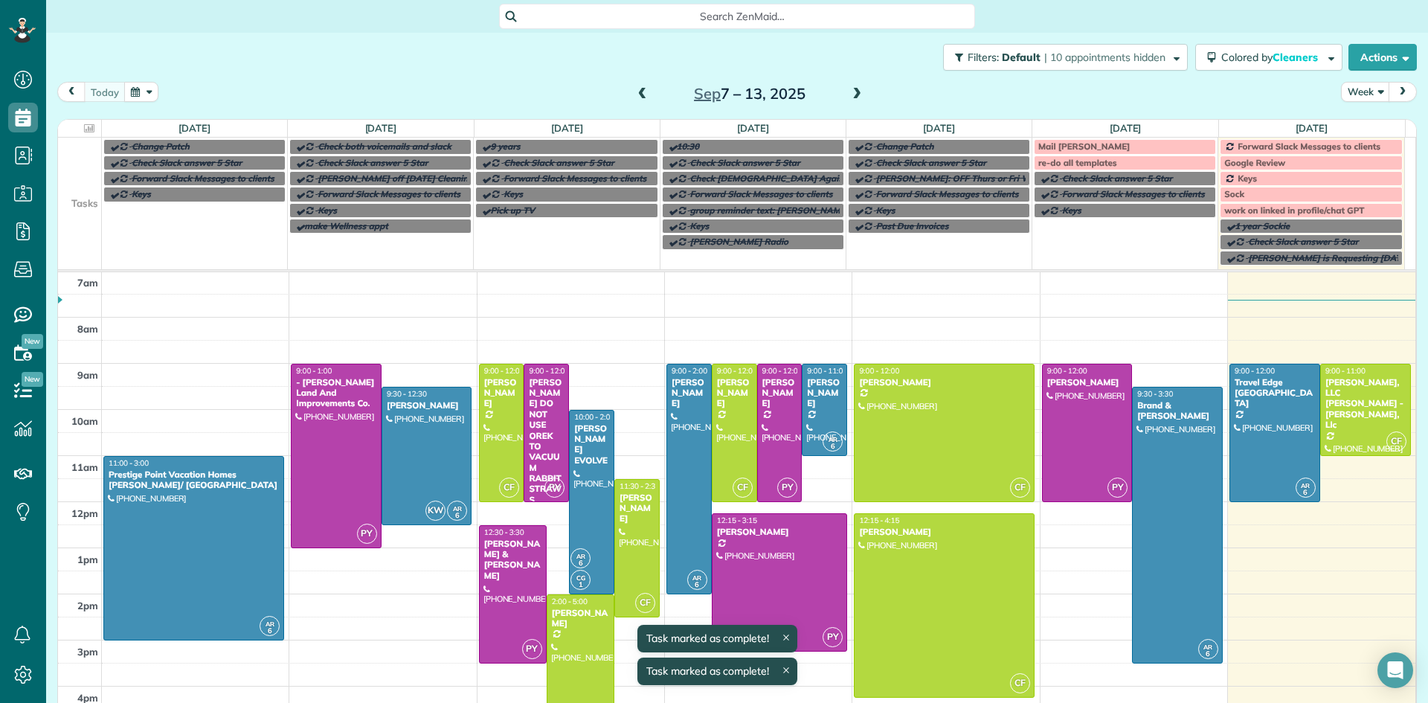
click at [1289, 148] on span "Forward Slack Messages to clients" at bounding box center [1308, 146] width 143 height 11
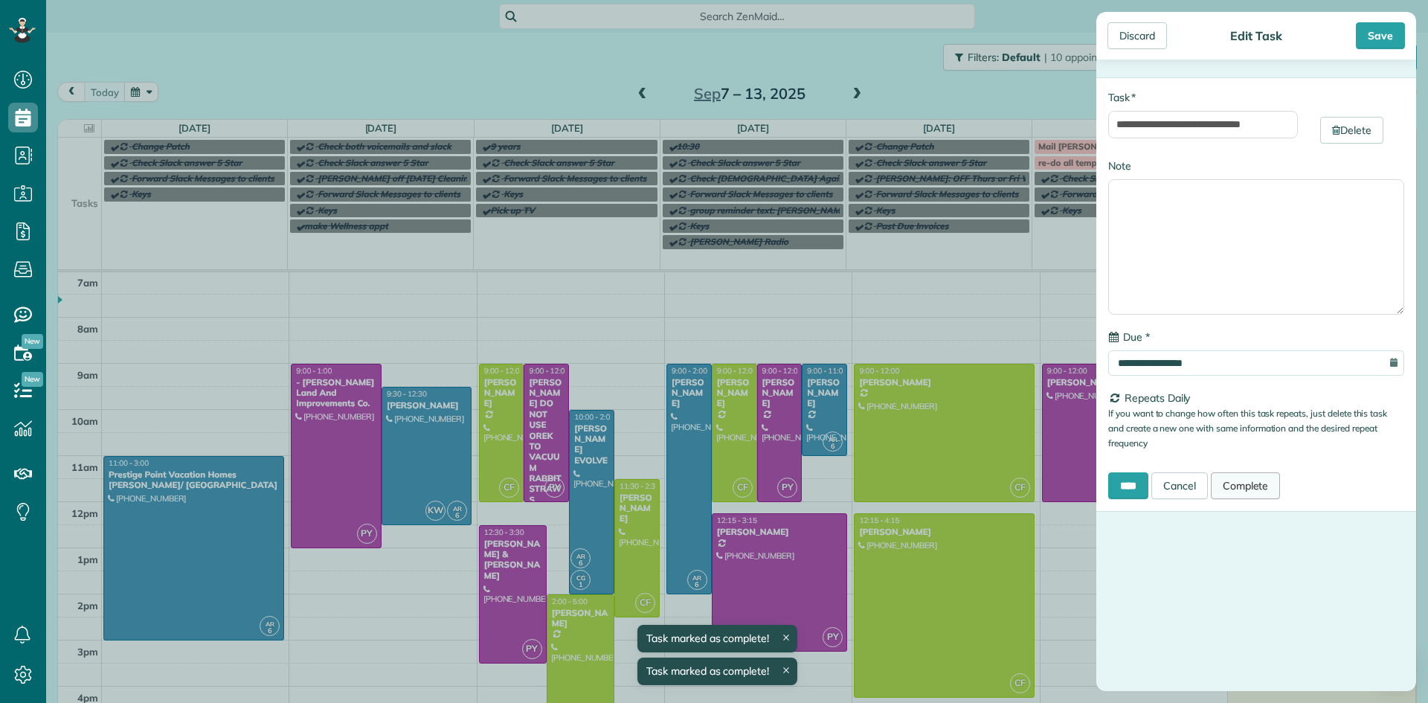
click at [1267, 486] on link "Complete" at bounding box center [1245, 485] width 70 height 27
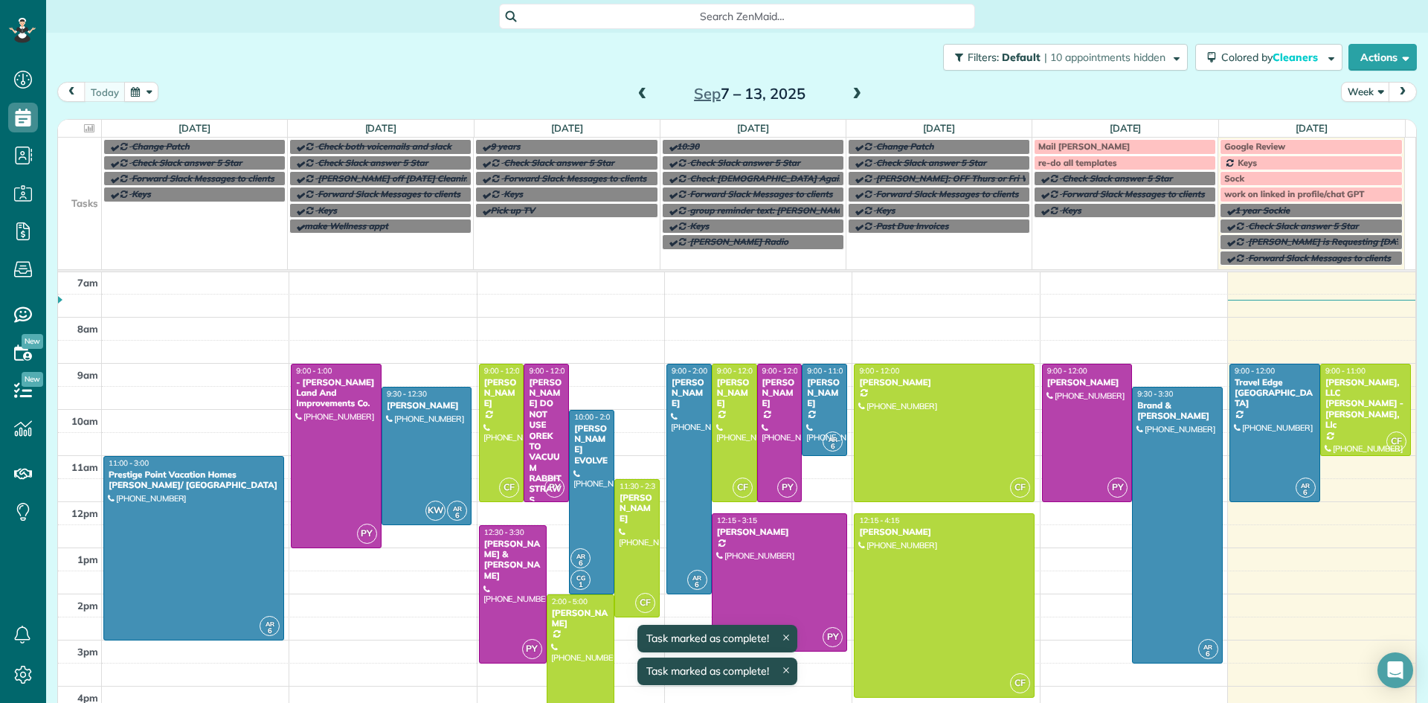
click at [1297, 178] on div "Sock" at bounding box center [1311, 178] width 174 height 10
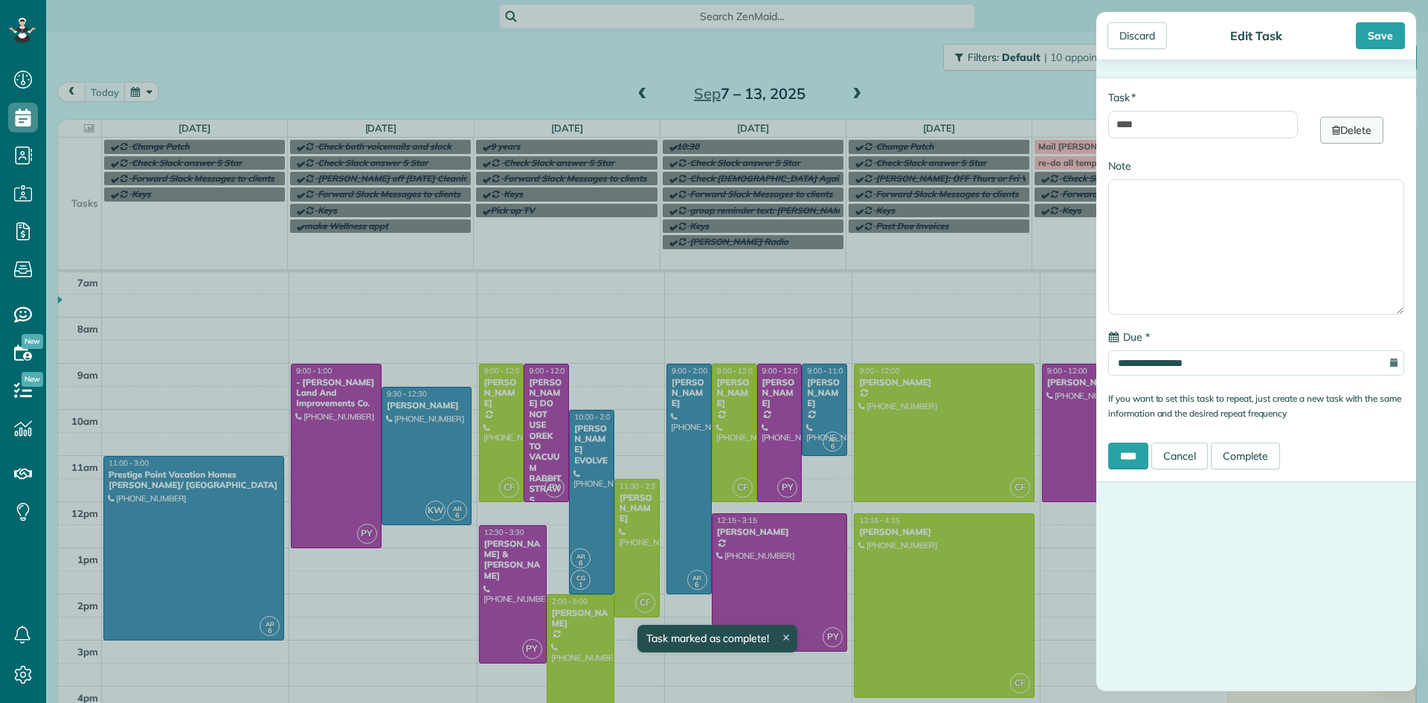
click at [1340, 139] on link "Delete" at bounding box center [1351, 130] width 63 height 27
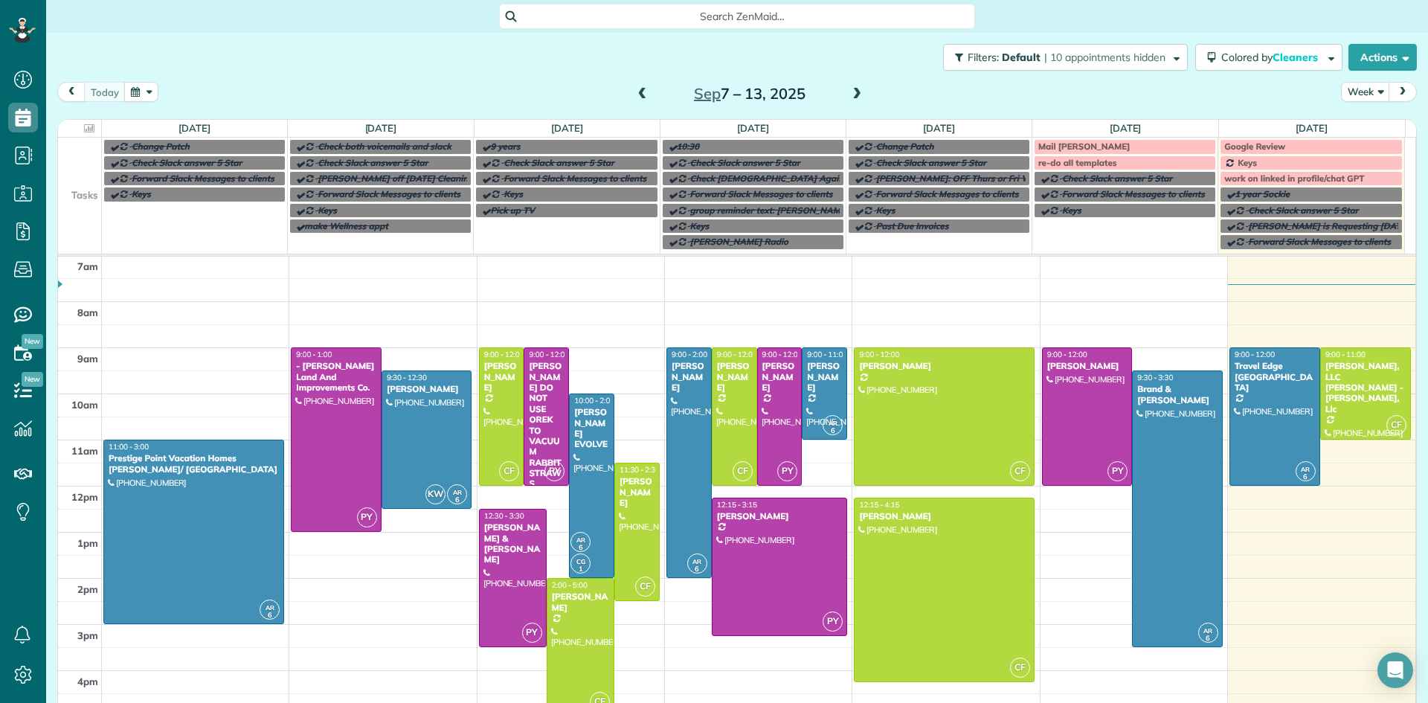
click at [848, 92] on span at bounding box center [856, 94] width 16 height 13
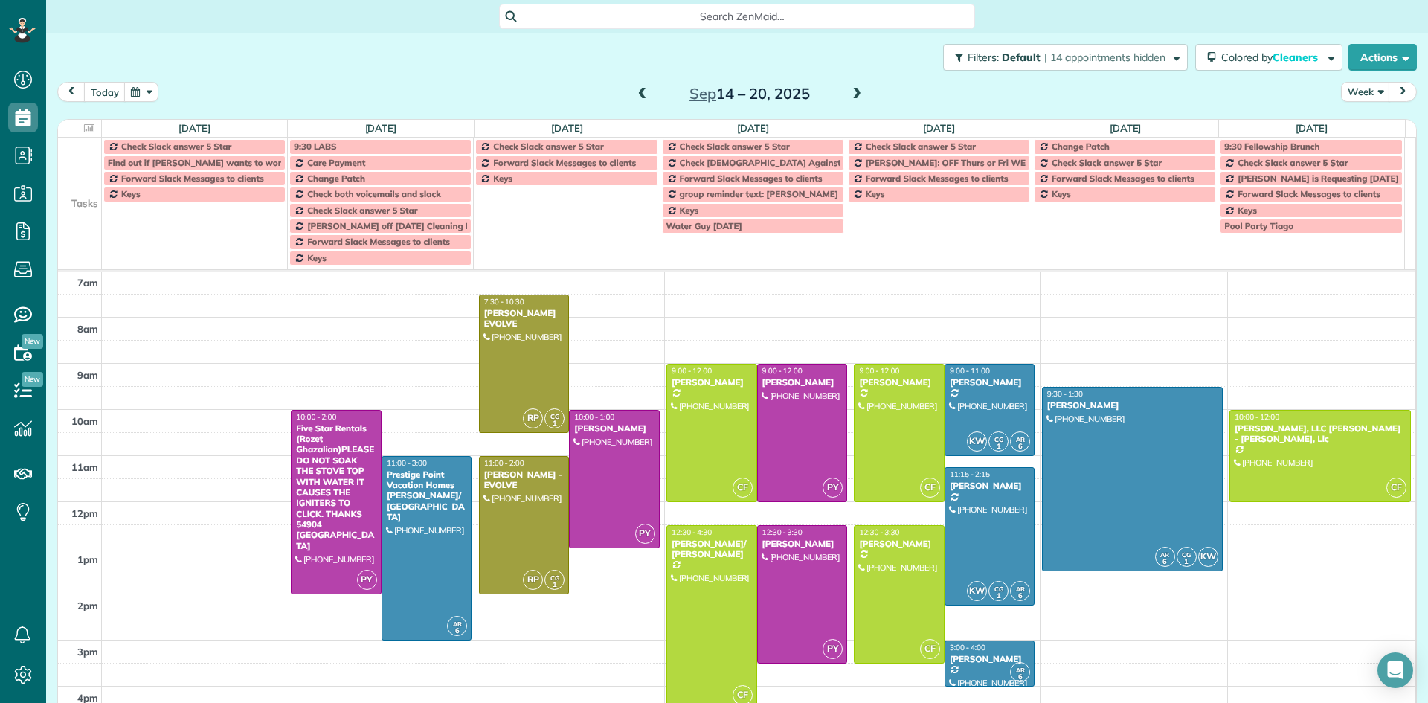
click at [196, 146] on span "Check Slack answer 5 Star" at bounding box center [176, 146] width 110 height 11
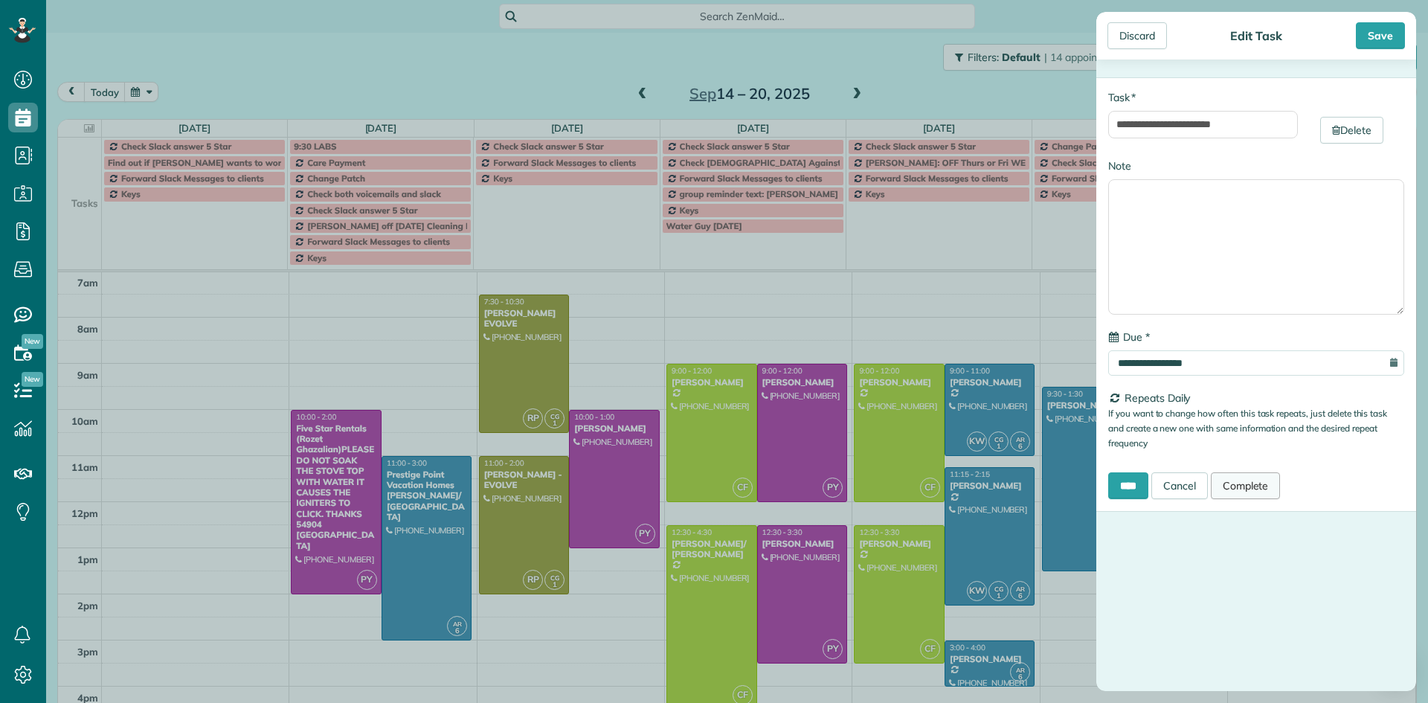
click at [1265, 490] on link "Complete" at bounding box center [1245, 485] width 70 height 27
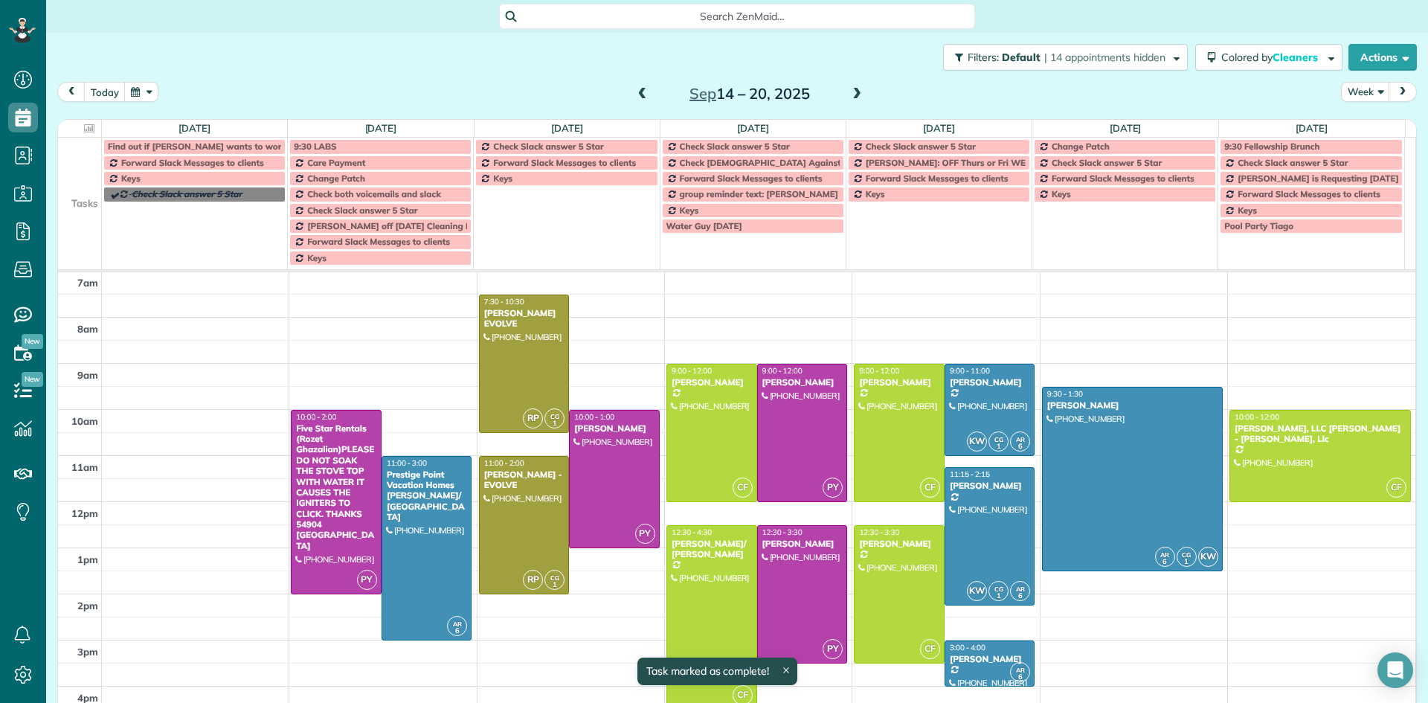
click at [185, 147] on span "Find out if Rick wants to work" at bounding box center [197, 146] width 178 height 11
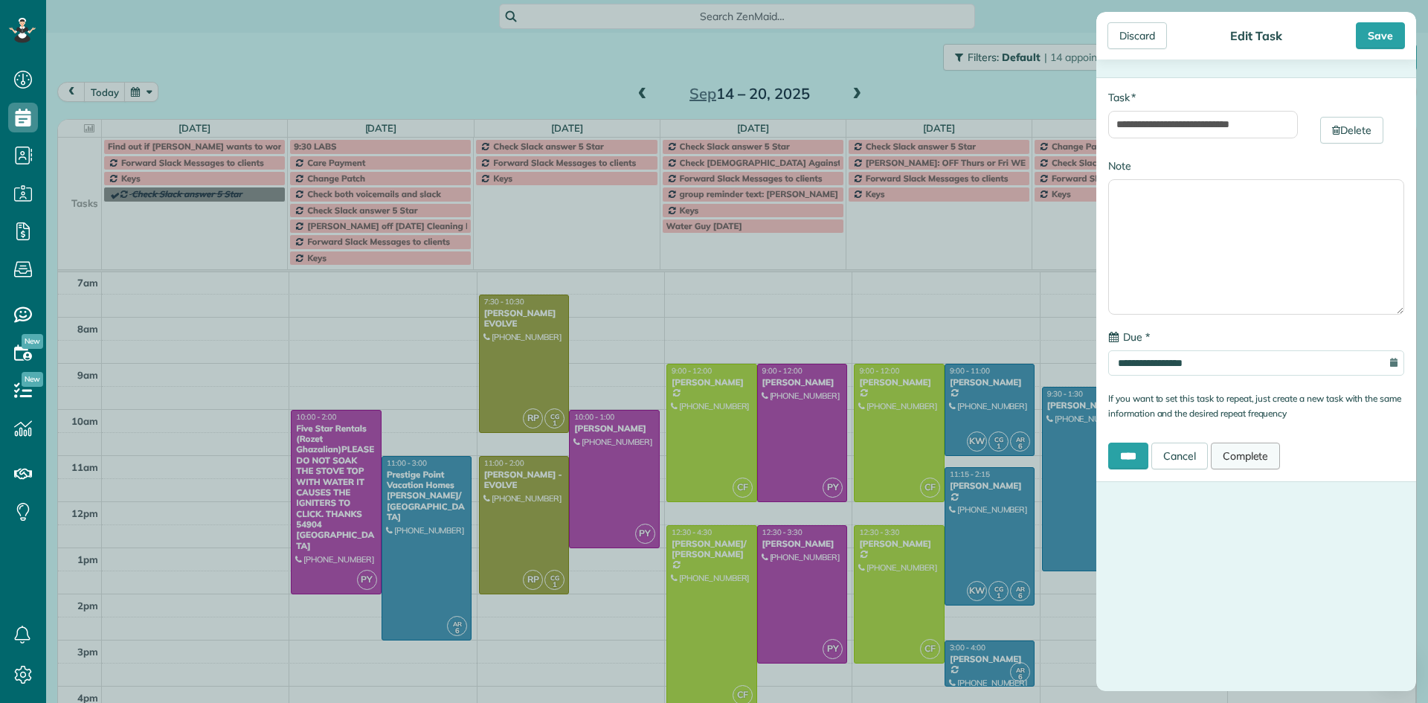
click at [1260, 457] on link "Complete" at bounding box center [1245, 455] width 70 height 27
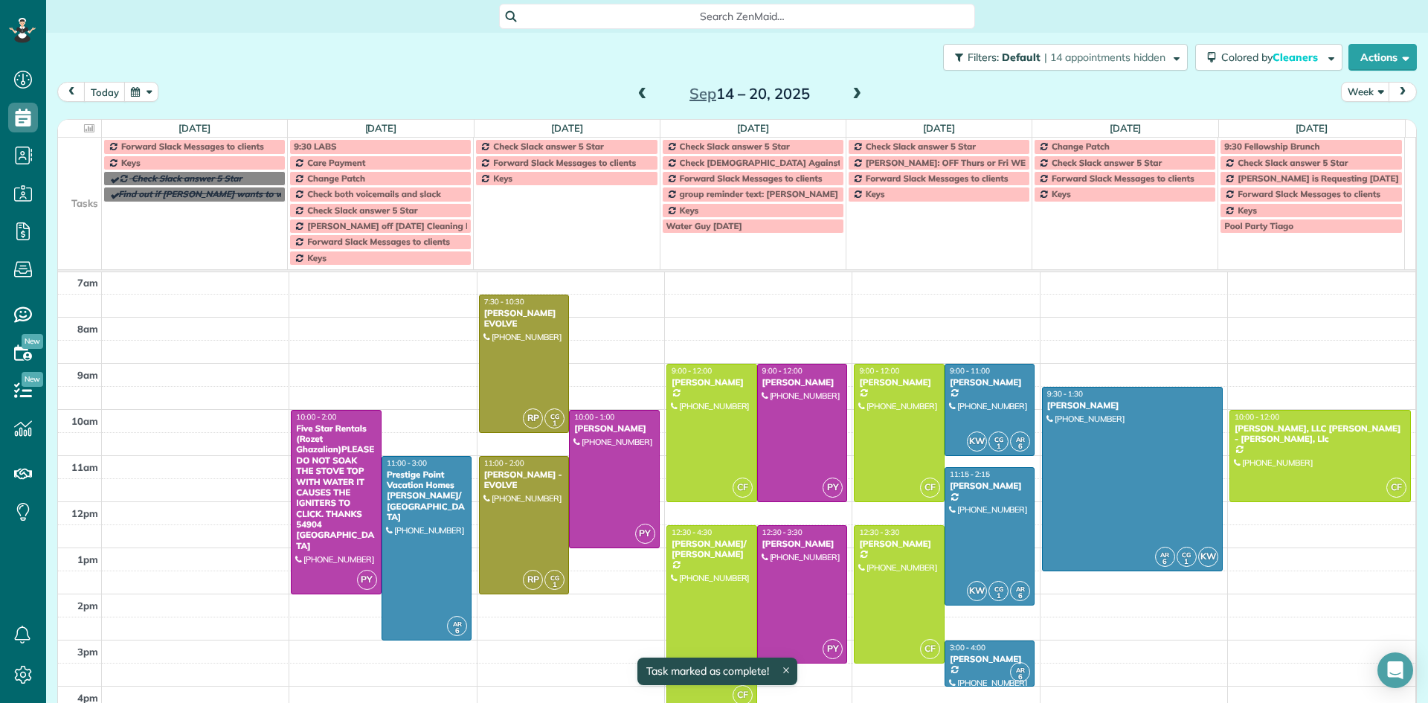
click at [206, 149] on span "Forward Slack Messages to clients" at bounding box center [192, 146] width 143 height 11
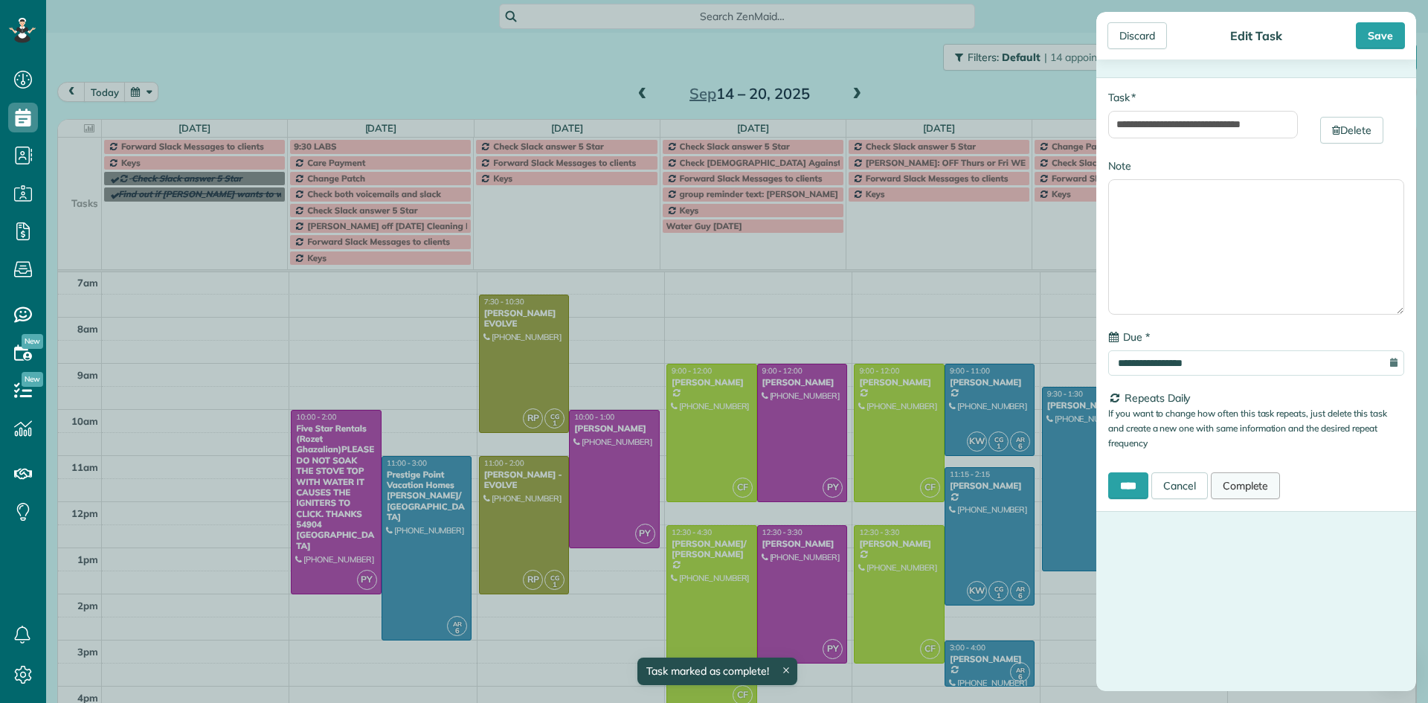
click at [1265, 486] on link "Complete" at bounding box center [1245, 485] width 70 height 27
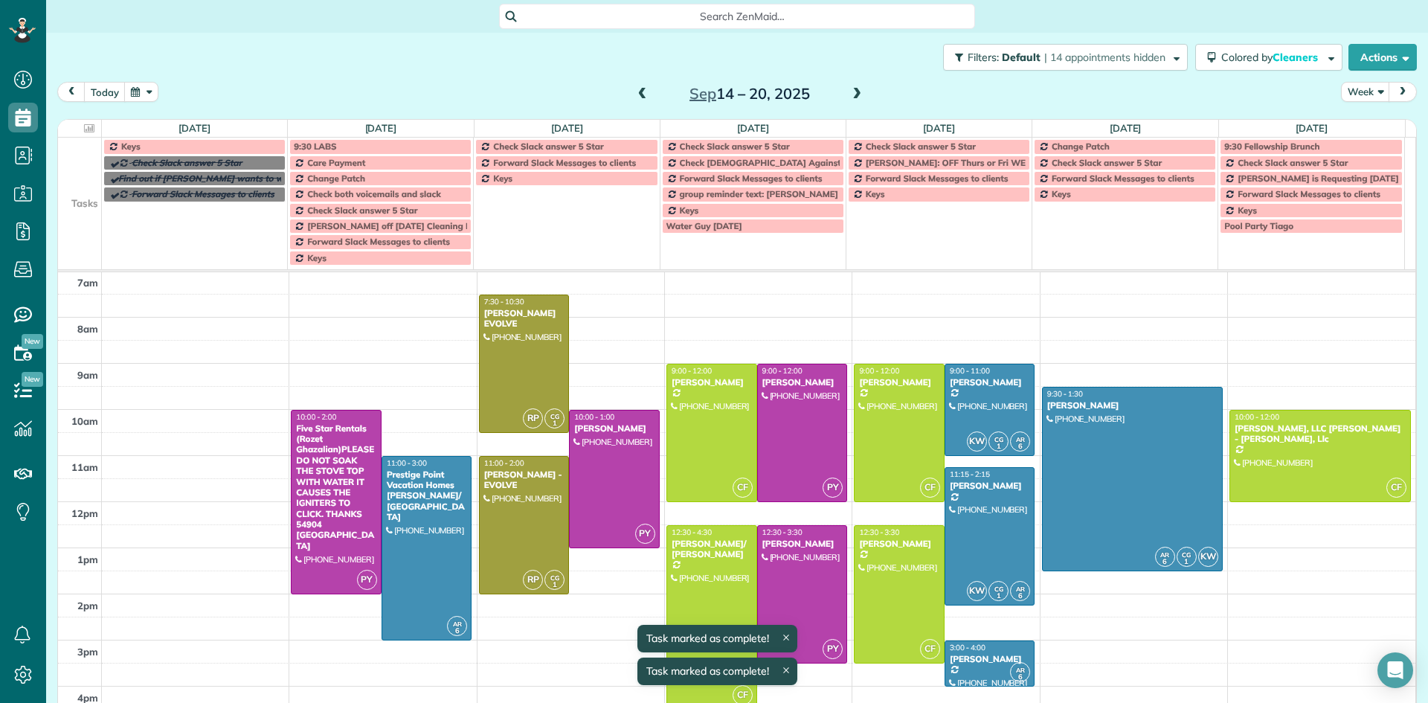
click at [164, 146] on div "Keys" at bounding box center [194, 146] width 173 height 10
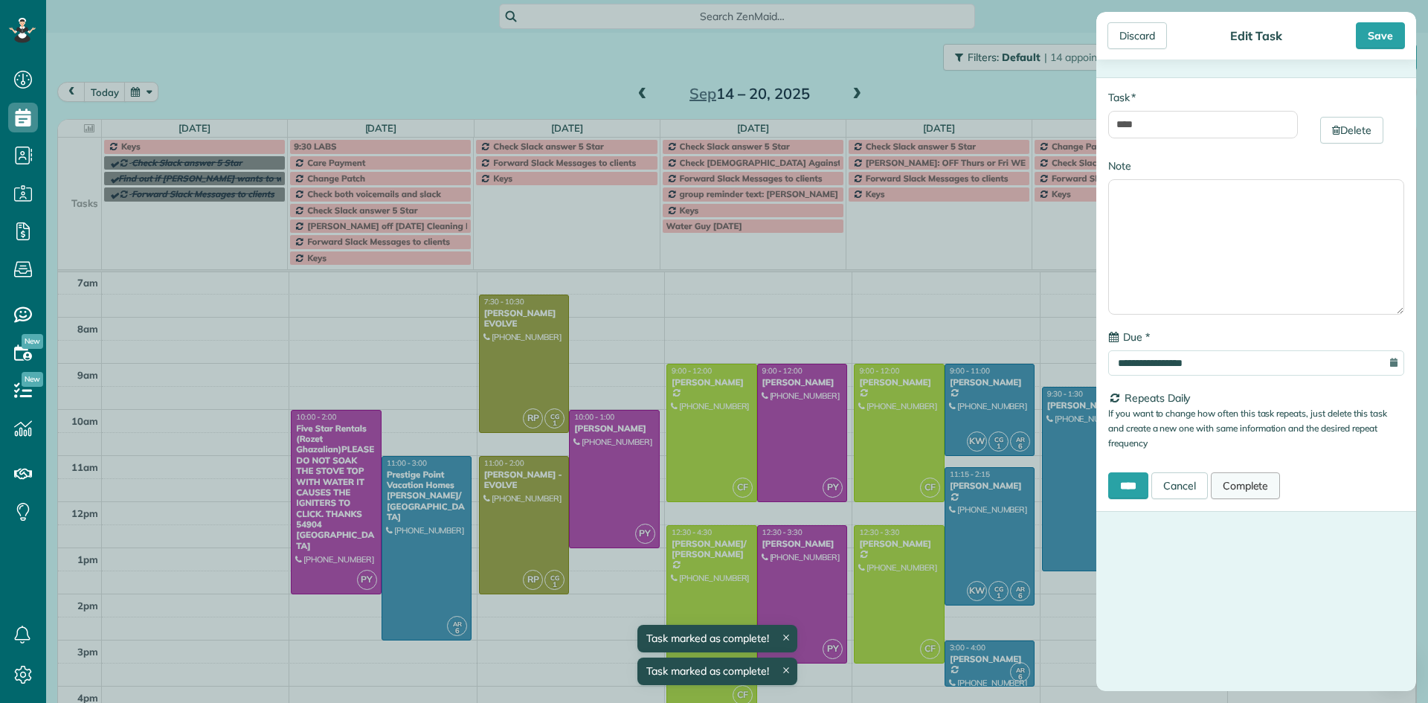
click at [1266, 492] on link "Complete" at bounding box center [1245, 485] width 70 height 27
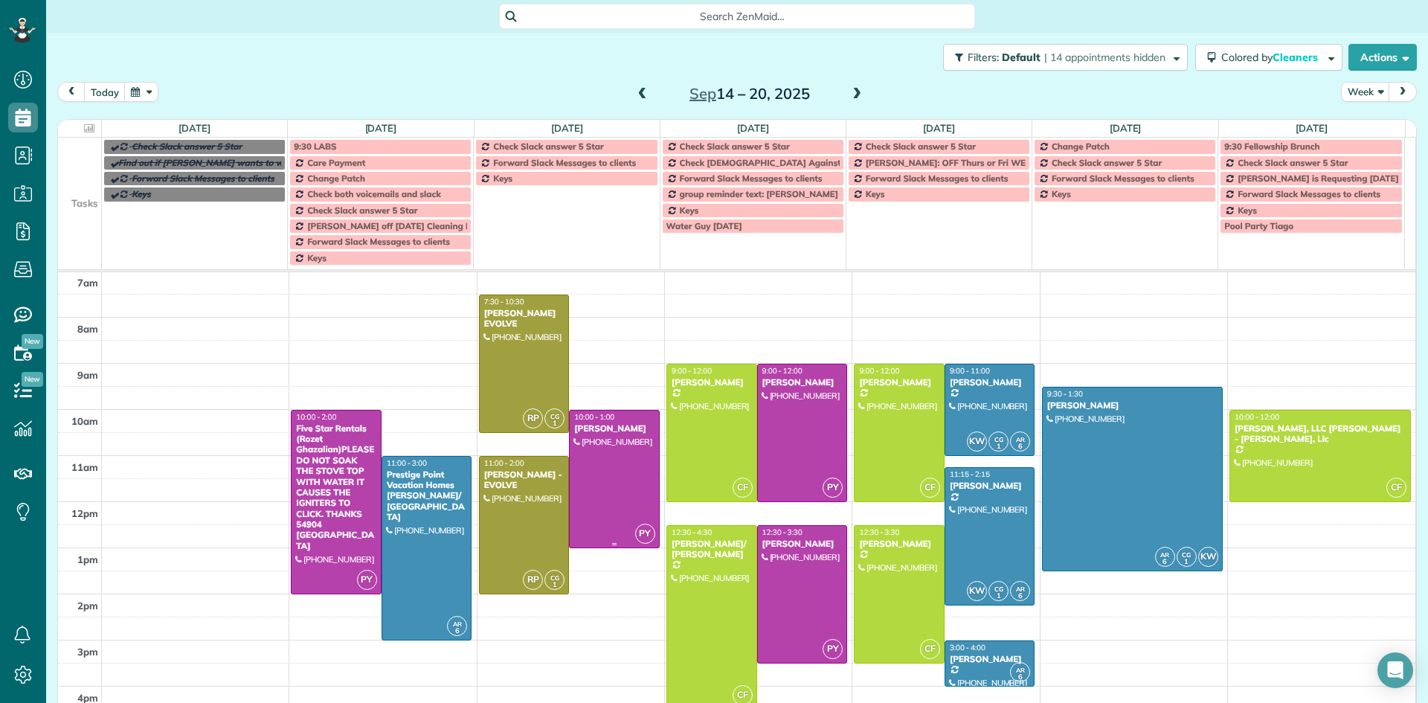
click at [602, 444] on div at bounding box center [614, 478] width 89 height 137
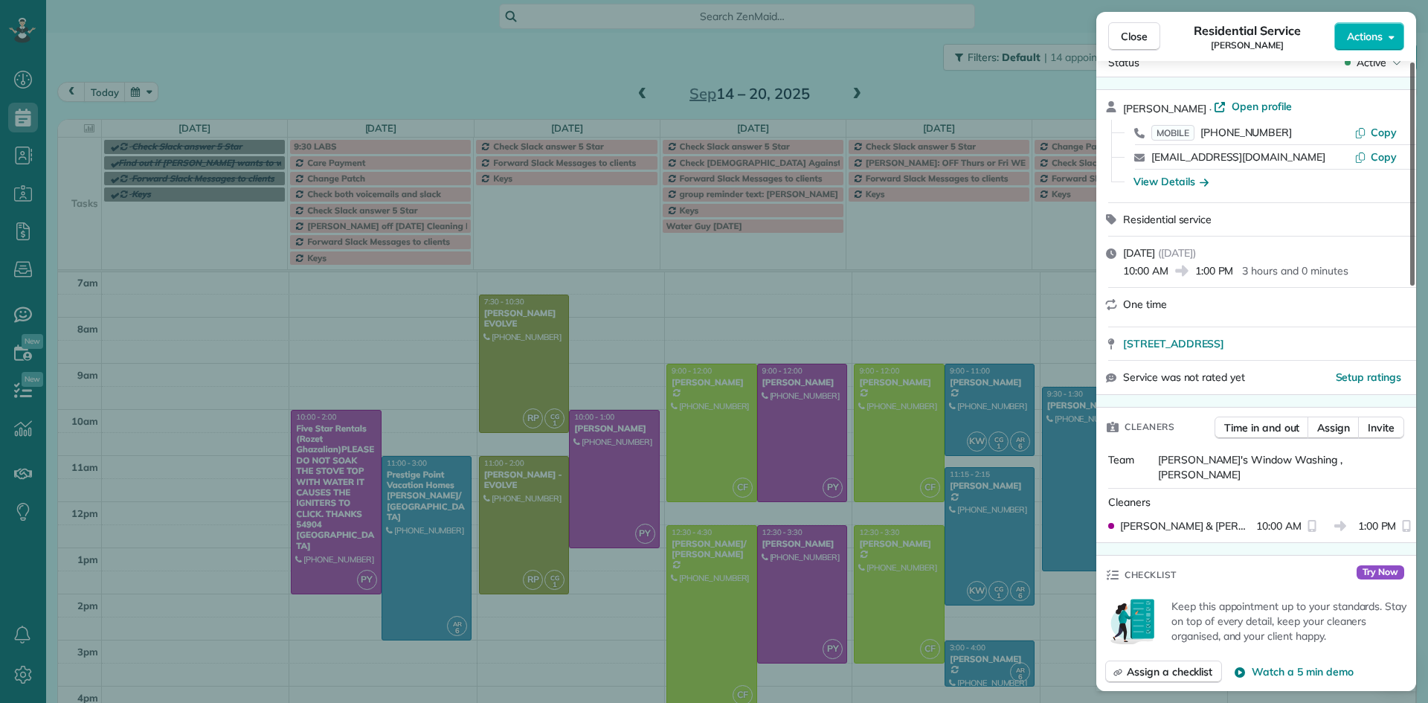
scroll to position [6, 0]
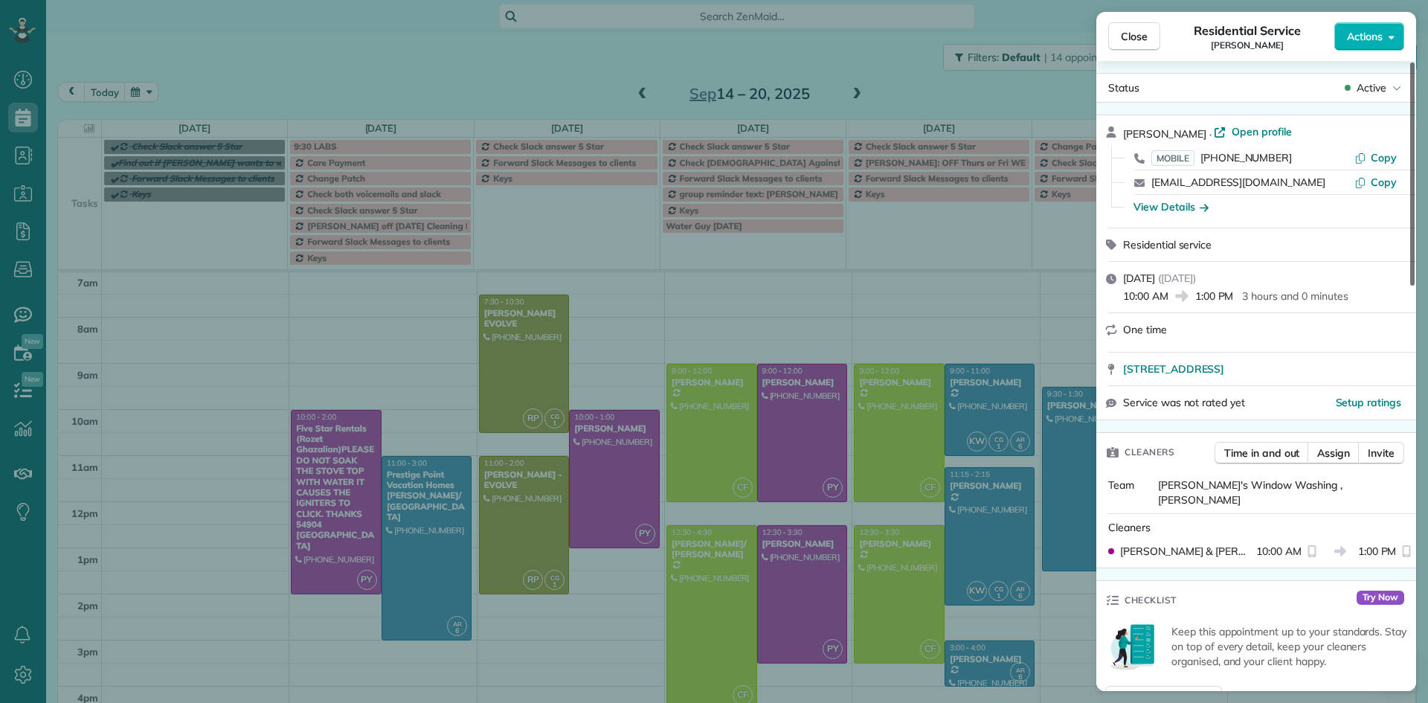
drag, startPoint x: 1408, startPoint y: 110, endPoint x: 1423, endPoint y: 112, distance: 15.0
click at [1414, 112] on div at bounding box center [1412, 173] width 4 height 223
click at [1141, 42] on span "Close" at bounding box center [1134, 36] width 27 height 15
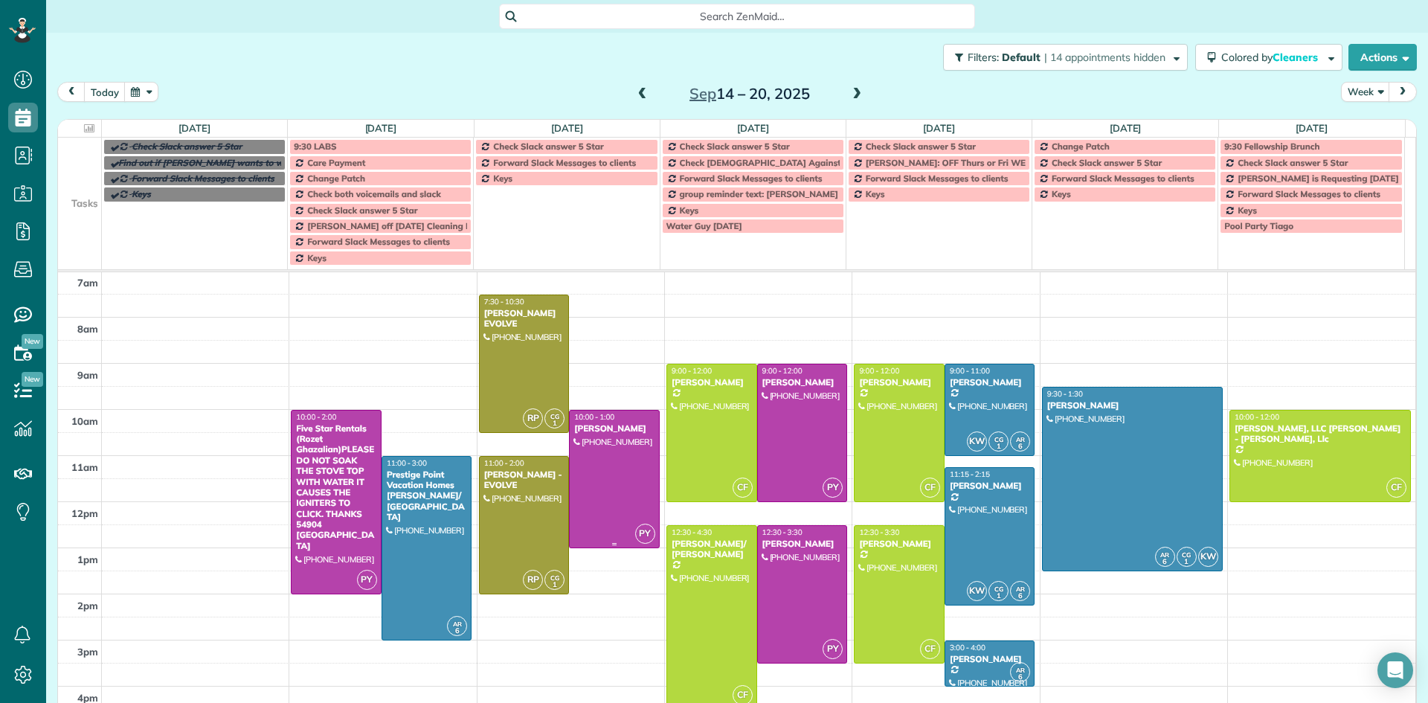
click at [612, 477] on div at bounding box center [614, 478] width 89 height 137
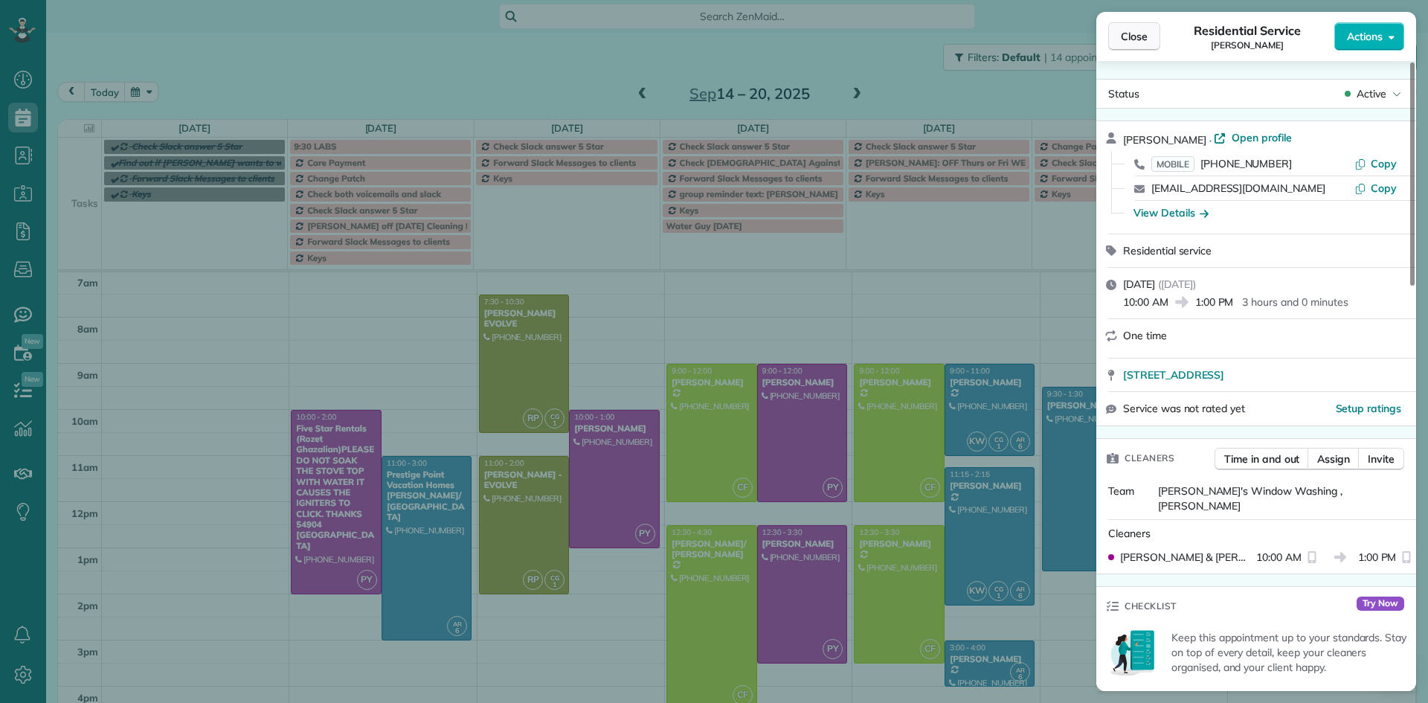
click at [1141, 40] on span "Close" at bounding box center [1134, 36] width 27 height 15
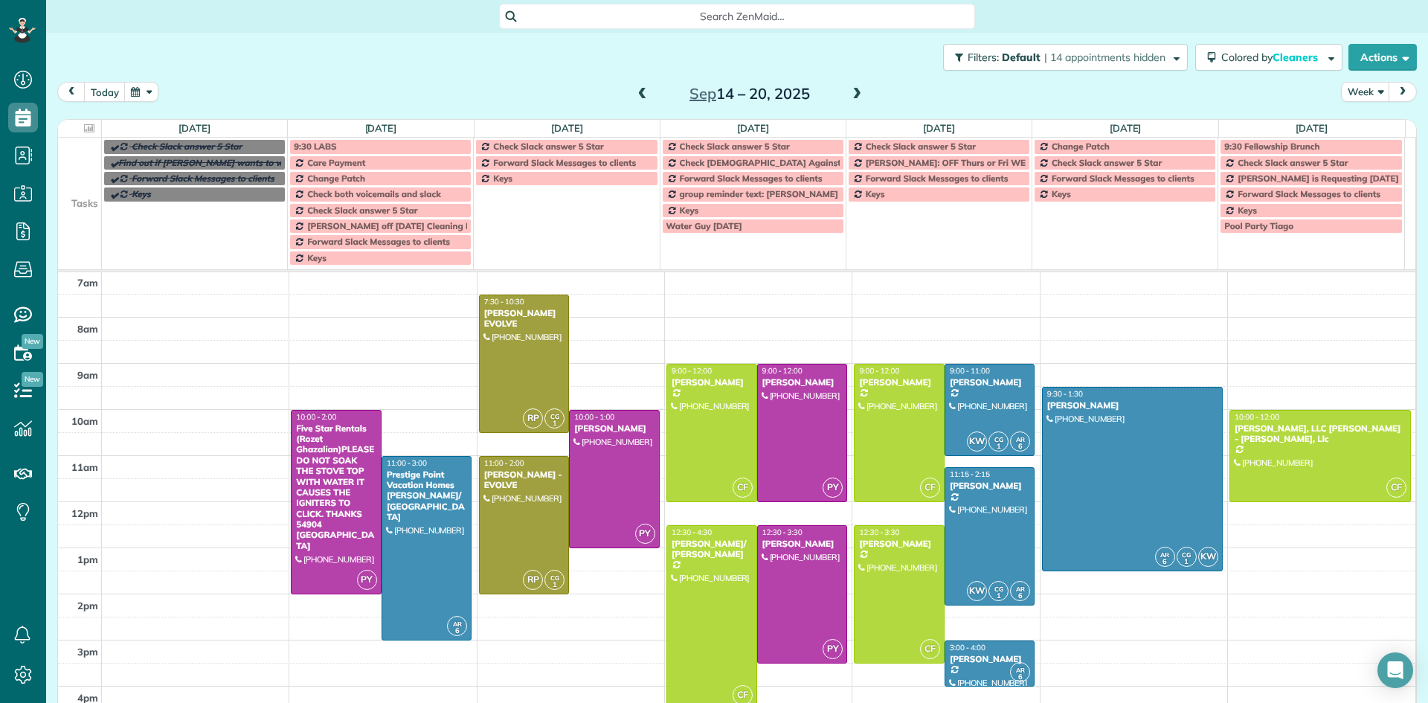
click at [551, 214] on td "Keys" at bounding box center [567, 217] width 186 height 95
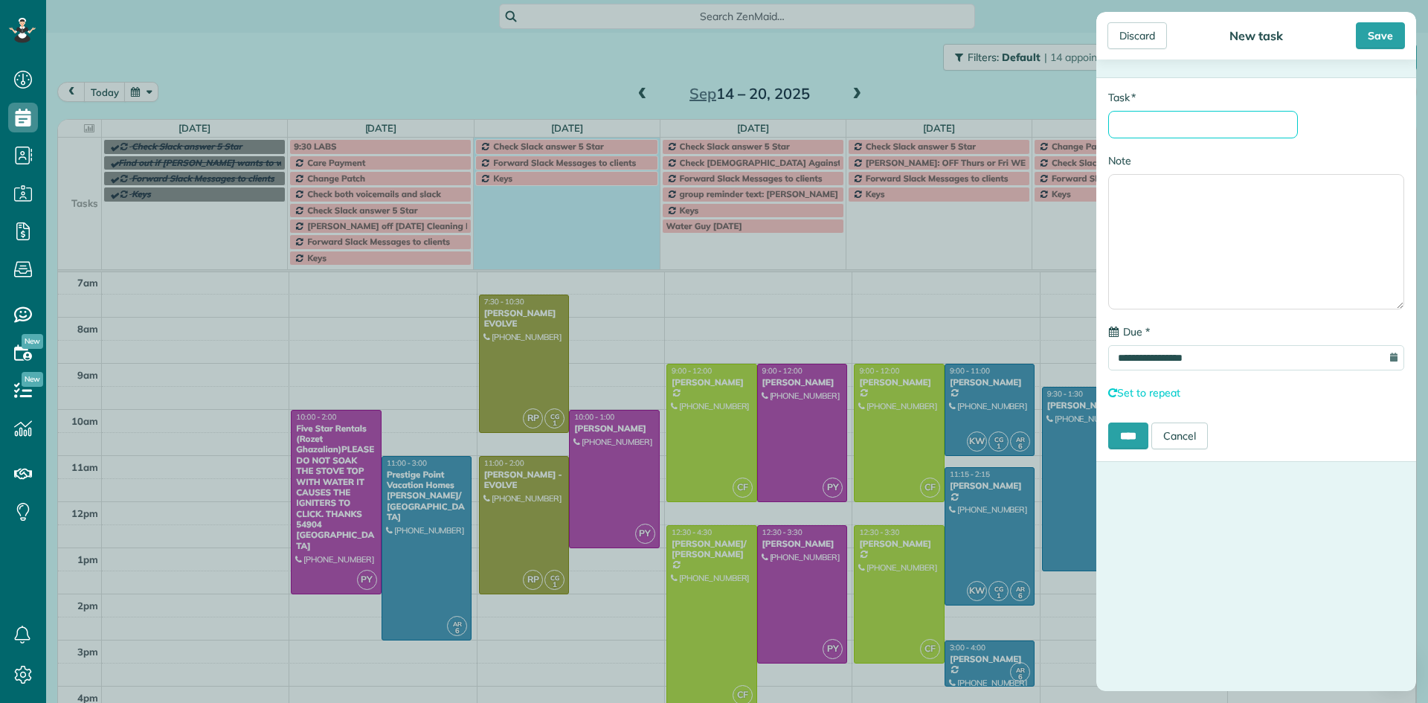
click at [1157, 130] on input "* Task" at bounding box center [1203, 125] width 190 height 28
type input "**********"
click at [1138, 442] on input "****" at bounding box center [1128, 435] width 40 height 27
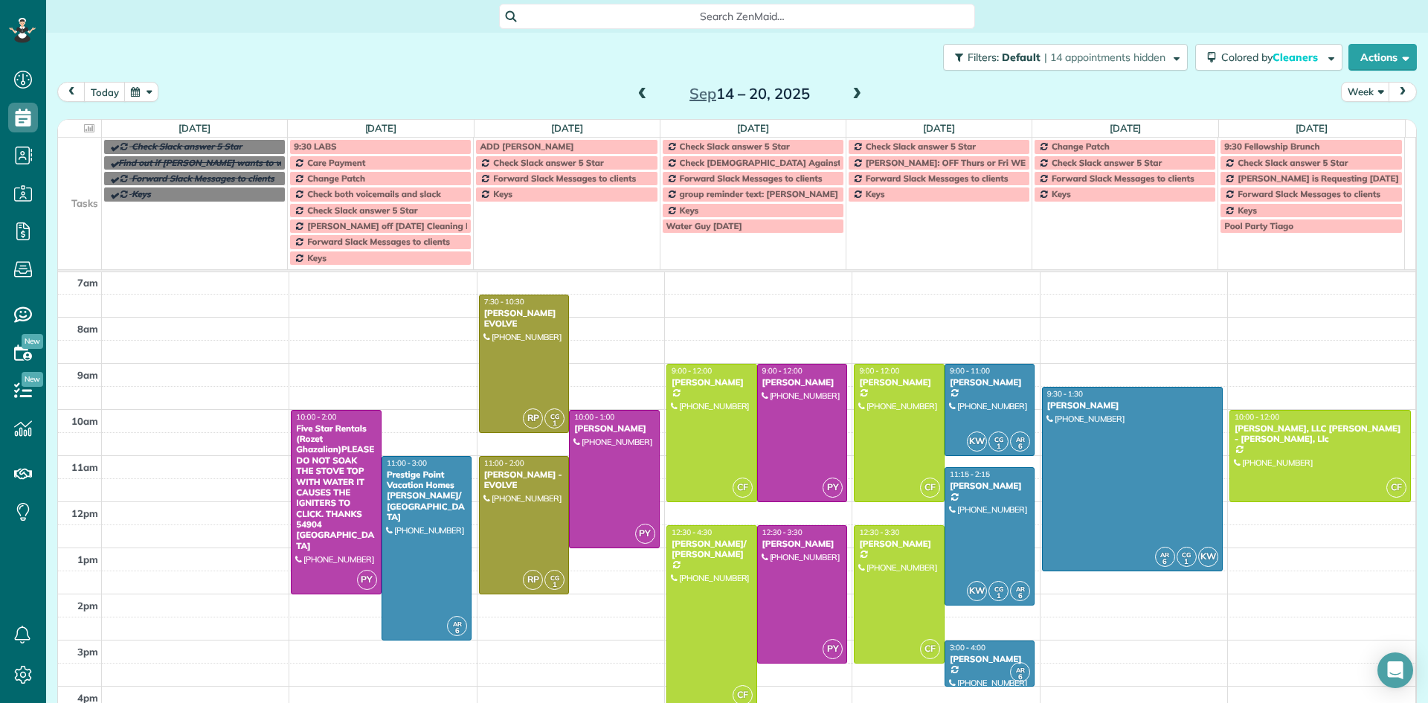
click at [634, 93] on span at bounding box center [642, 94] width 16 height 13
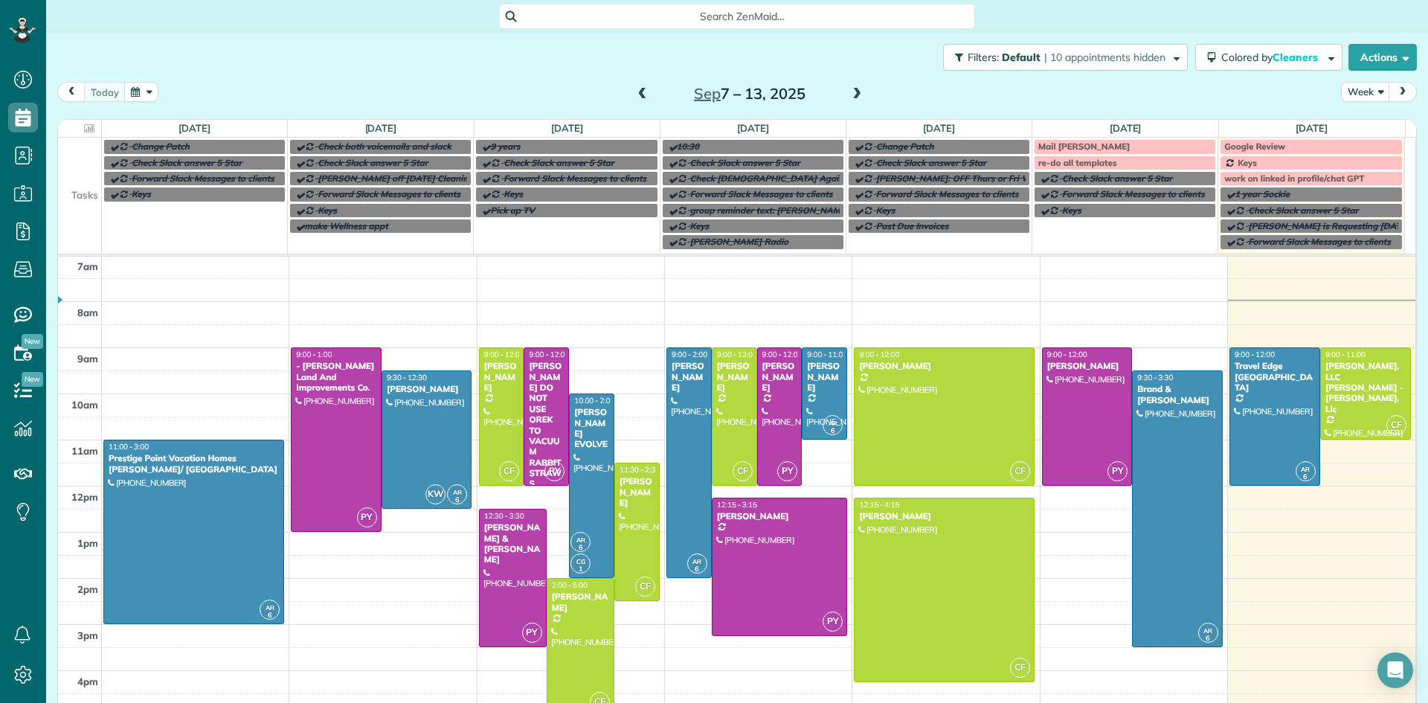
click at [854, 95] on span at bounding box center [856, 94] width 16 height 13
